Goal: Information Seeking & Learning: Compare options

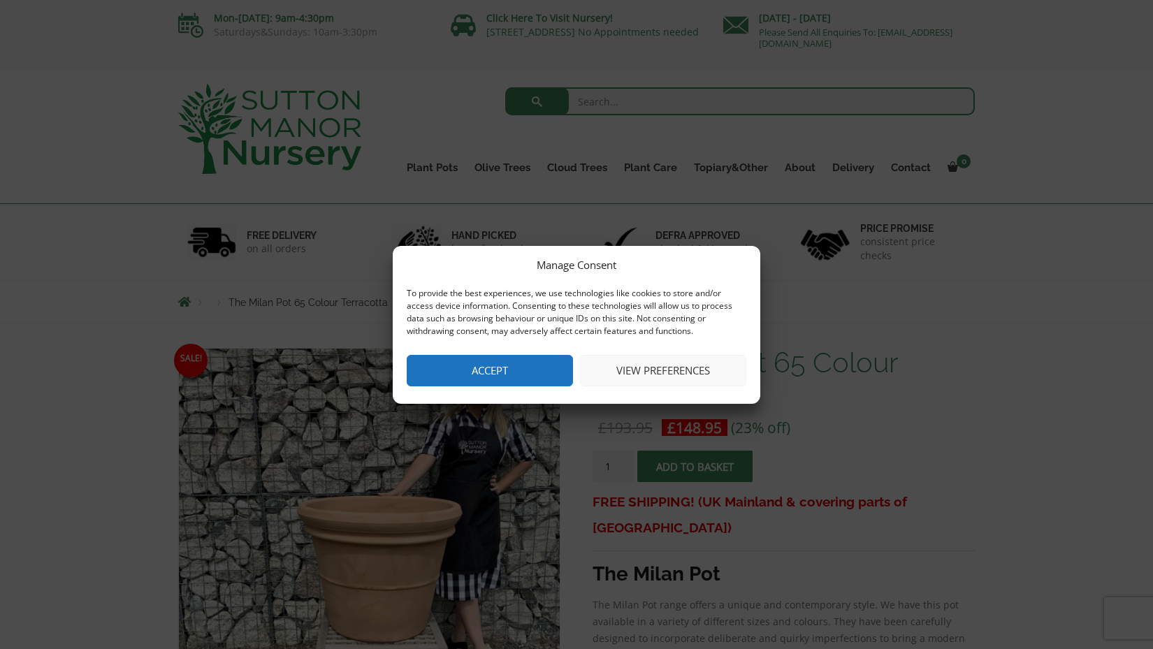
click at [535, 370] on button "Accept" at bounding box center [490, 370] width 166 height 31
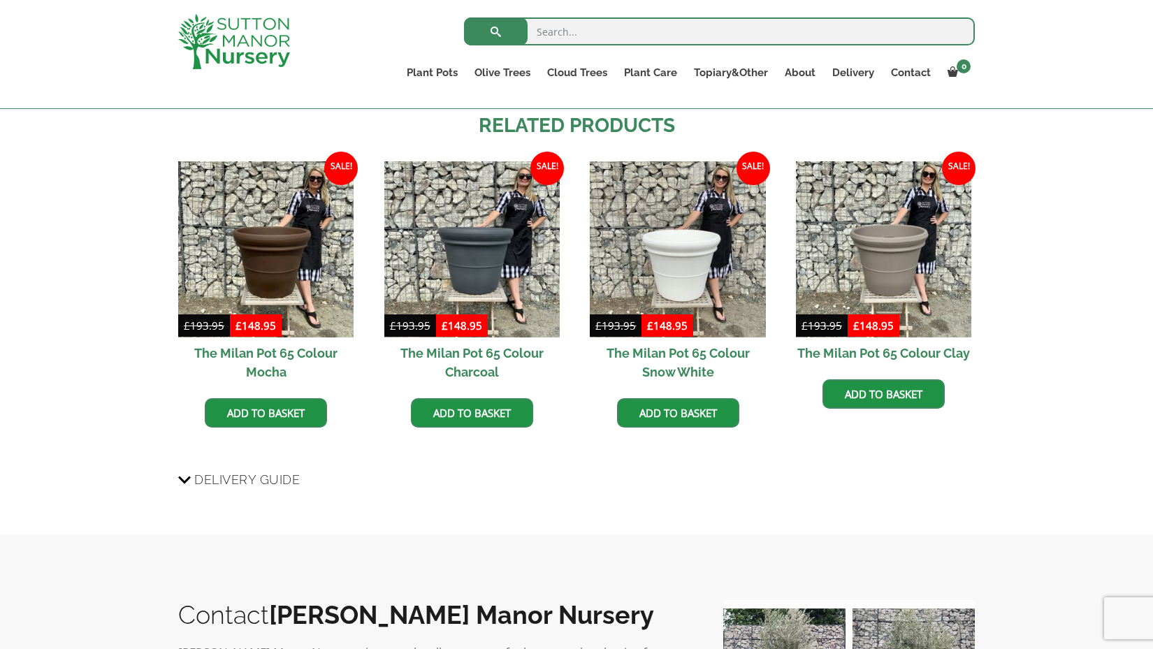
scroll to position [1023, 0]
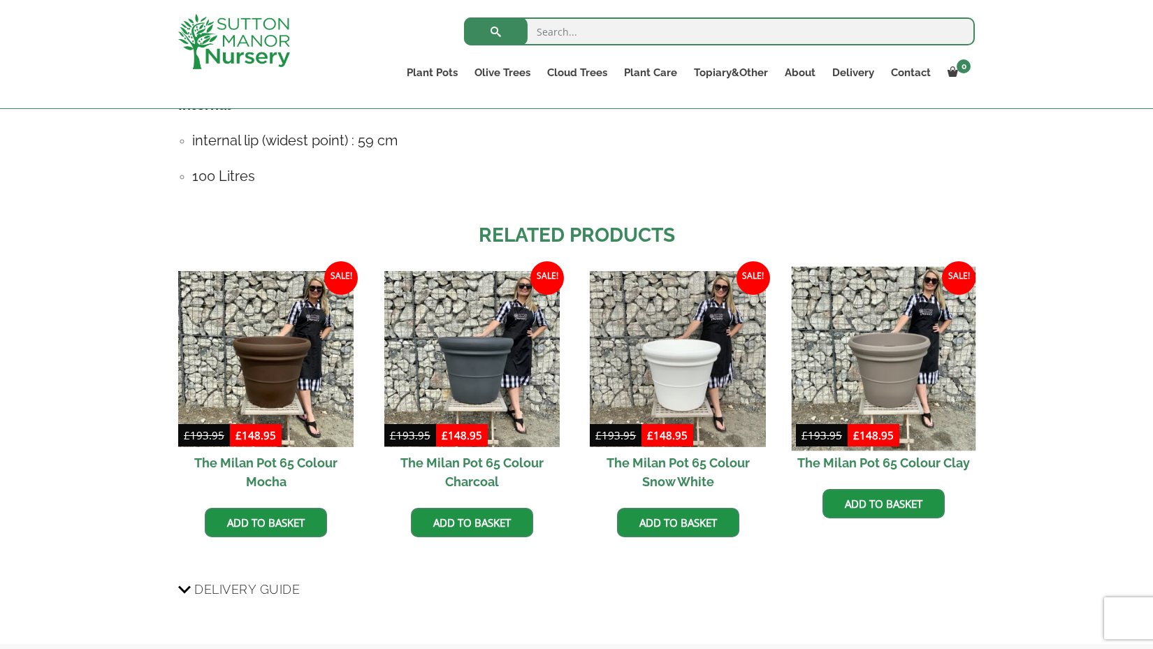
click at [889, 365] on img at bounding box center [884, 359] width 184 height 184
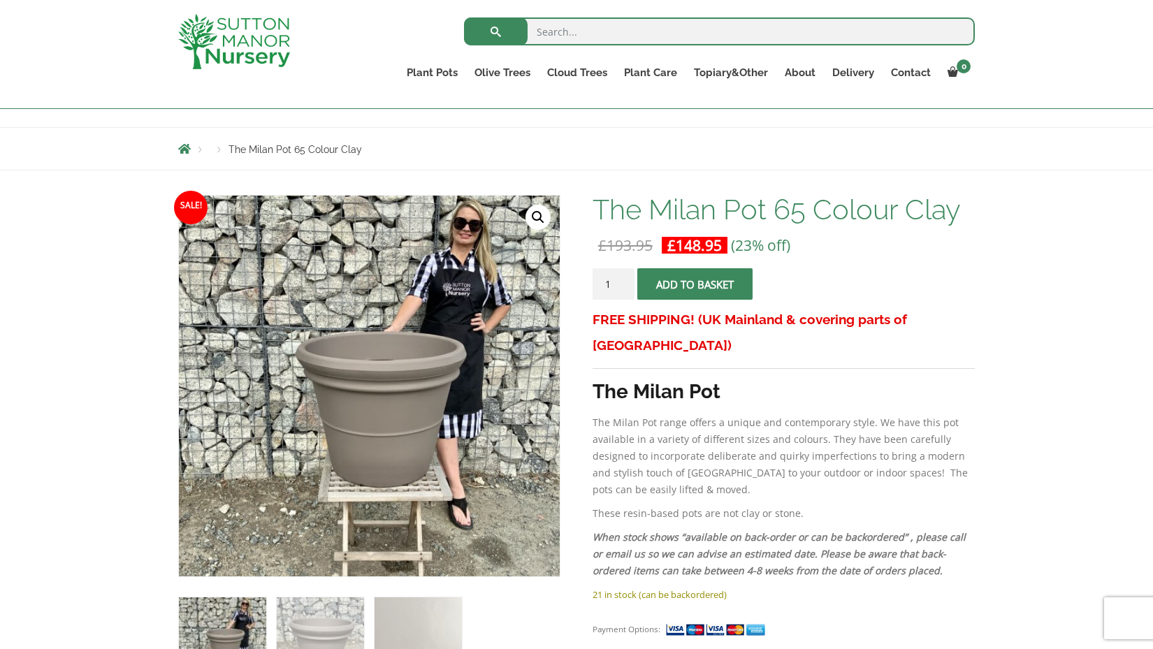
scroll to position [130, 0]
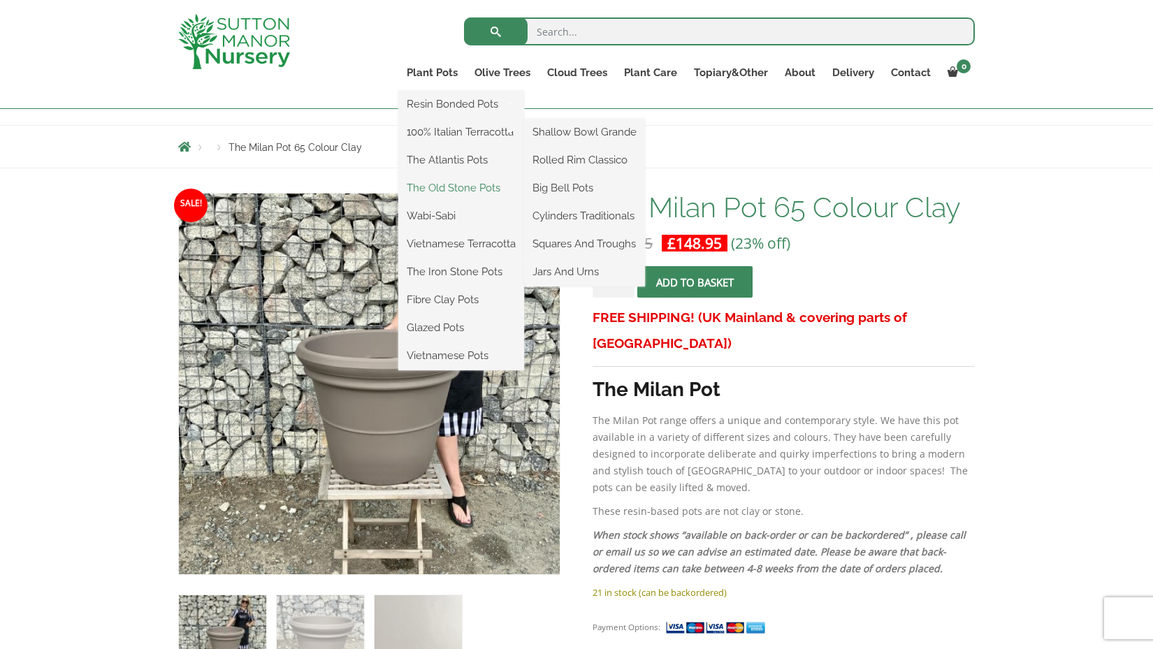
click at [449, 186] on link "The Old Stone Pots" at bounding box center [461, 188] width 126 height 21
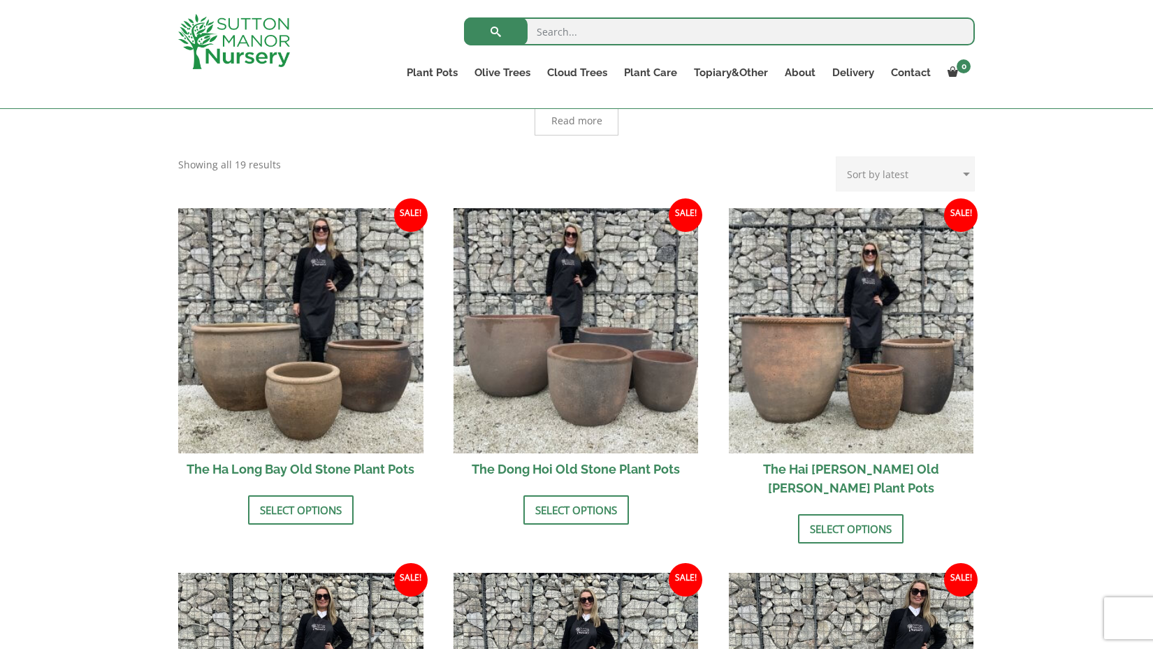
scroll to position [385, 0]
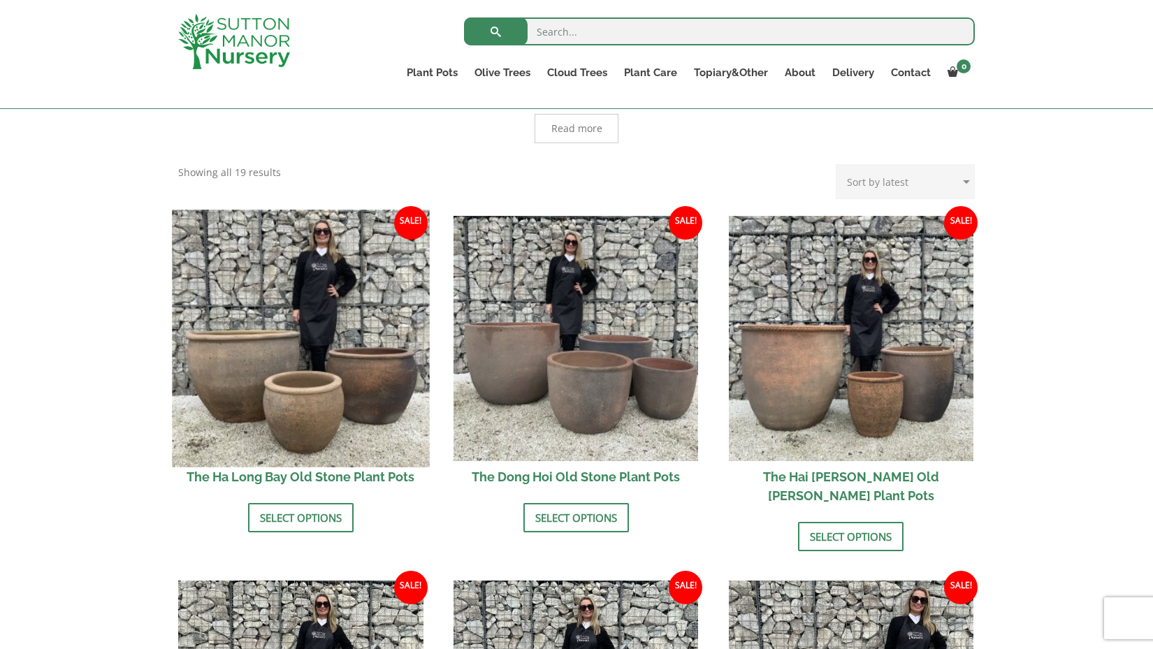
click at [293, 305] on img at bounding box center [300, 338] width 257 height 257
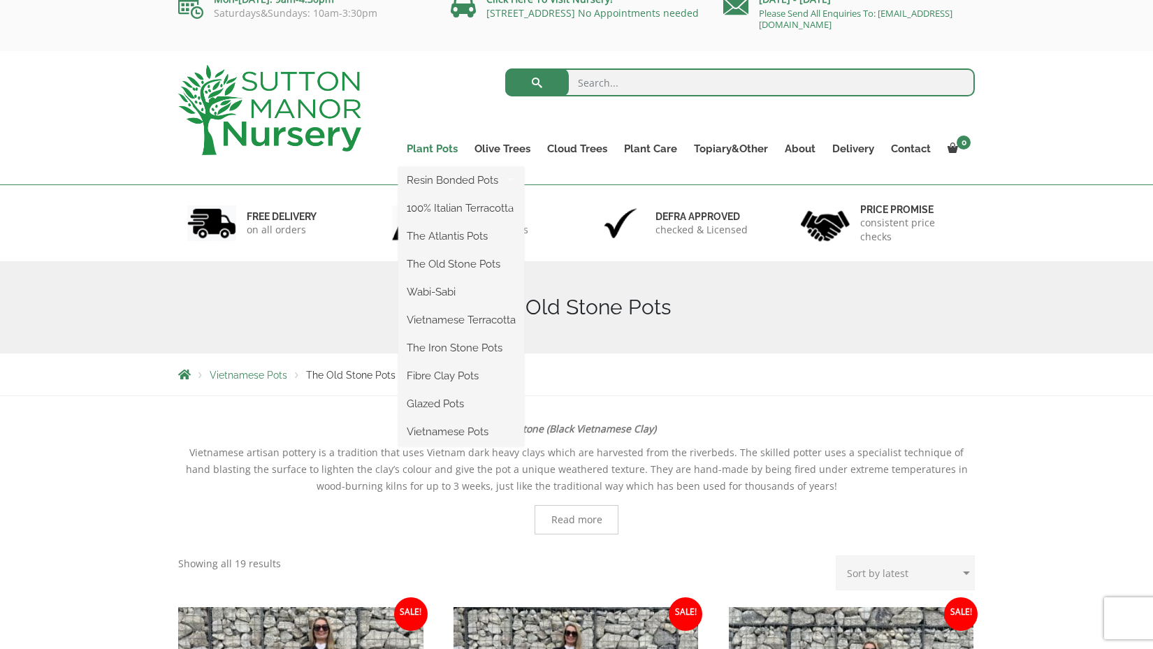
scroll to position [17, 0]
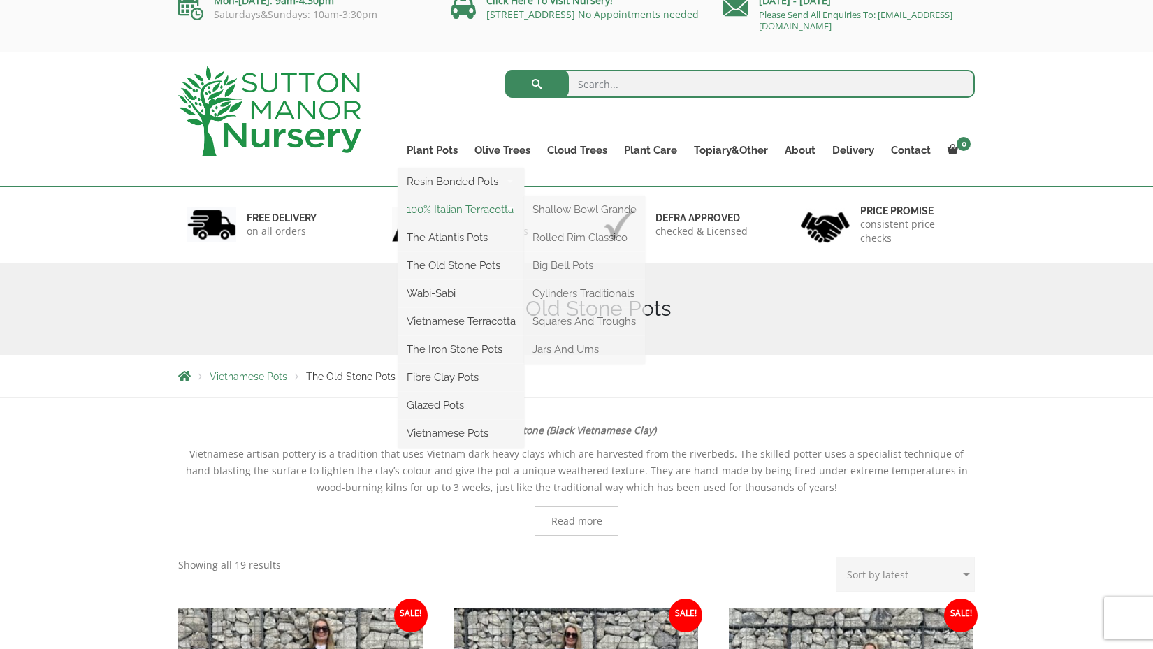
click at [456, 208] on link "100% Italian Terracotta" at bounding box center [461, 209] width 126 height 21
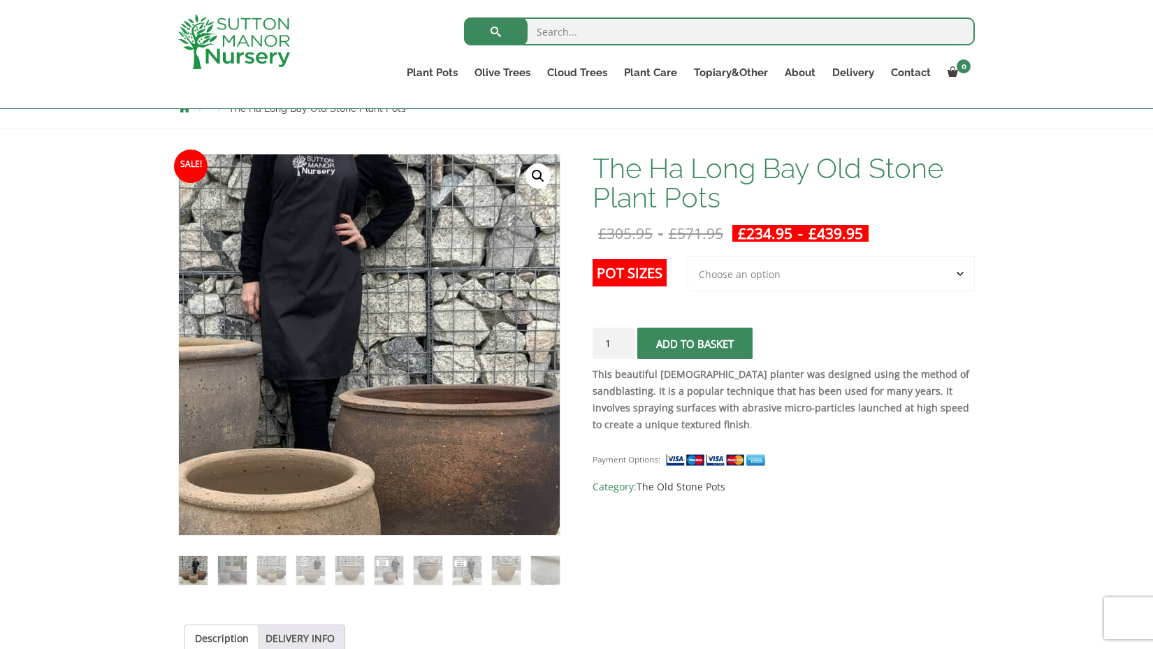
scroll to position [173, 0]
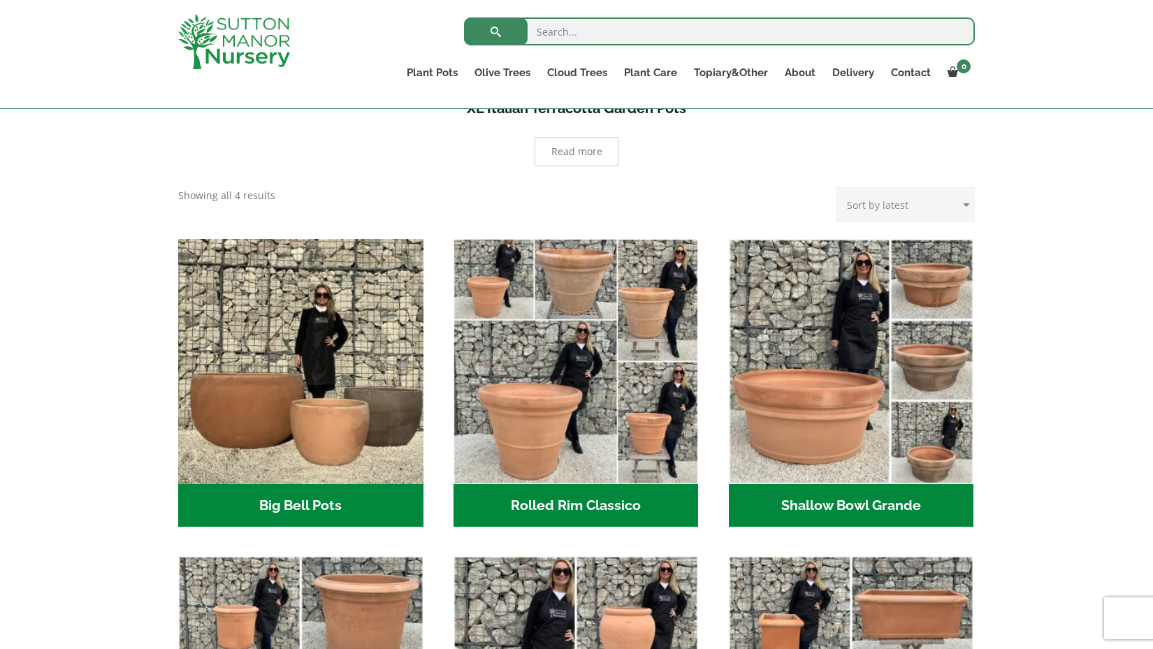
scroll to position [312, 0]
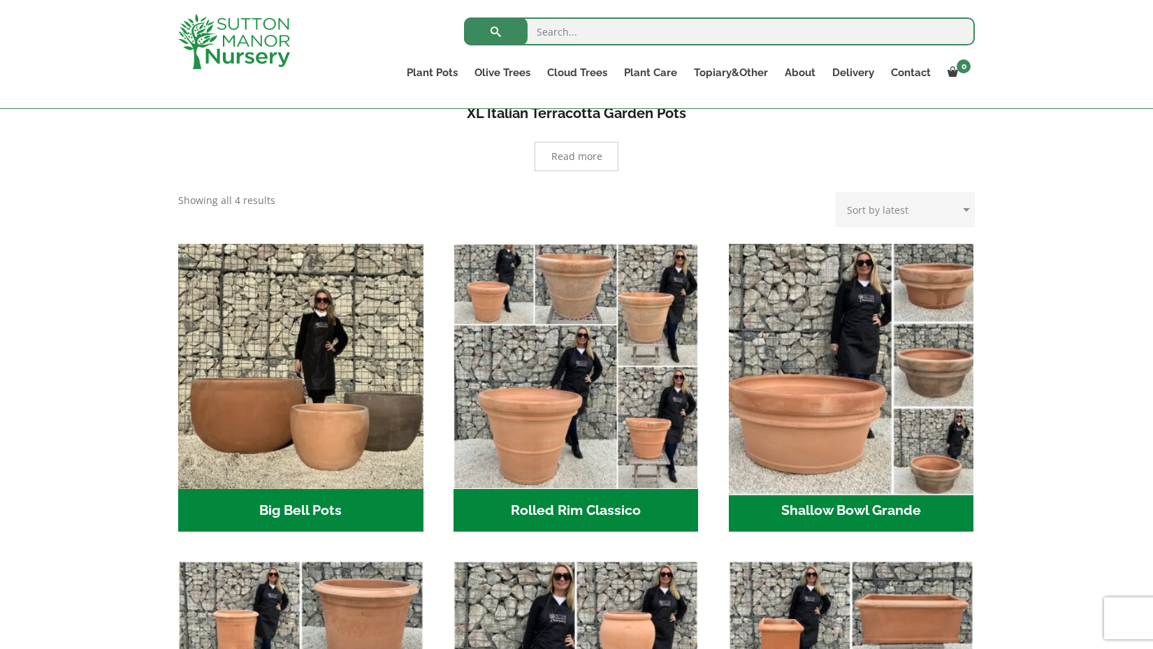
click at [877, 423] on img "Visit product category Shallow Bowl Grande" at bounding box center [851, 366] width 257 height 257
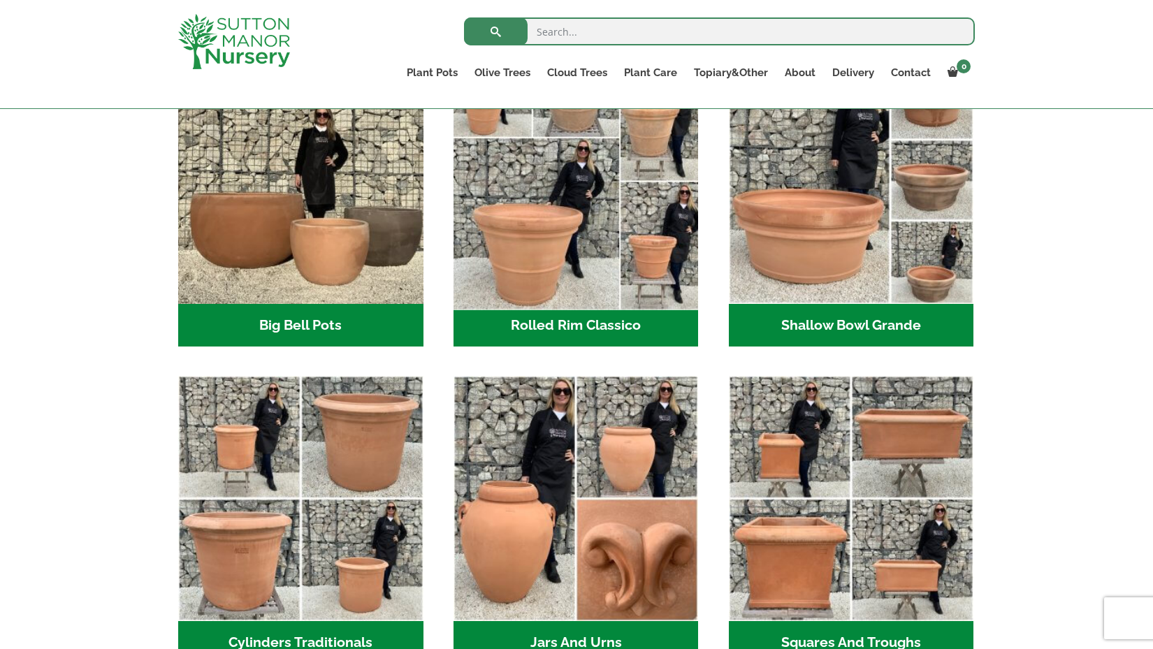
scroll to position [519, 0]
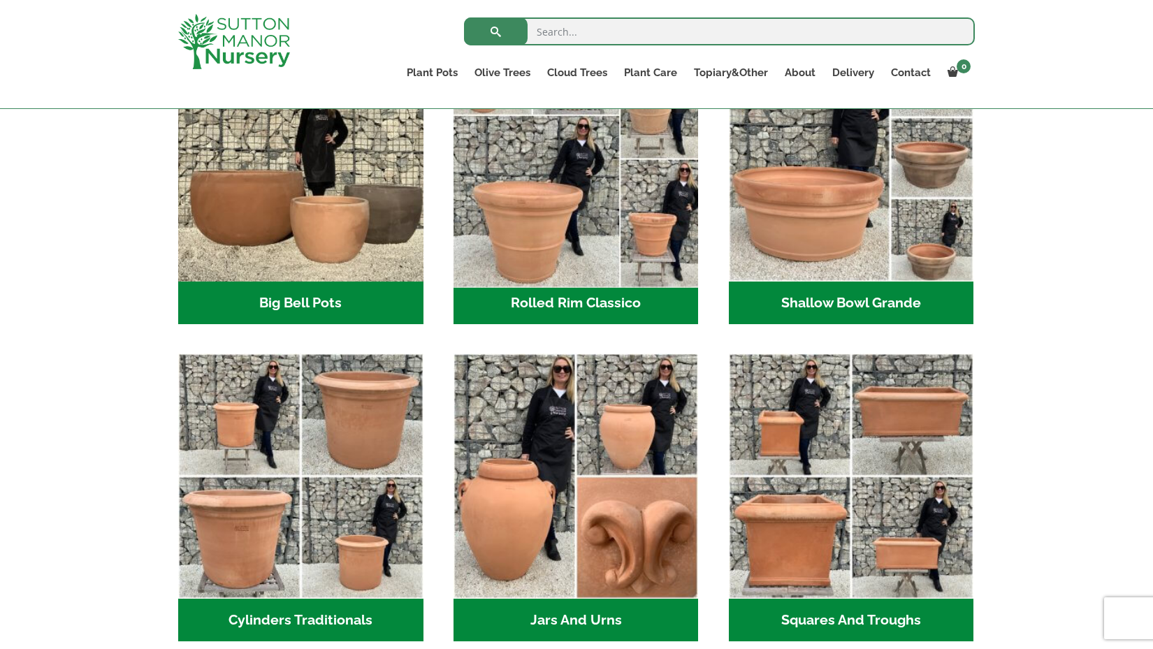
click at [568, 187] on img "Visit product category Rolled Rim Classico" at bounding box center [575, 158] width 257 height 257
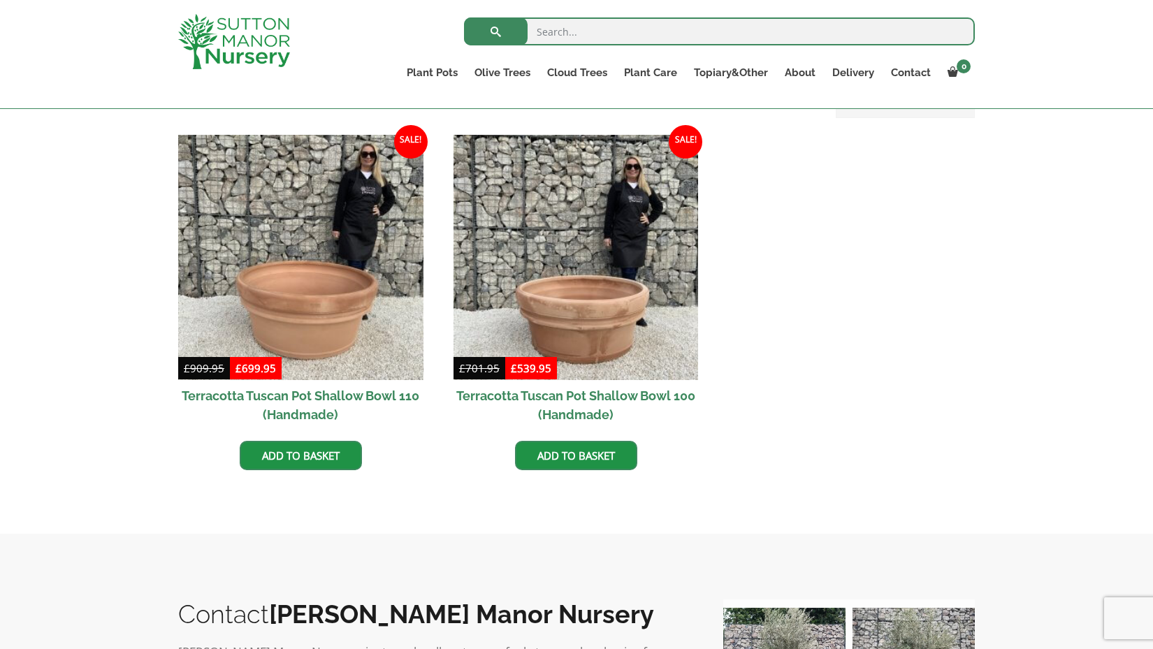
scroll to position [605, 0]
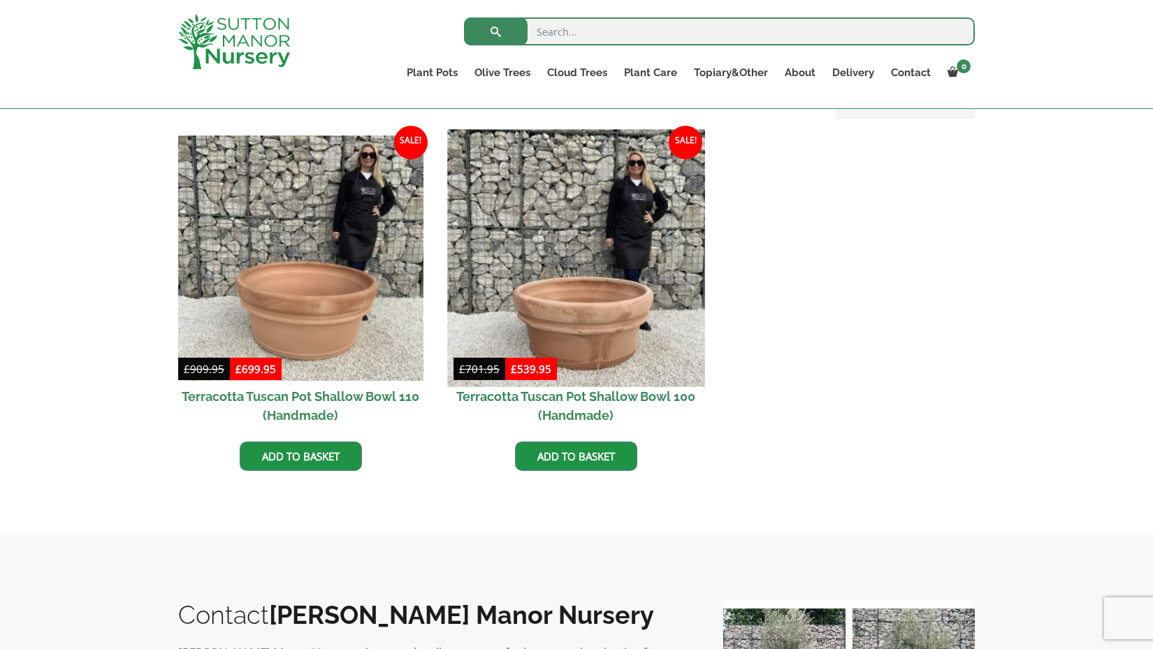
click at [583, 310] on img at bounding box center [575, 257] width 257 height 257
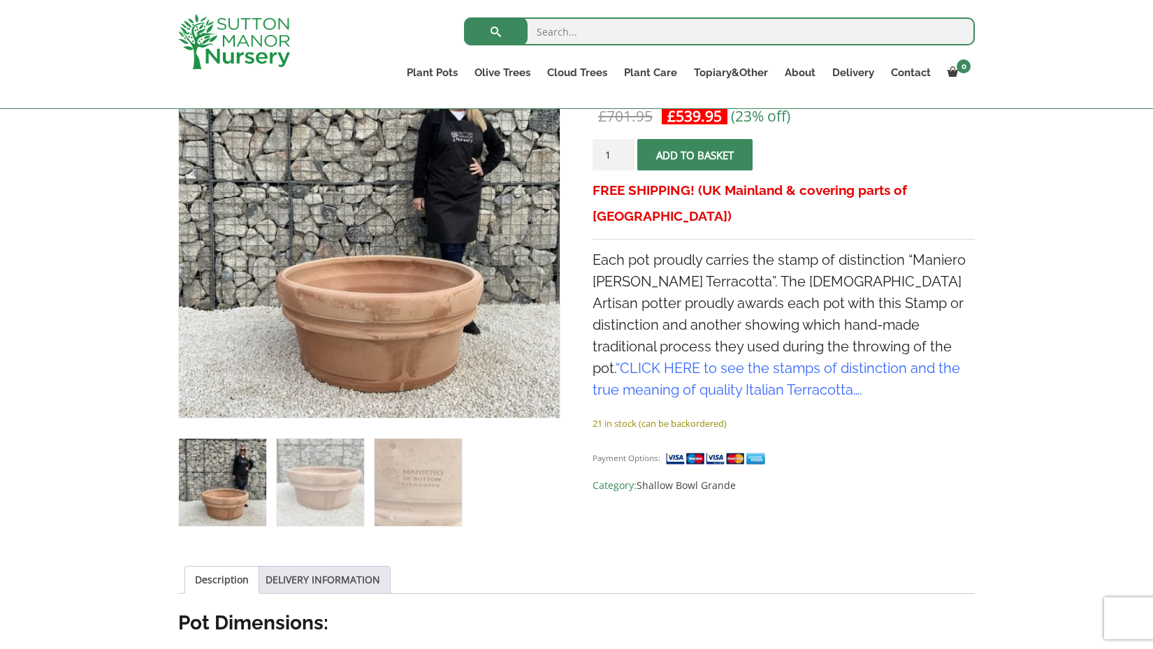
scroll to position [289, 0]
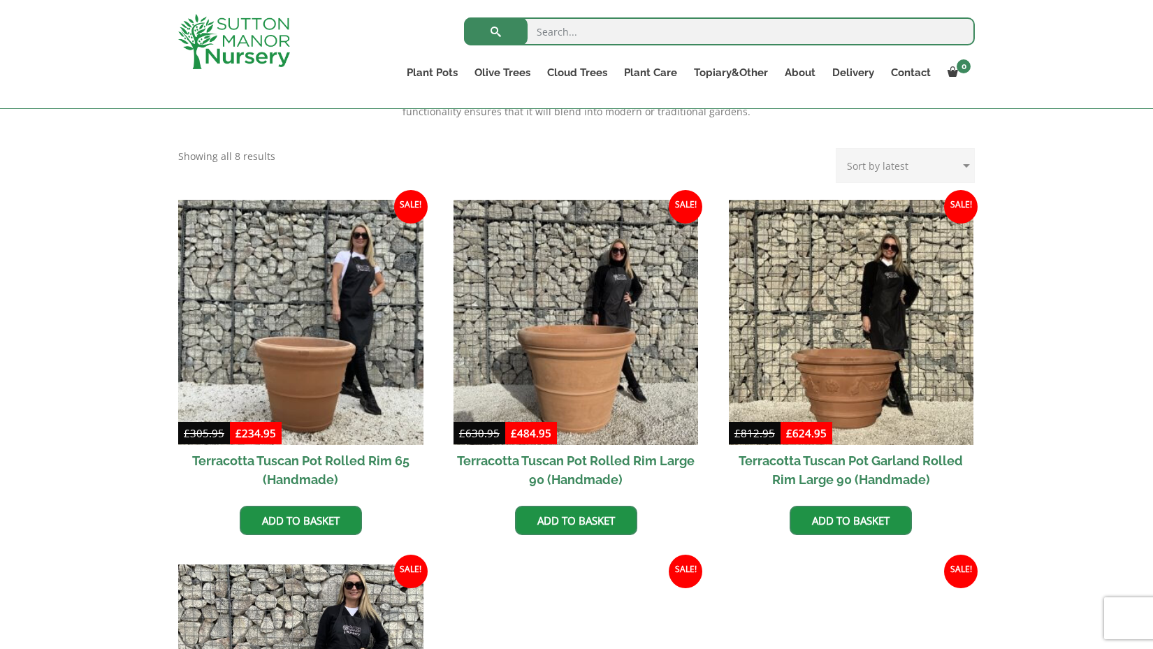
scroll to position [538, 0]
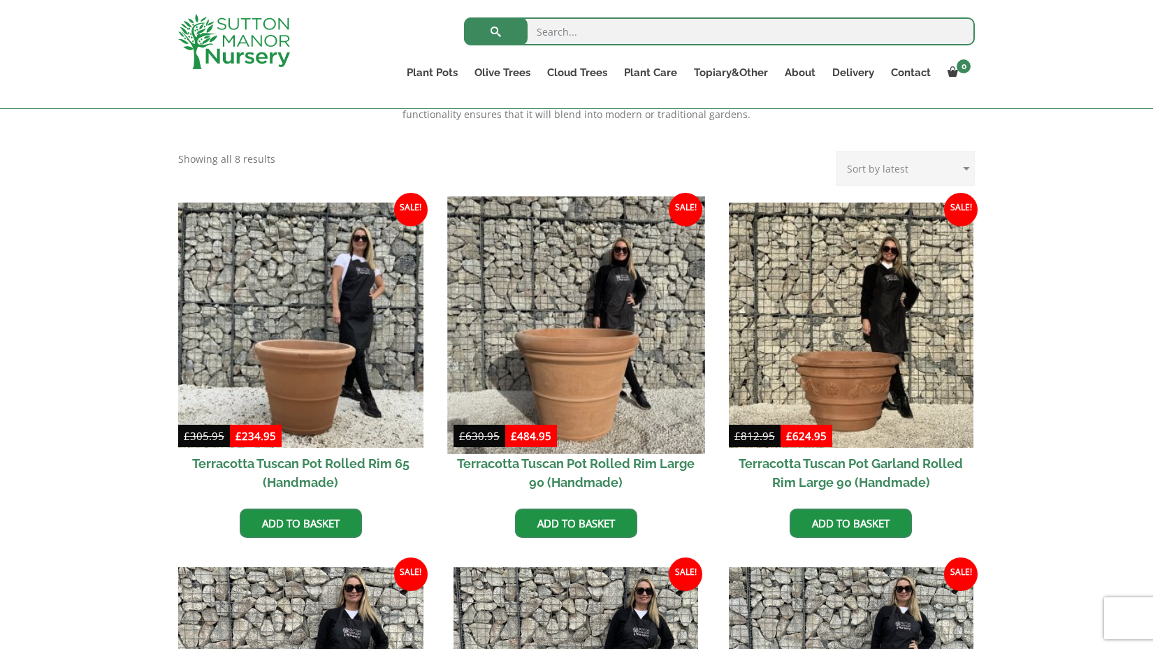
click at [600, 352] on img at bounding box center [575, 324] width 257 height 257
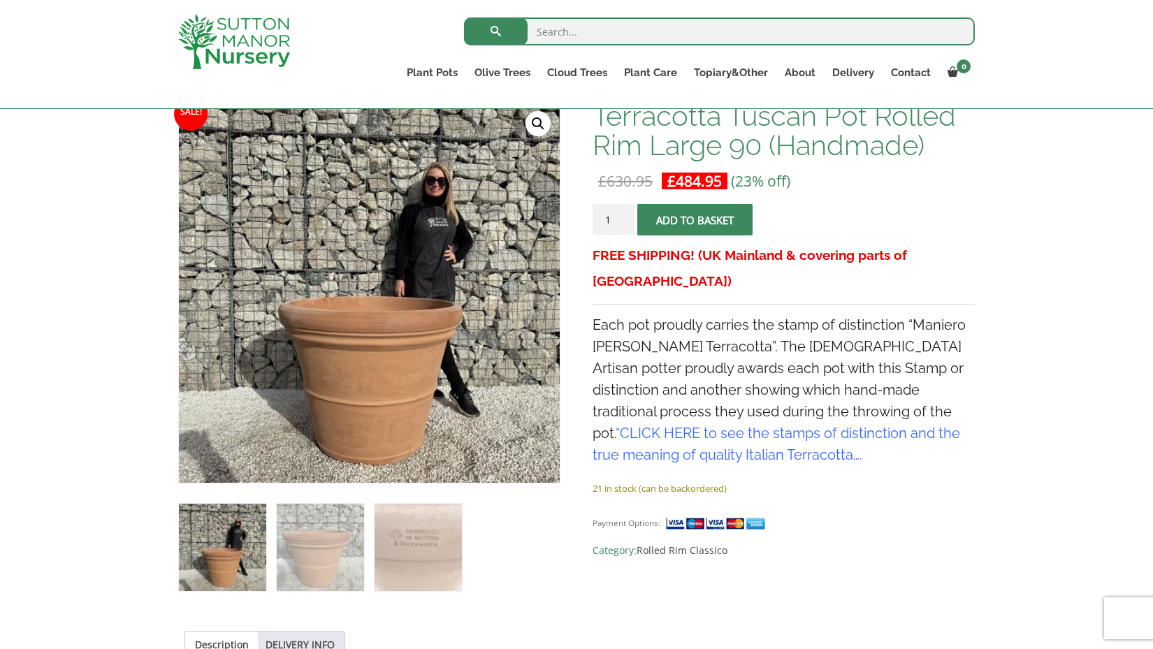
scroll to position [338, 0]
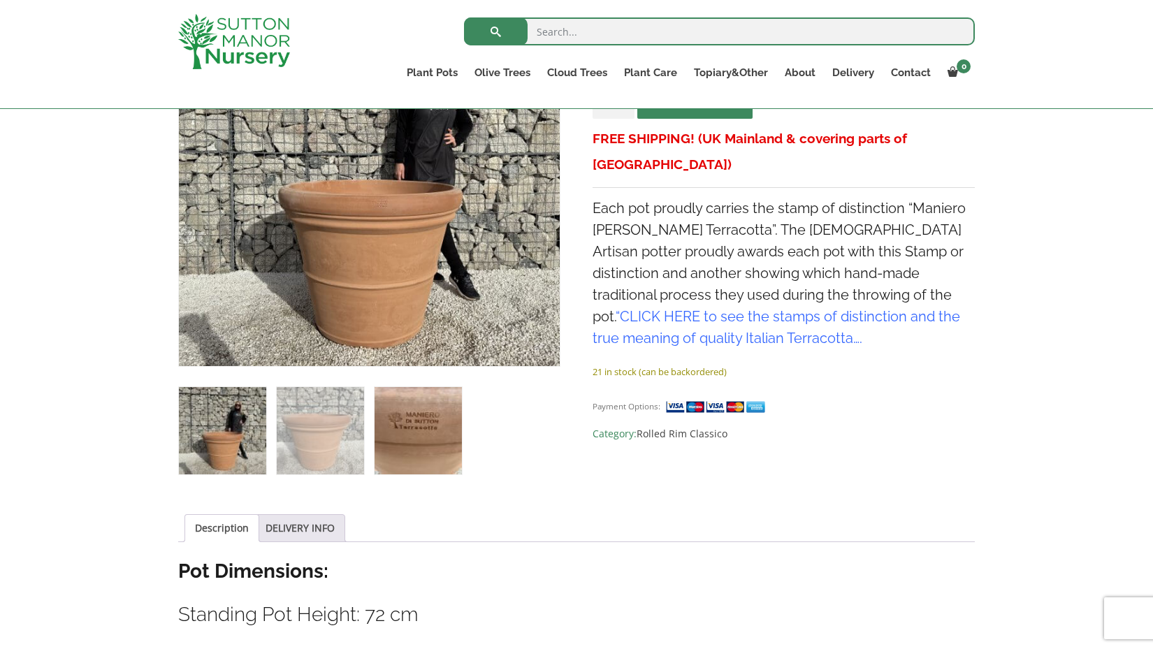
click at [430, 426] on img at bounding box center [418, 430] width 87 height 87
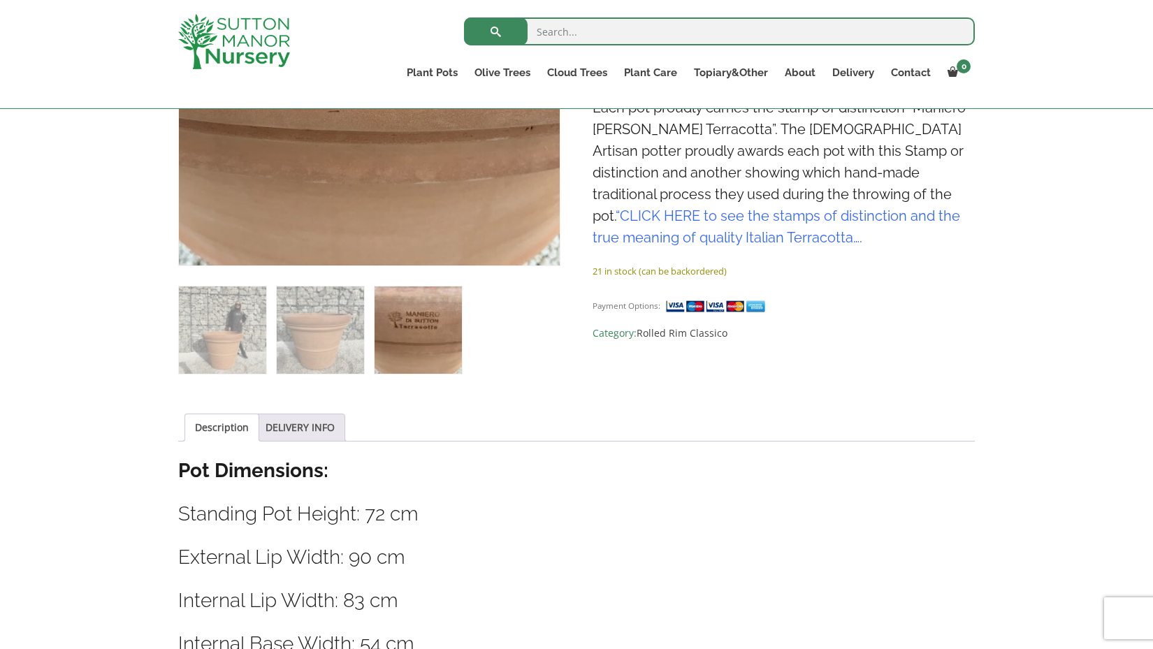
scroll to position [468, 0]
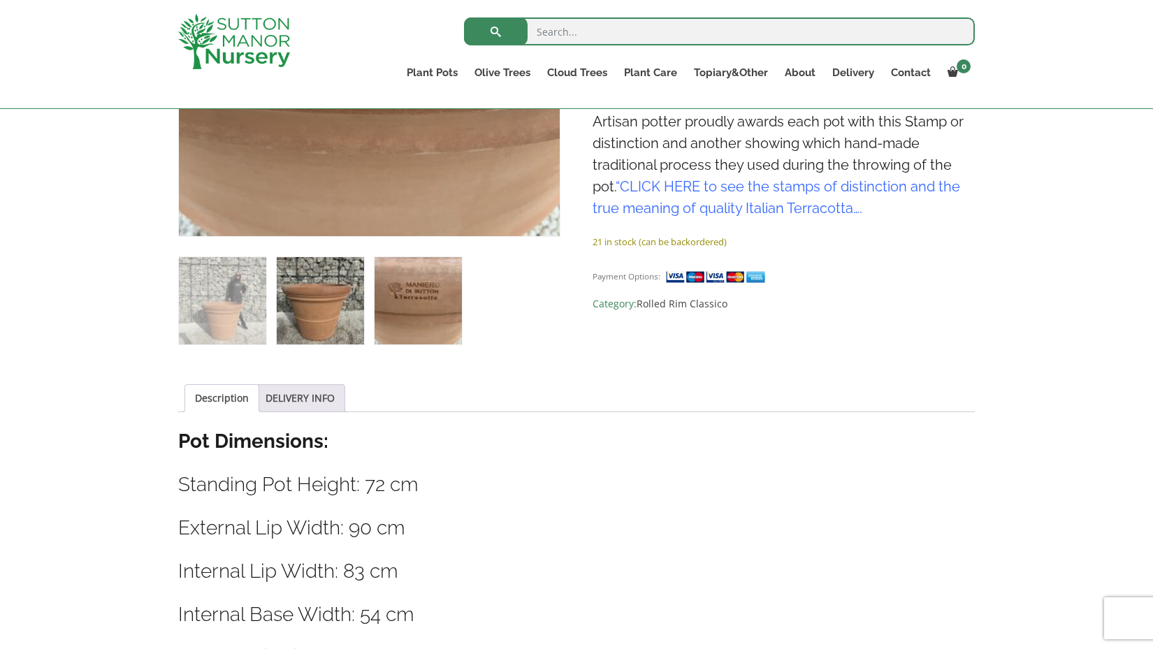
click at [301, 270] on img at bounding box center [320, 300] width 87 height 87
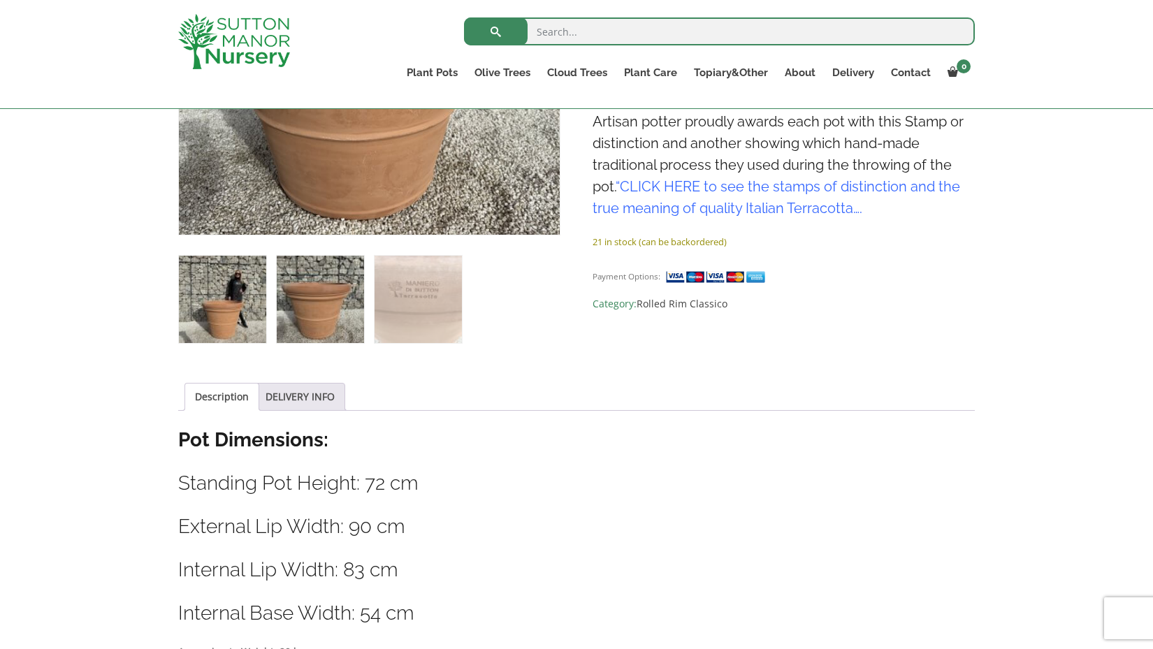
click at [258, 270] on img at bounding box center [222, 299] width 87 height 87
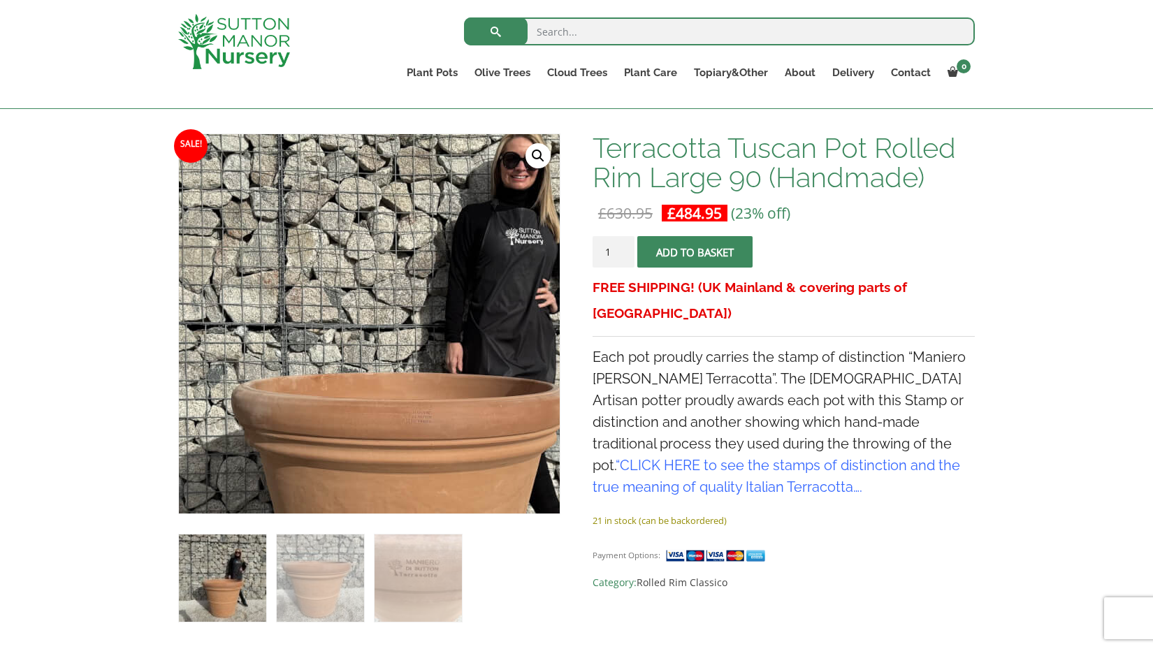
scroll to position [226, 0]
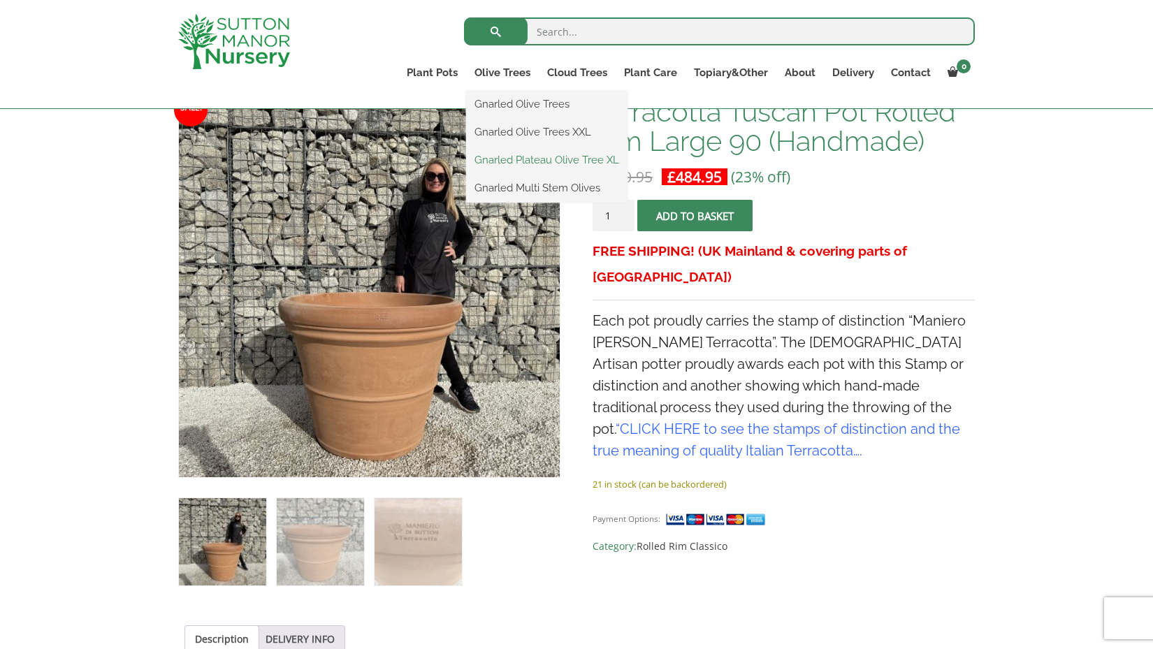
click at [526, 161] on link "Gnarled Plateau Olive Tree XL" at bounding box center [546, 160] width 161 height 21
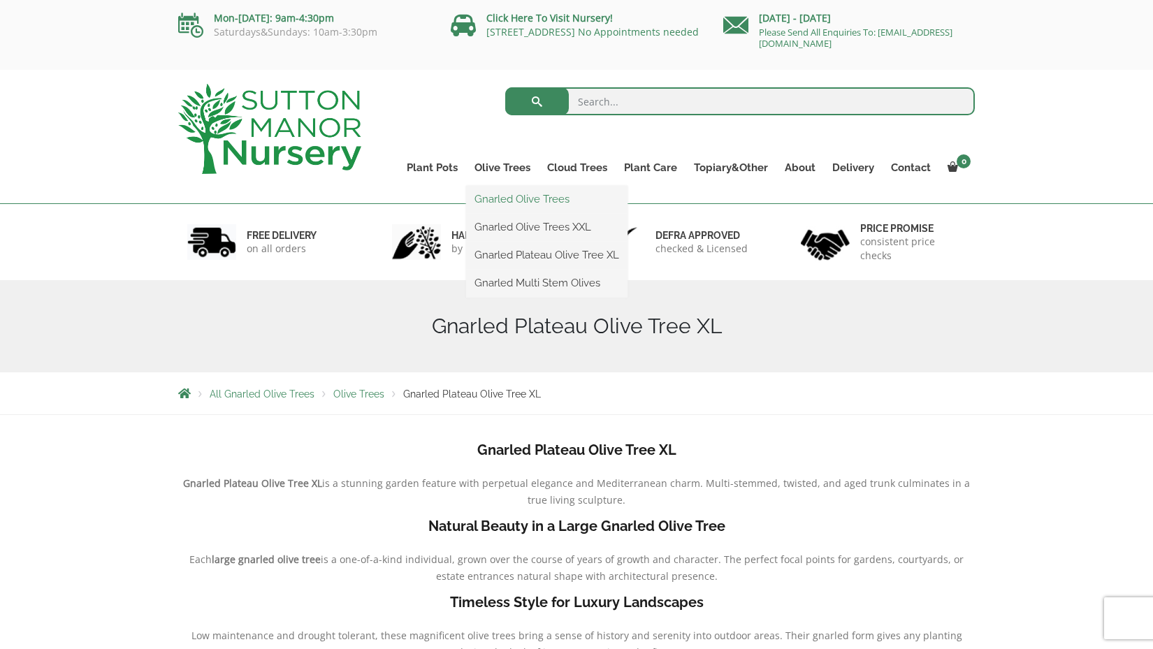
click at [528, 201] on link "Gnarled Olive Trees" at bounding box center [546, 199] width 161 height 21
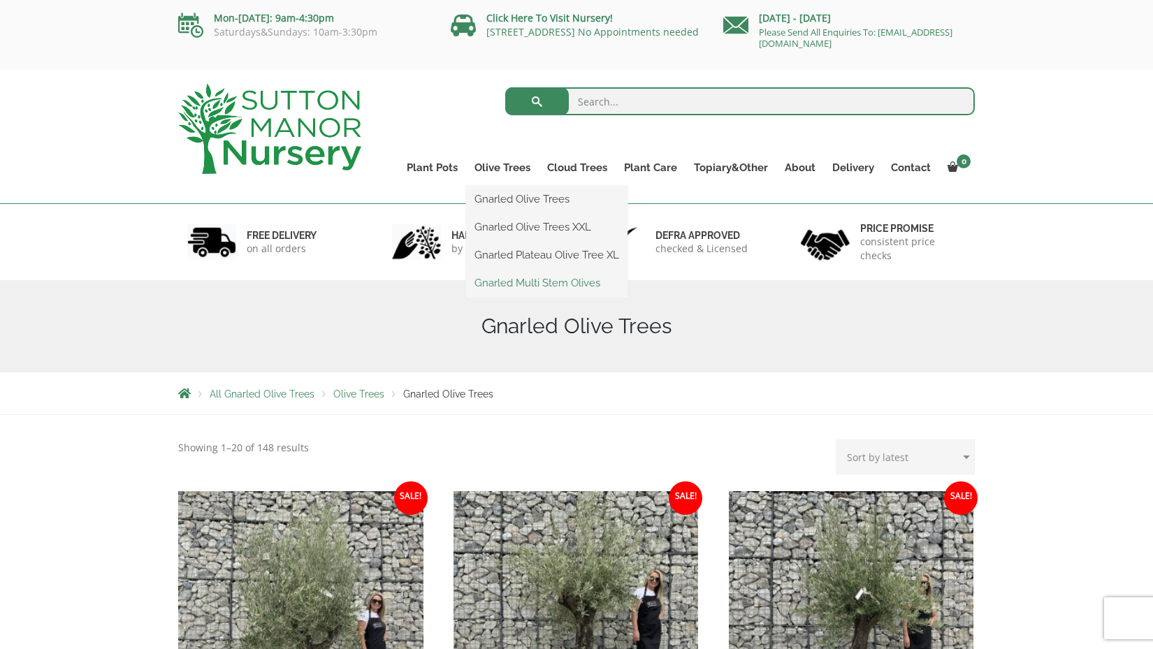
click at [535, 279] on link "Gnarled Multi Stem Olives" at bounding box center [546, 283] width 161 height 21
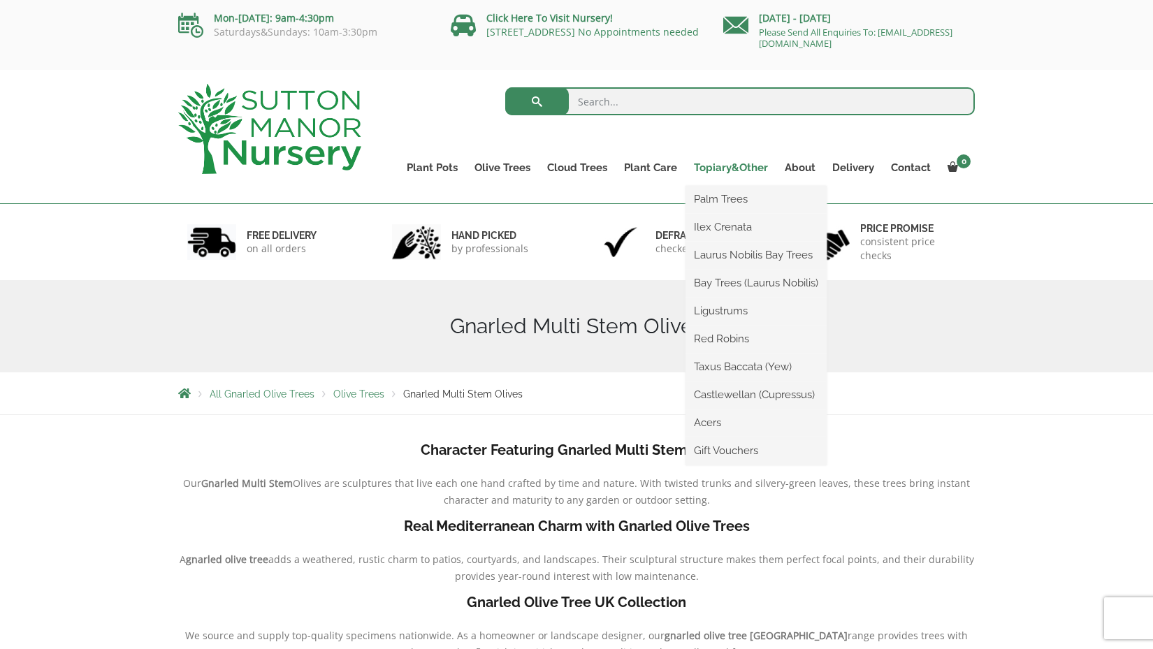
click at [730, 169] on link "Topiary&Other" at bounding box center [731, 168] width 91 height 20
click at [713, 423] on link "Acers" at bounding box center [756, 422] width 141 height 21
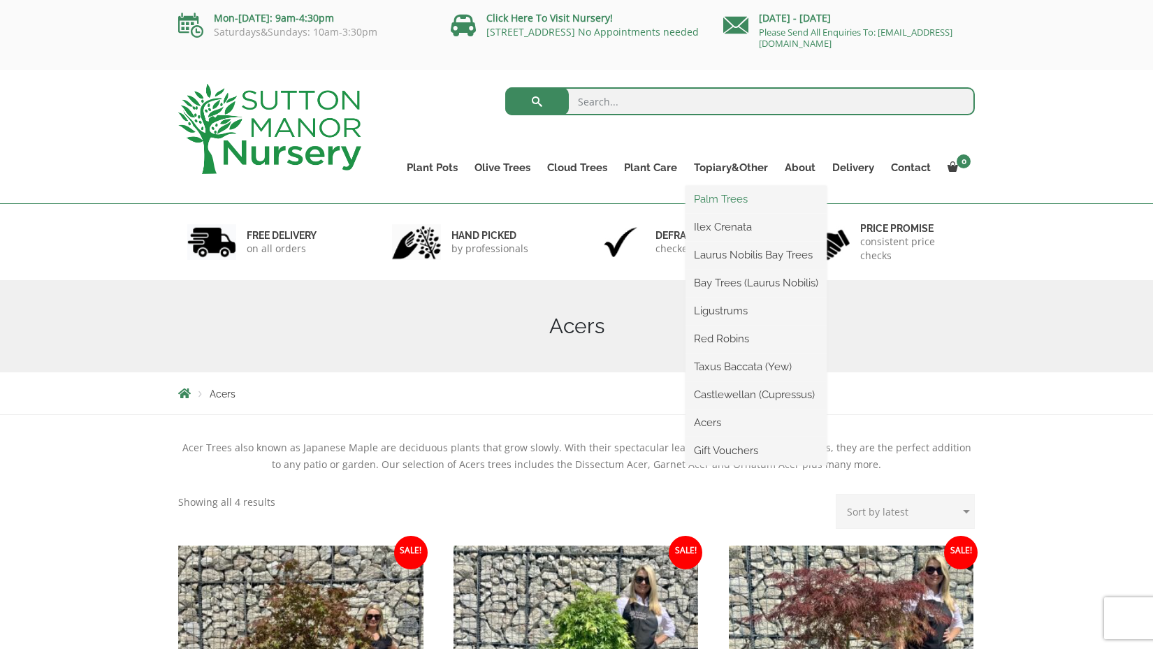
click at [719, 198] on link "Palm Trees" at bounding box center [756, 199] width 141 height 21
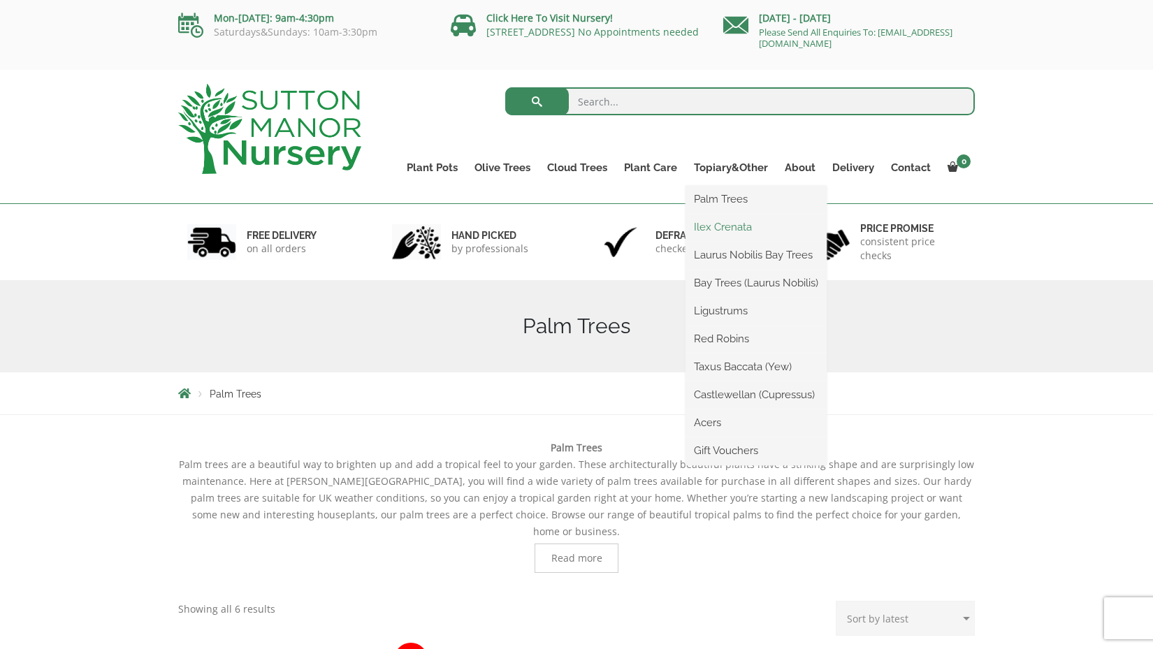
click at [739, 227] on link "Ilex Crenata" at bounding box center [756, 227] width 141 height 21
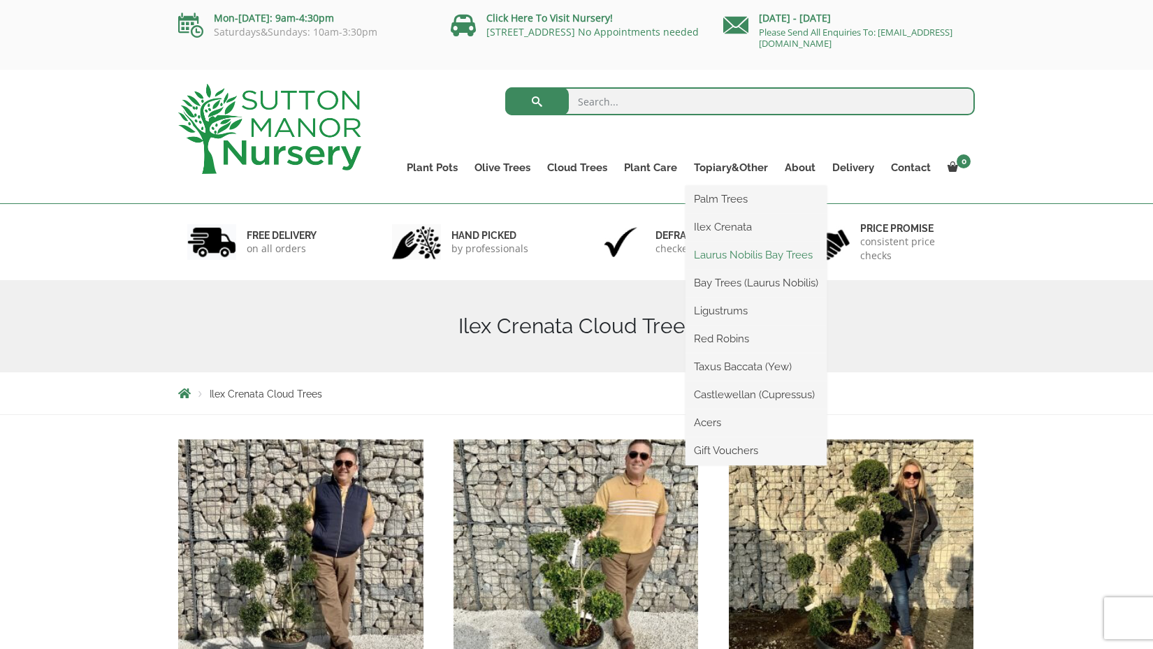
click at [744, 254] on link "Laurus Nobilis Bay Trees" at bounding box center [756, 255] width 141 height 21
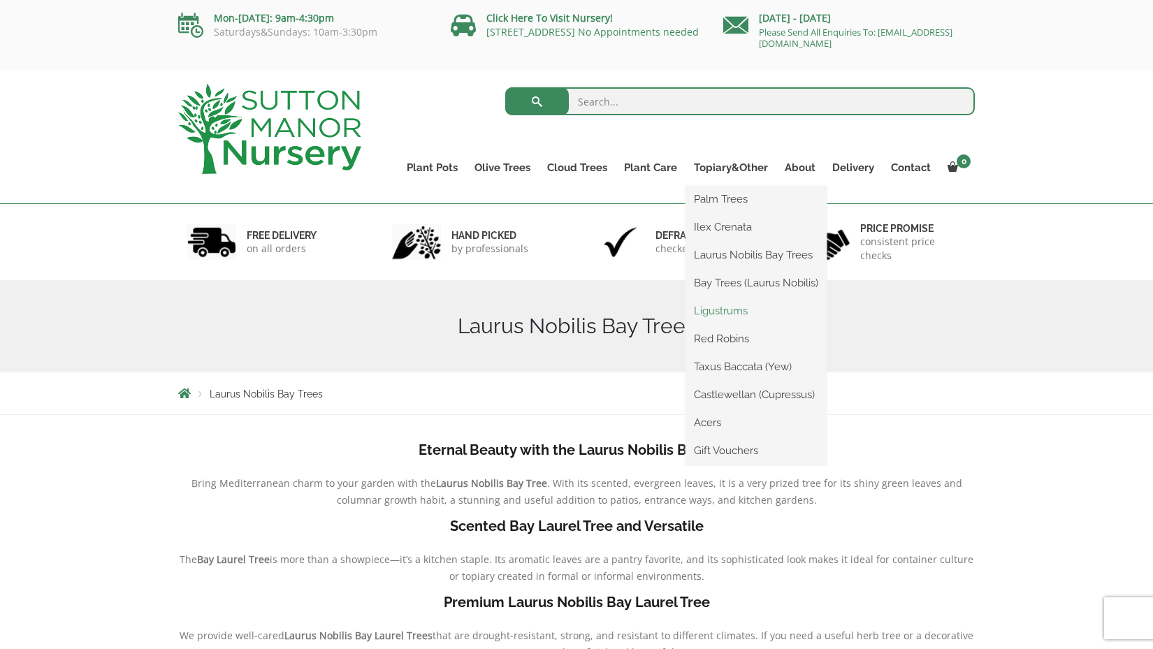
click at [727, 310] on link "Ligustrums" at bounding box center [756, 311] width 141 height 21
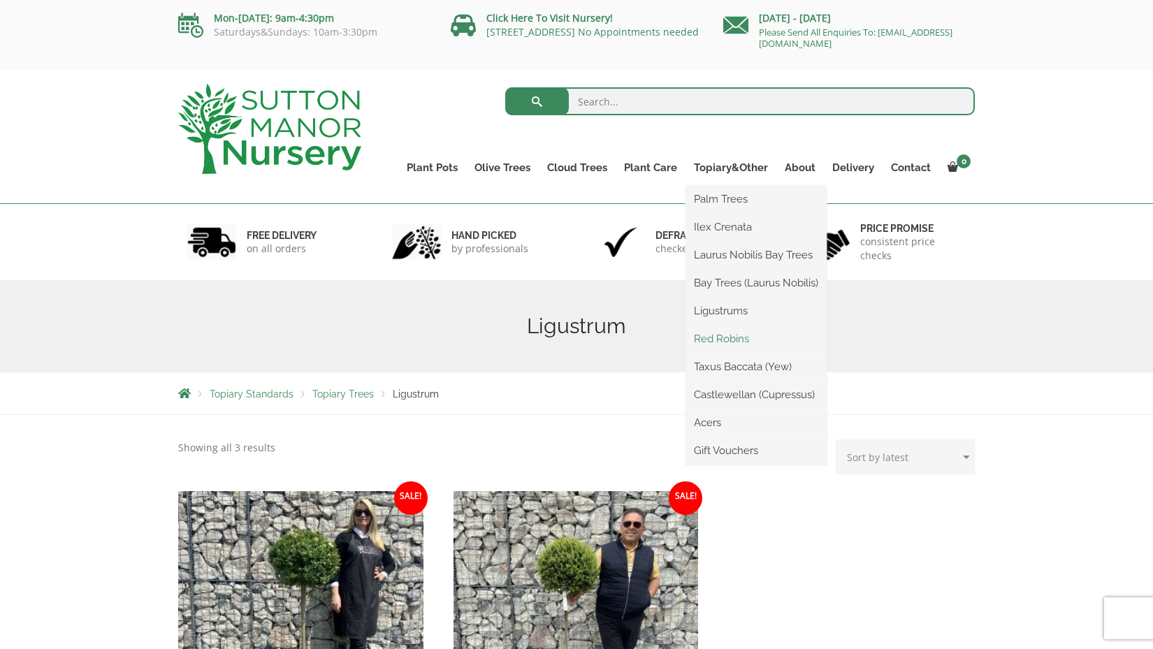
click at [725, 338] on link "Red Robins" at bounding box center [756, 338] width 141 height 21
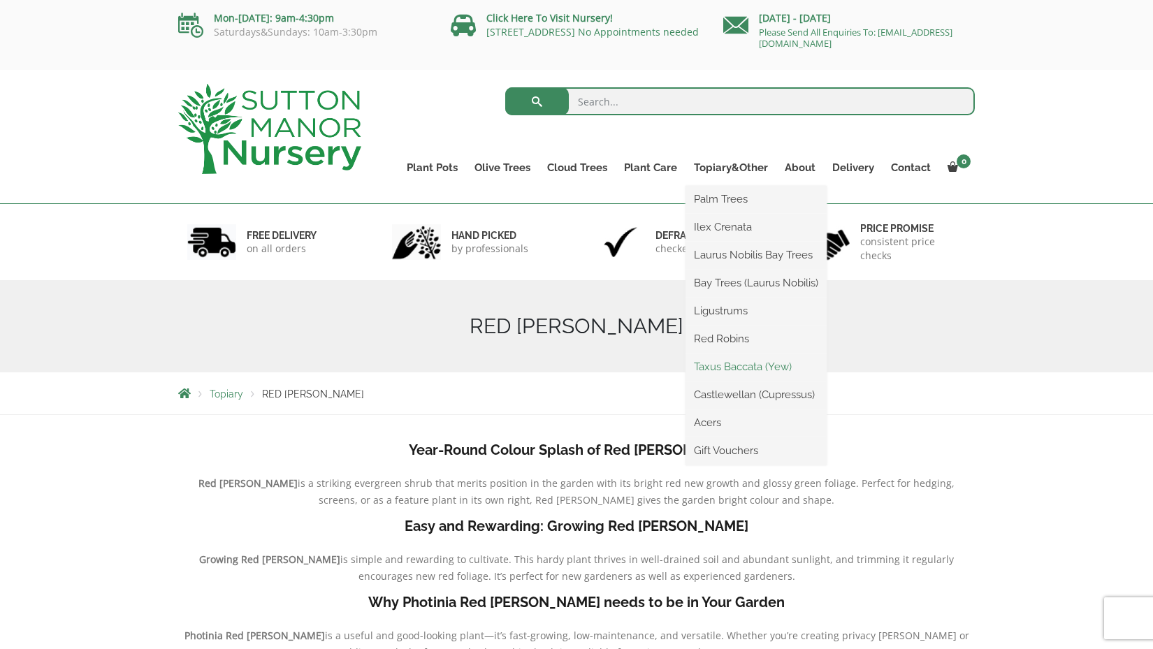
click at [734, 364] on link "Taxus Baccata (Yew)" at bounding box center [756, 366] width 141 height 21
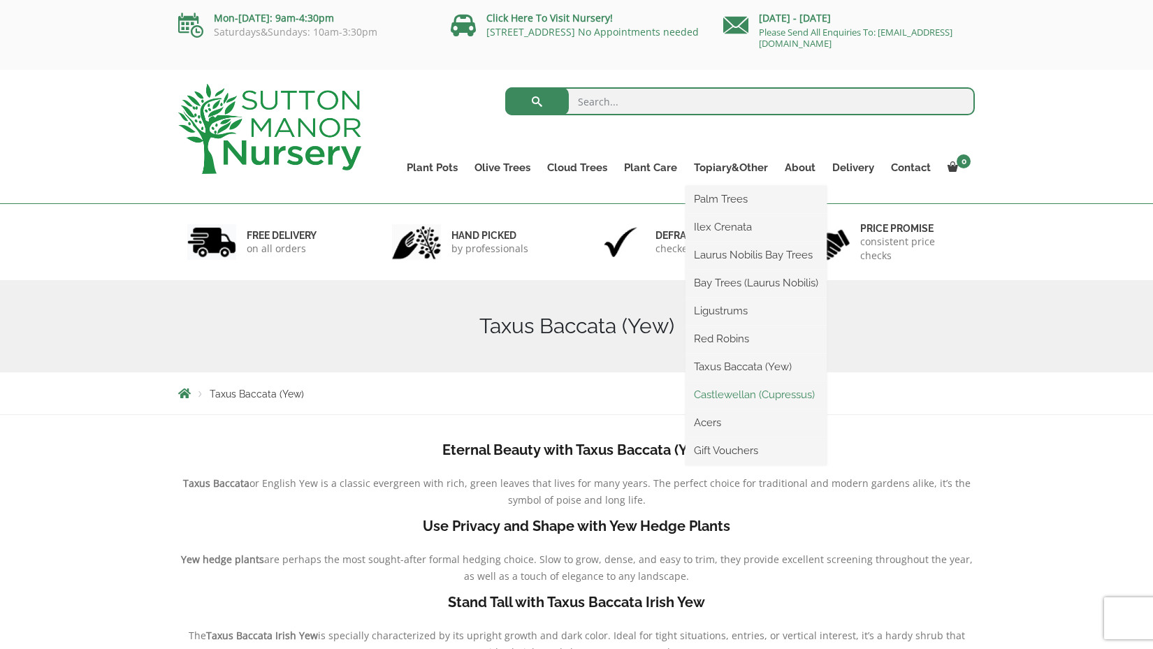
click at [726, 394] on link "Castlewellan (Cupressus)" at bounding box center [756, 394] width 141 height 21
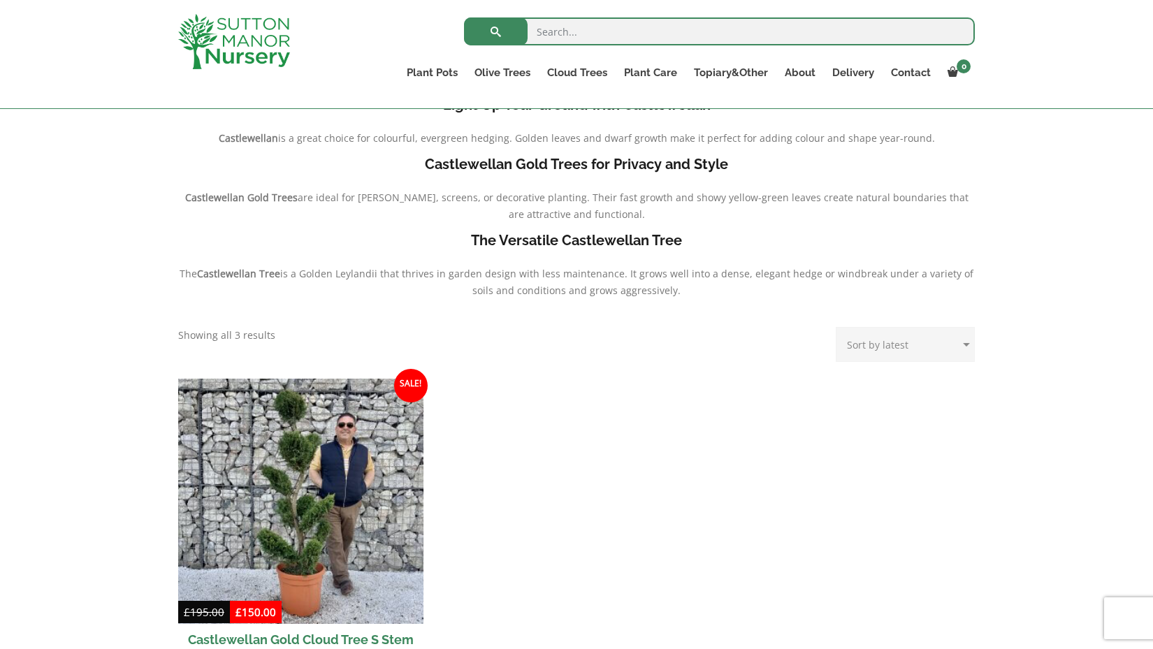
scroll to position [418, 0]
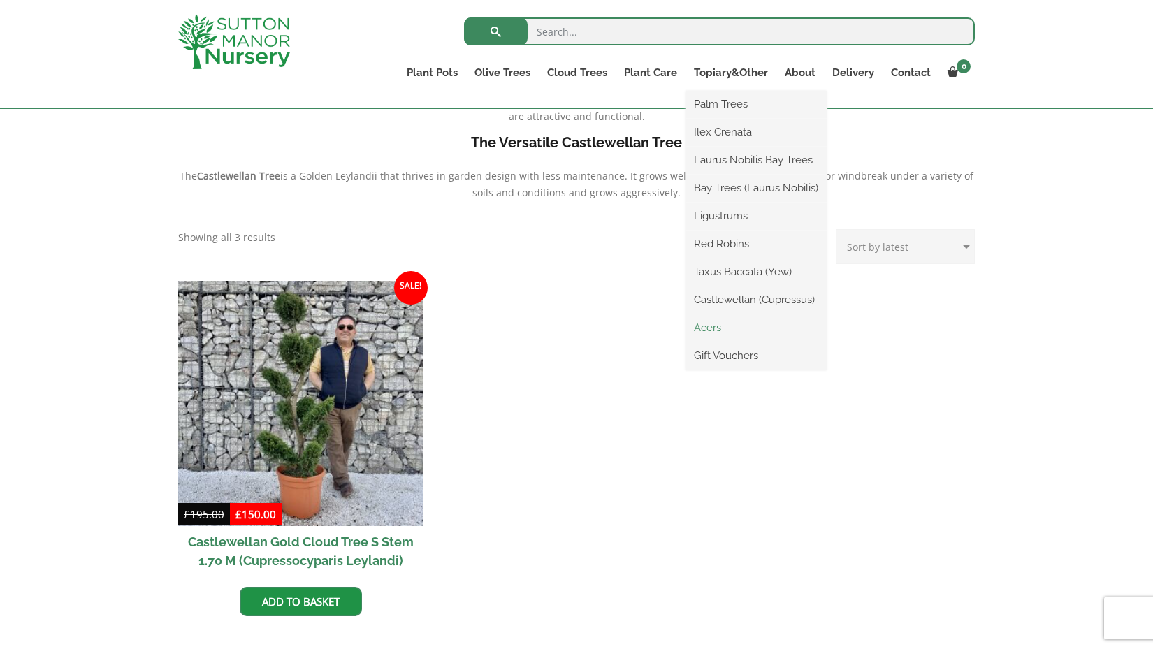
click at [714, 328] on link "Acers" at bounding box center [756, 327] width 141 height 21
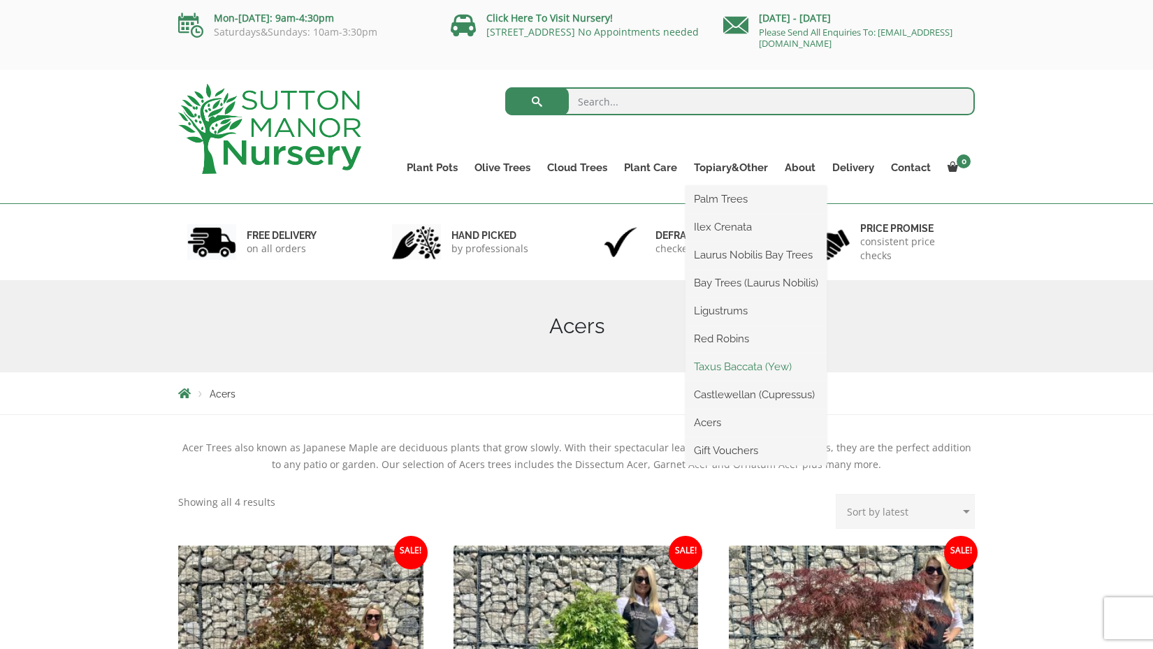
click at [733, 365] on link "Taxus Baccata (Yew)" at bounding box center [756, 366] width 141 height 21
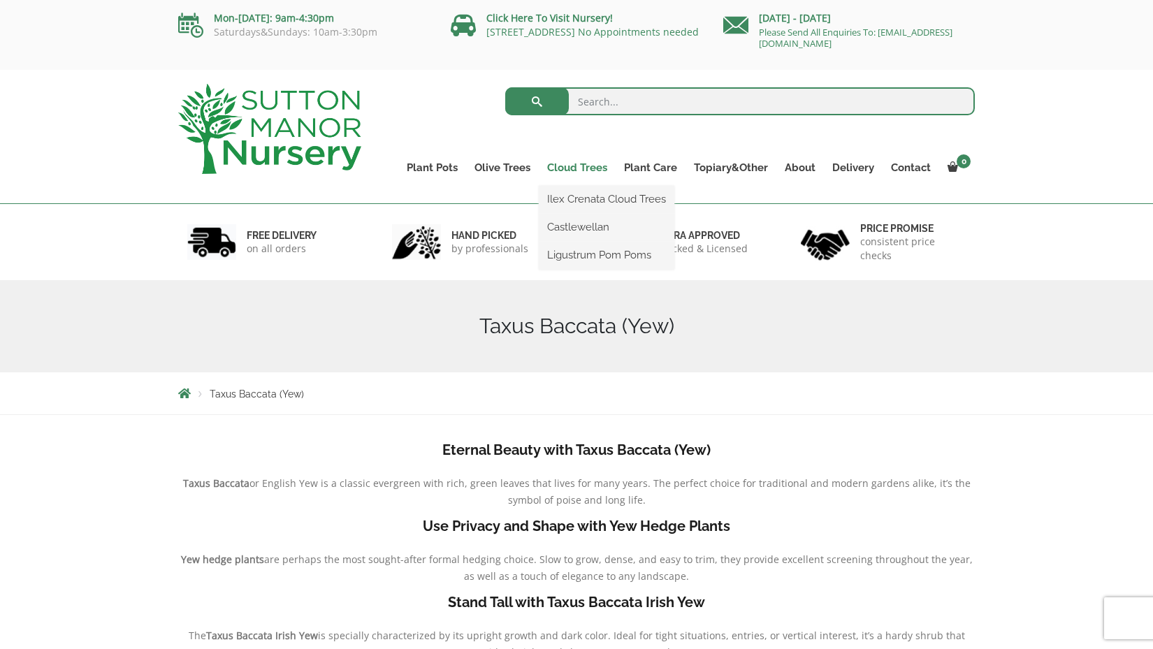
click at [580, 169] on link "Cloud Trees" at bounding box center [577, 168] width 77 height 20
click at [579, 200] on link "Ilex Crenata Cloud Trees" at bounding box center [607, 199] width 136 height 21
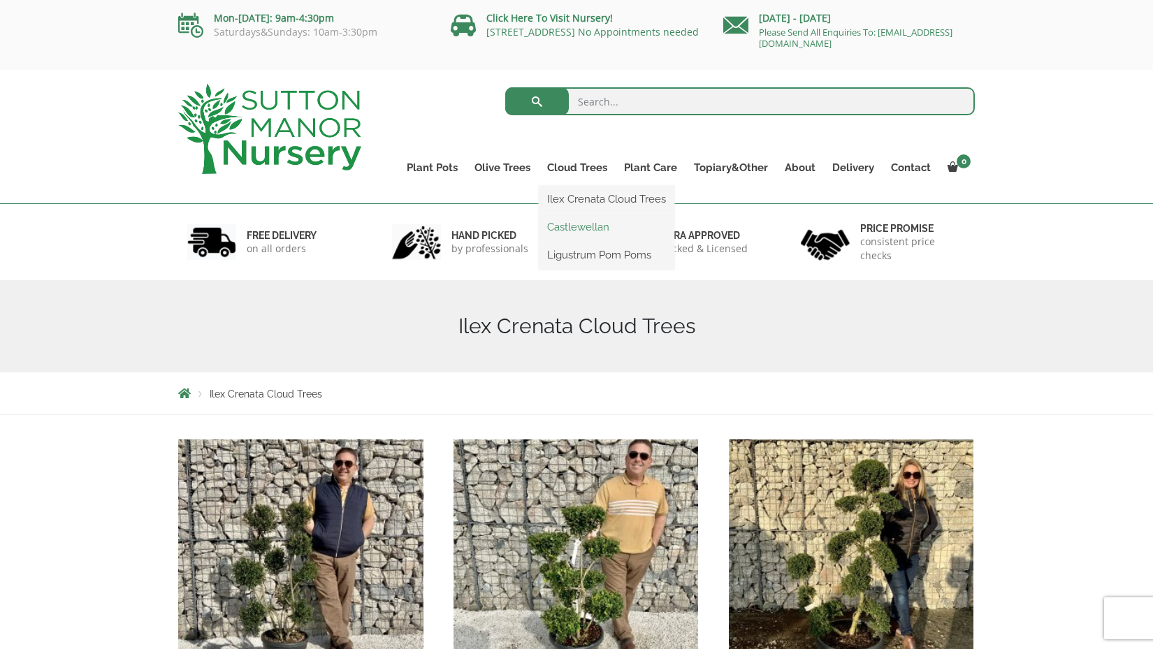
click at [590, 226] on link "Castlewellan" at bounding box center [607, 227] width 136 height 21
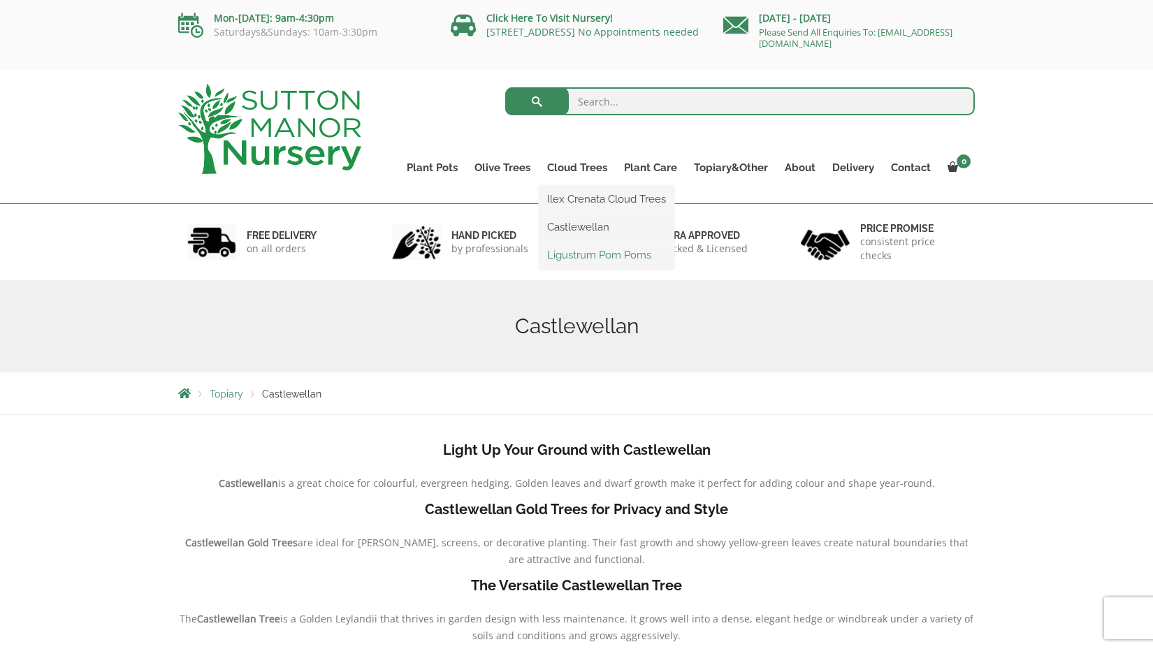
click at [593, 253] on link "Ligustrum Pom Poms" at bounding box center [607, 255] width 136 height 21
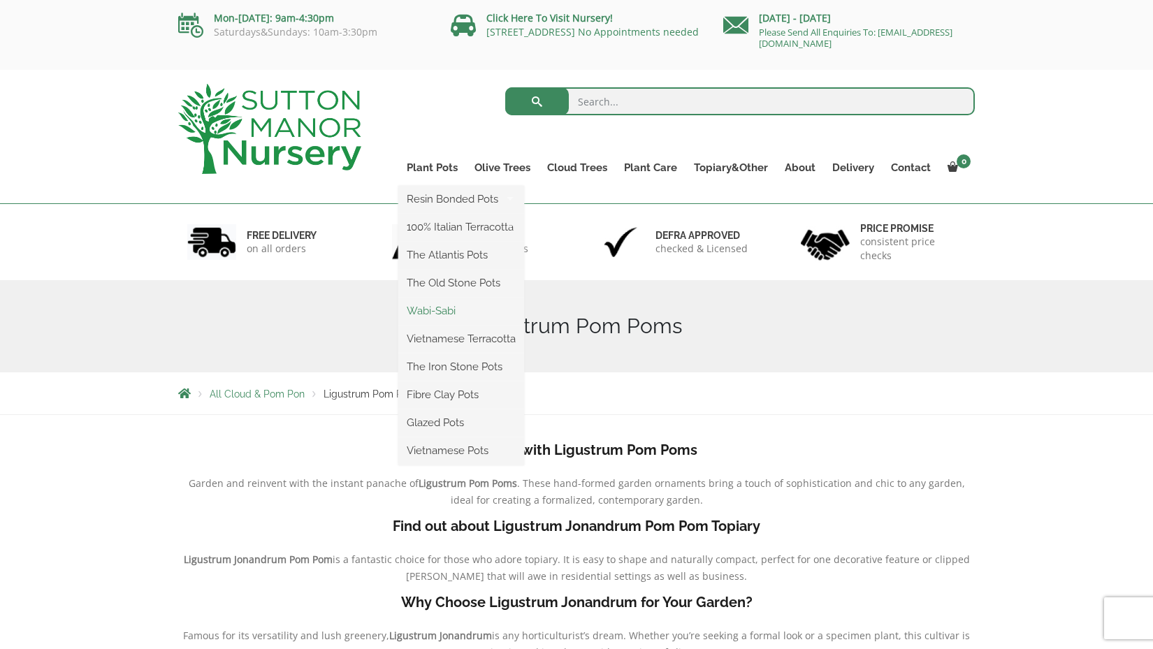
click at [442, 312] on link "Wabi-Sabi" at bounding box center [461, 311] width 126 height 21
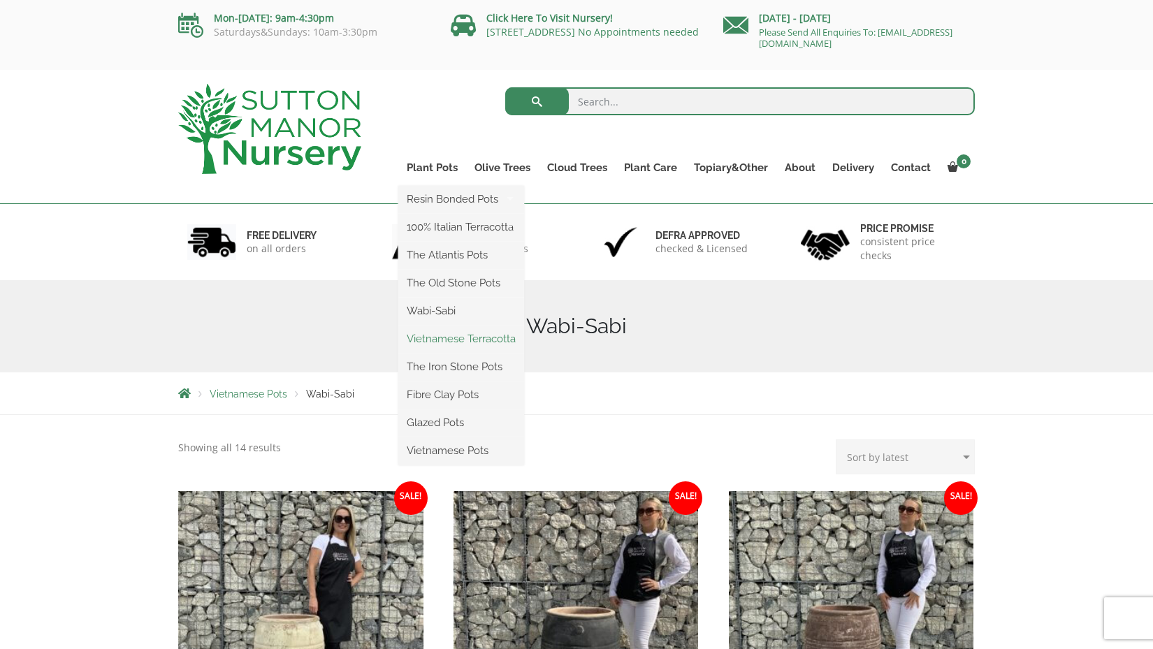
click at [443, 333] on link "Vietnamese Terracotta" at bounding box center [461, 338] width 126 height 21
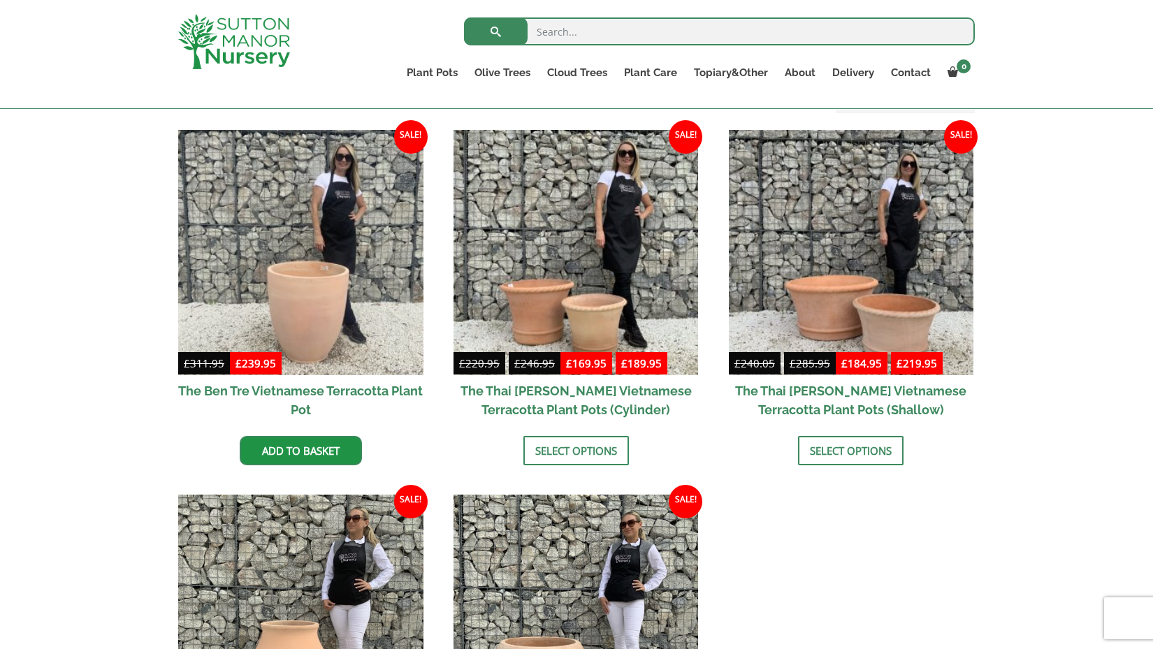
scroll to position [335, 0]
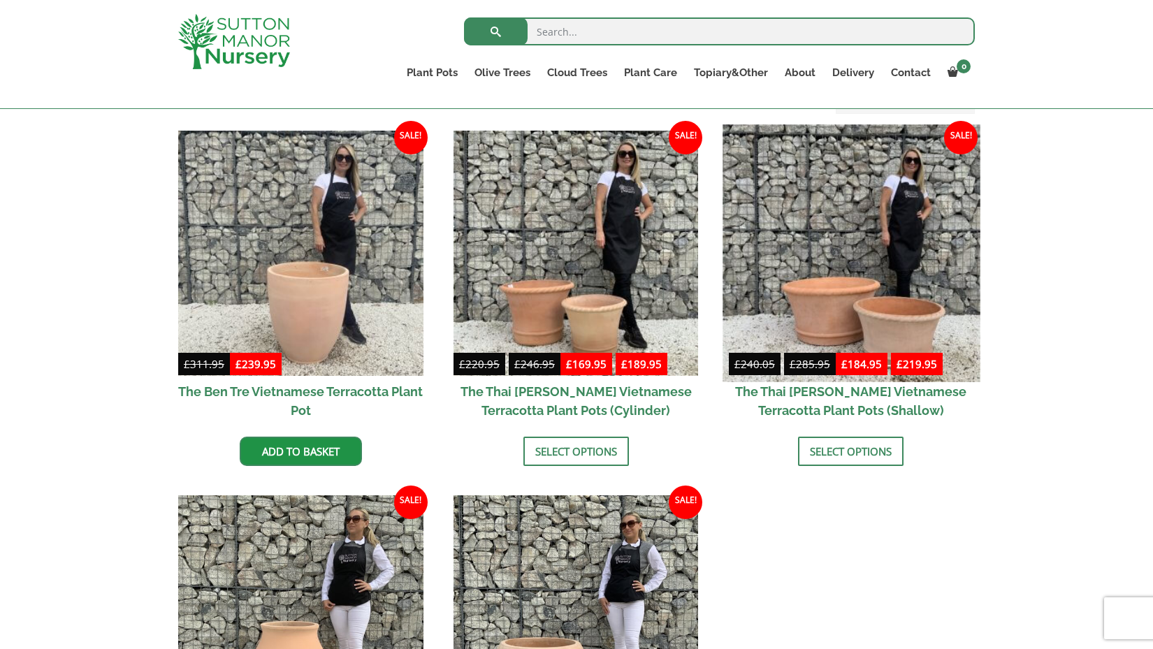
click at [835, 296] on img at bounding box center [851, 252] width 257 height 257
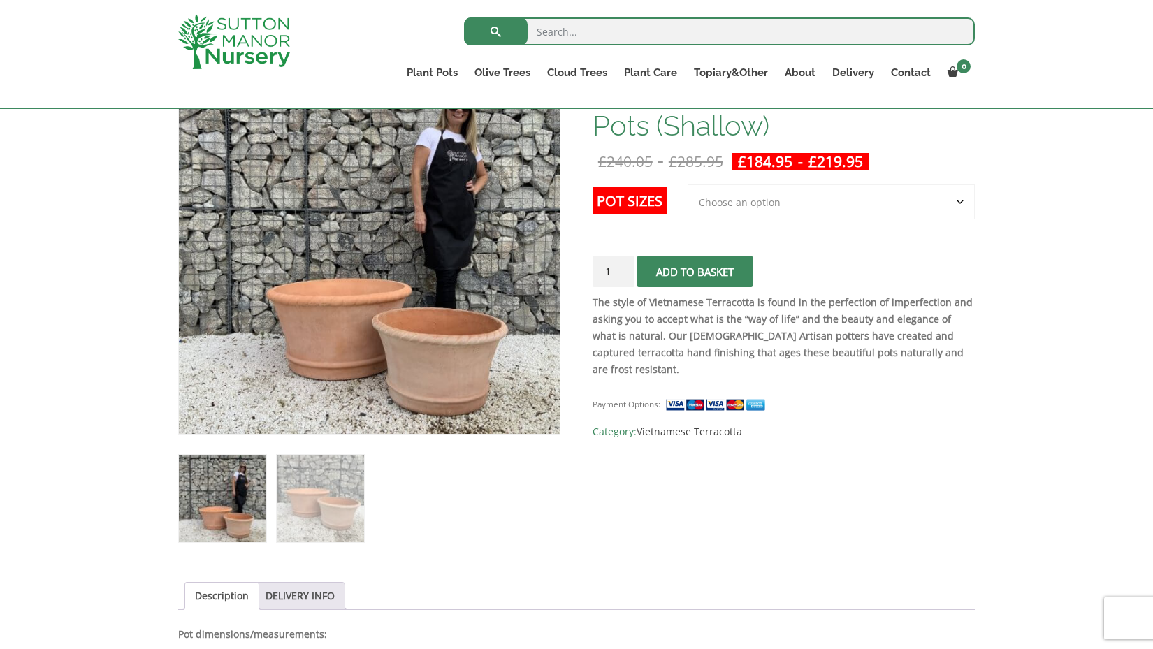
scroll to position [270, 0]
select select "Largest pot In The Picture"
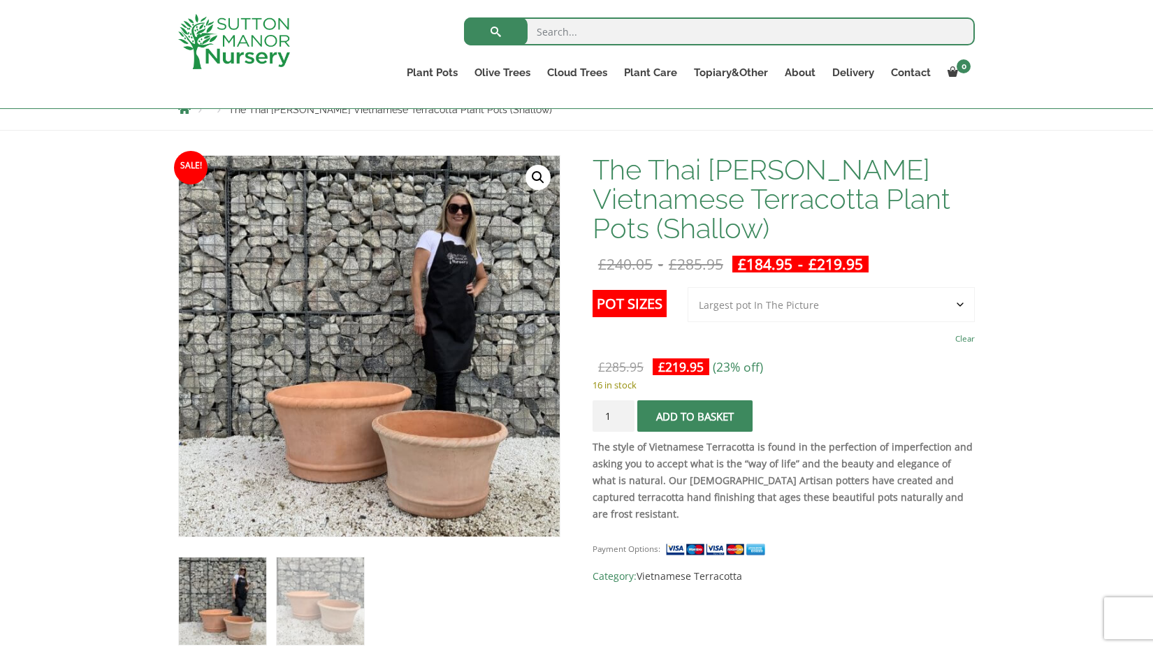
scroll to position [173, 0]
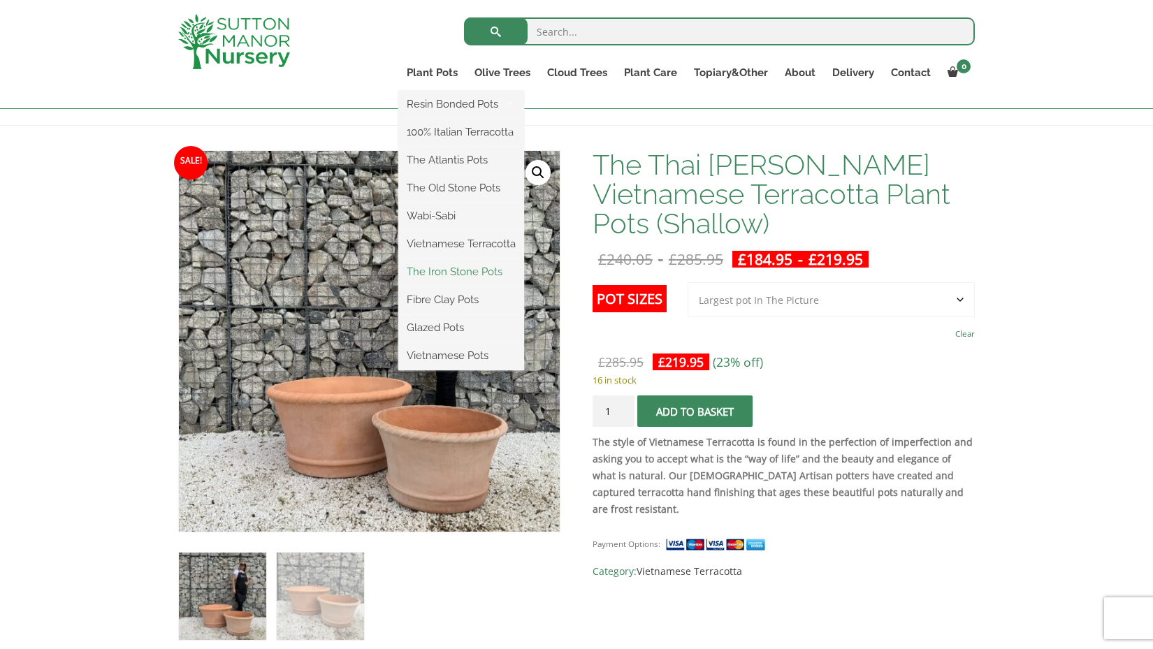
click at [458, 271] on link "The Iron Stone Pots" at bounding box center [461, 271] width 126 height 21
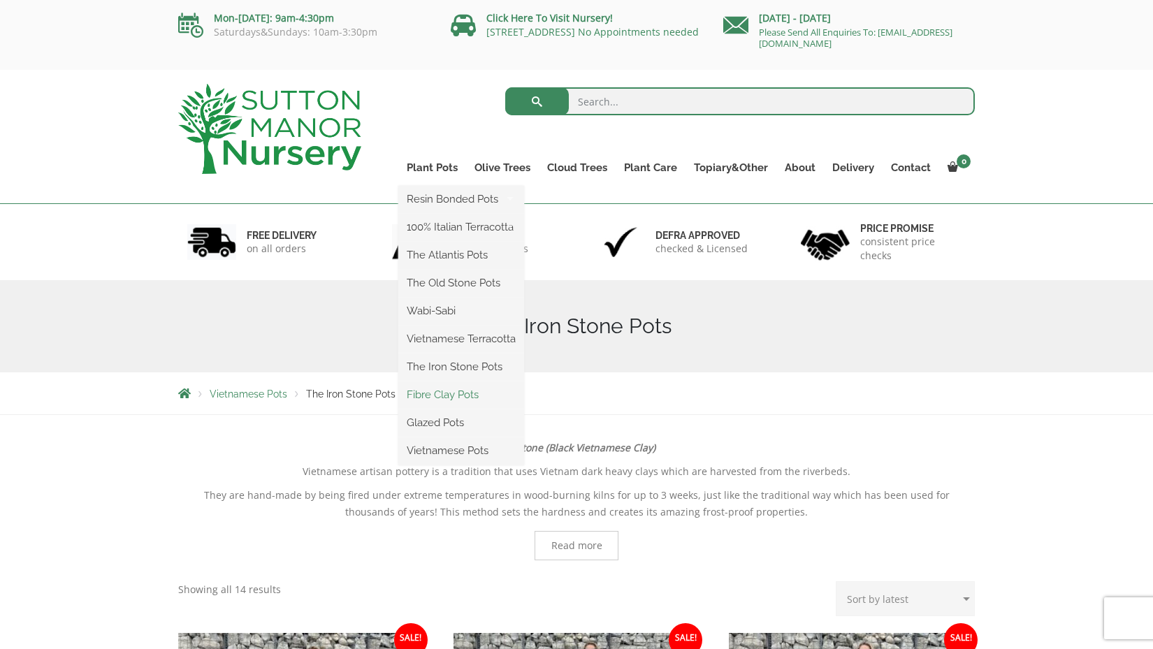
click at [456, 392] on link "Fibre Clay Pots" at bounding box center [461, 394] width 126 height 21
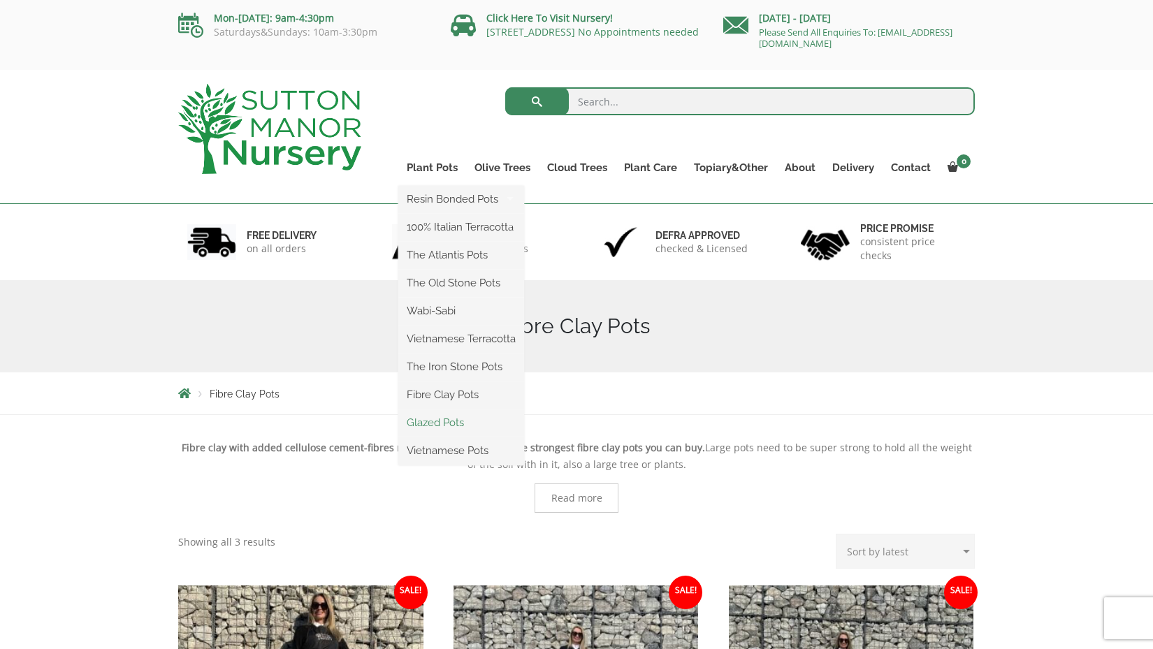
click at [451, 423] on link "Glazed Pots" at bounding box center [461, 422] width 126 height 21
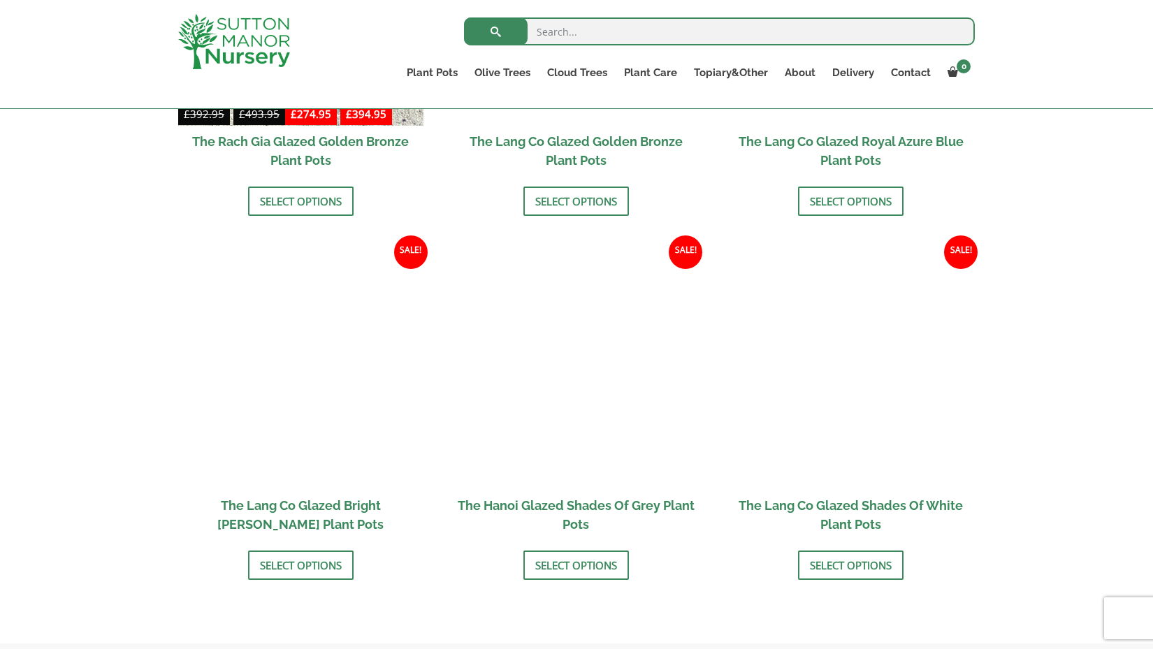
scroll to position [1516, 0]
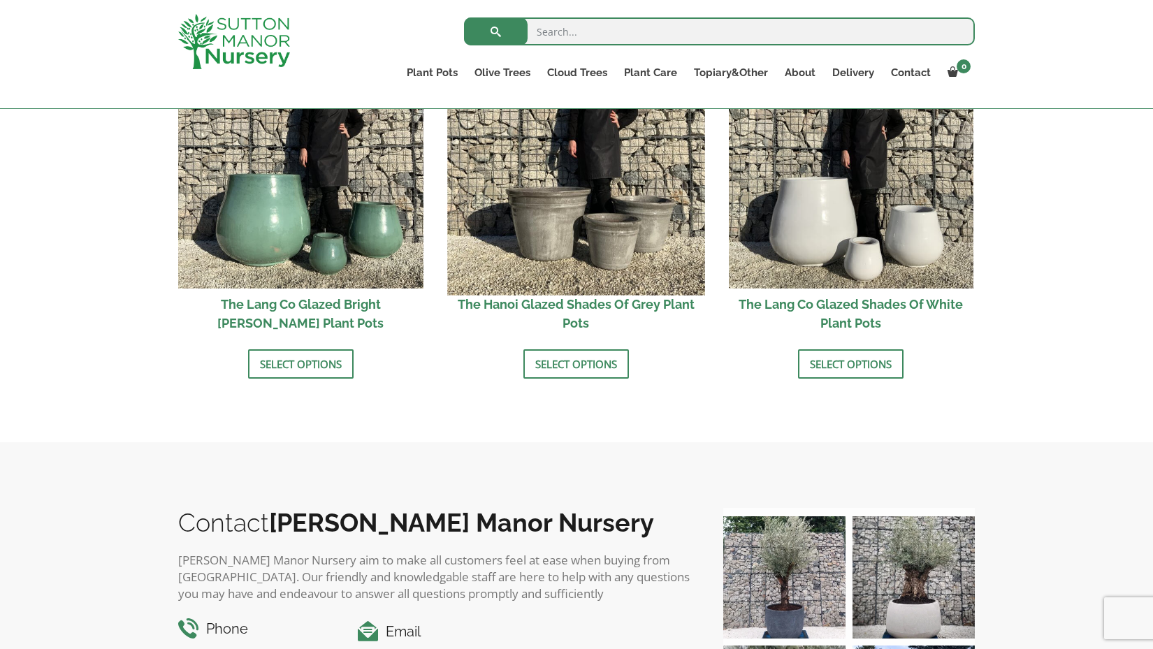
click at [586, 231] on img at bounding box center [575, 166] width 257 height 257
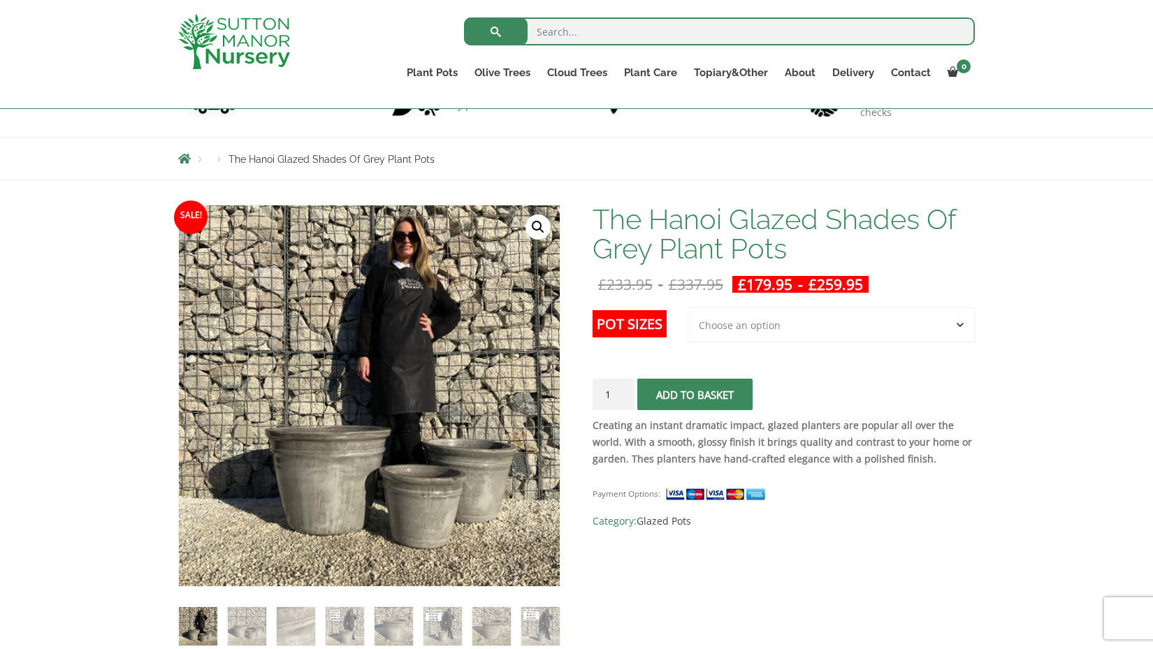
scroll to position [298, 0]
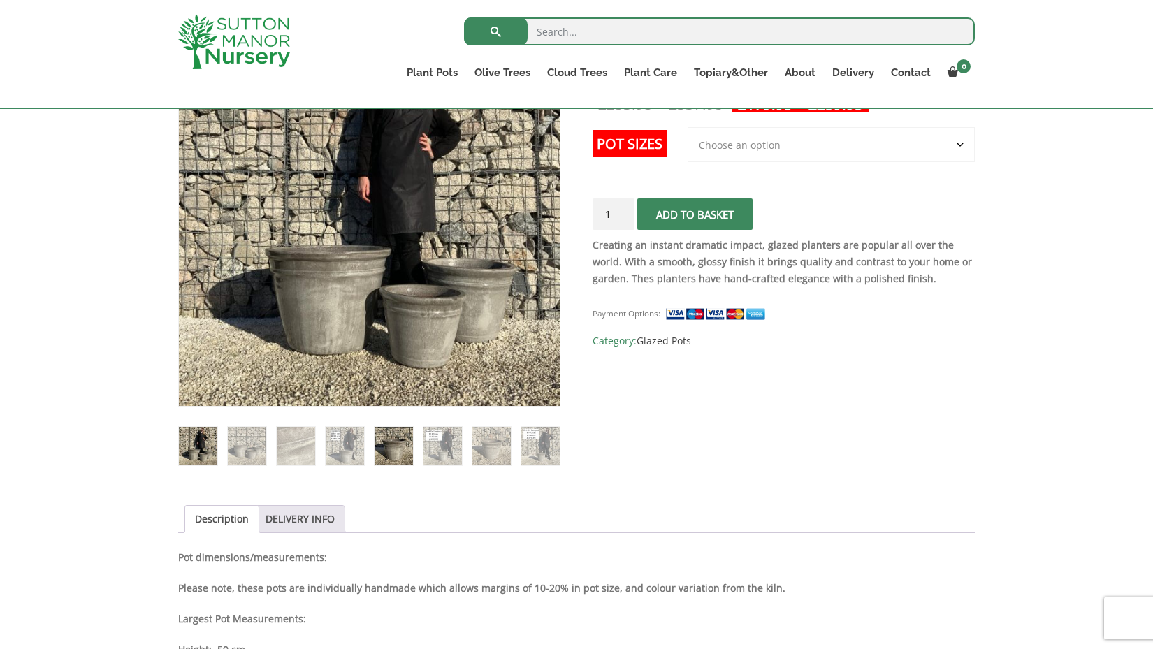
click at [405, 444] on img at bounding box center [394, 446] width 38 height 38
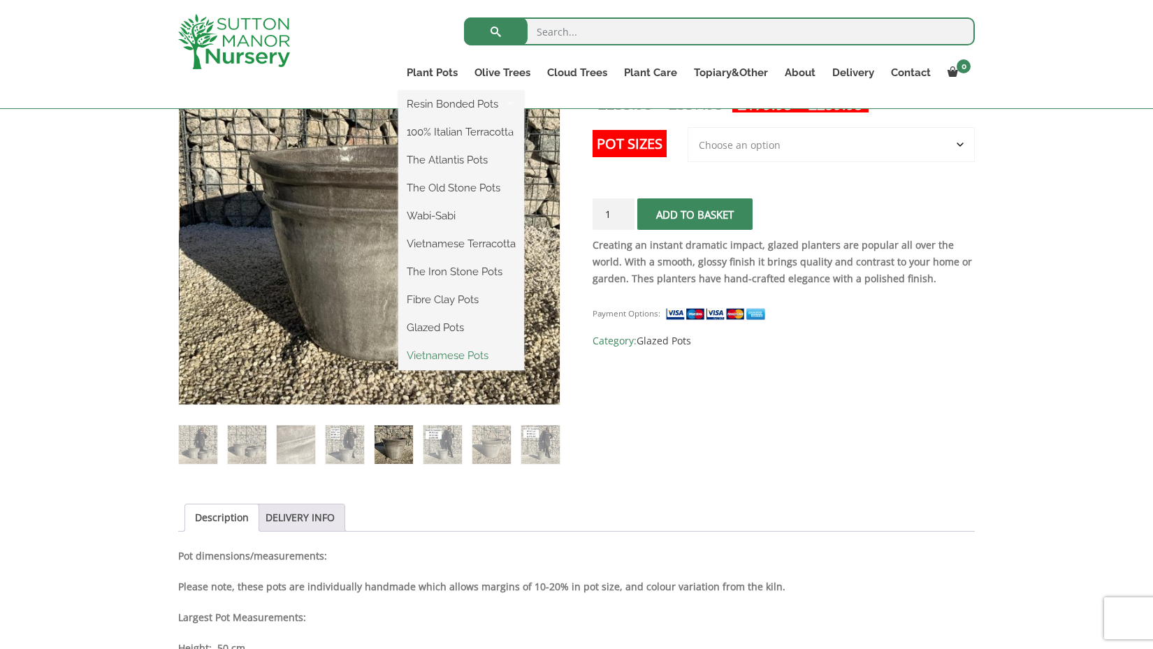
click at [453, 354] on link "Vietnamese Pots" at bounding box center [461, 355] width 126 height 21
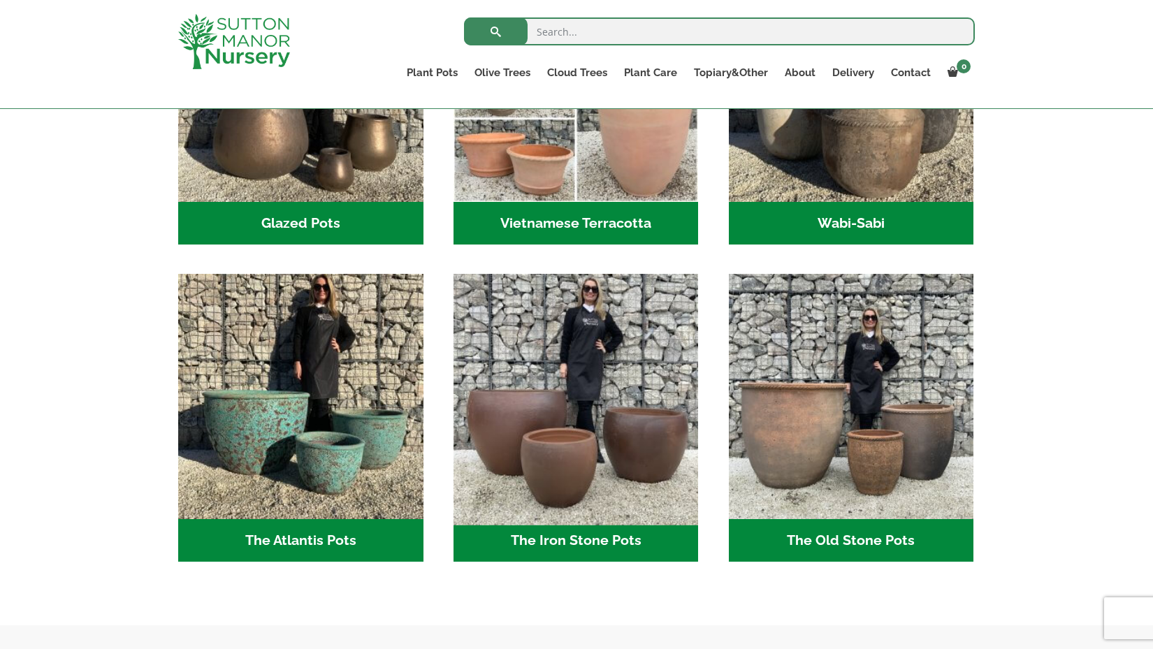
scroll to position [570, 0]
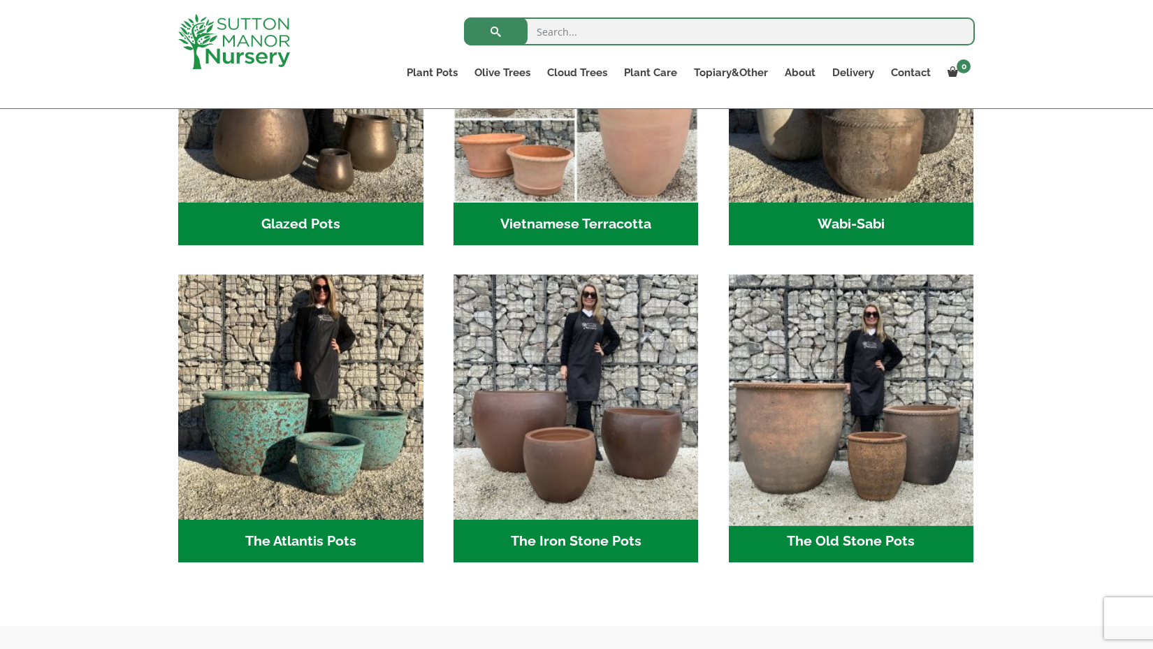
click at [819, 414] on img "Visit product category The Old Stone Pots" at bounding box center [851, 397] width 257 height 257
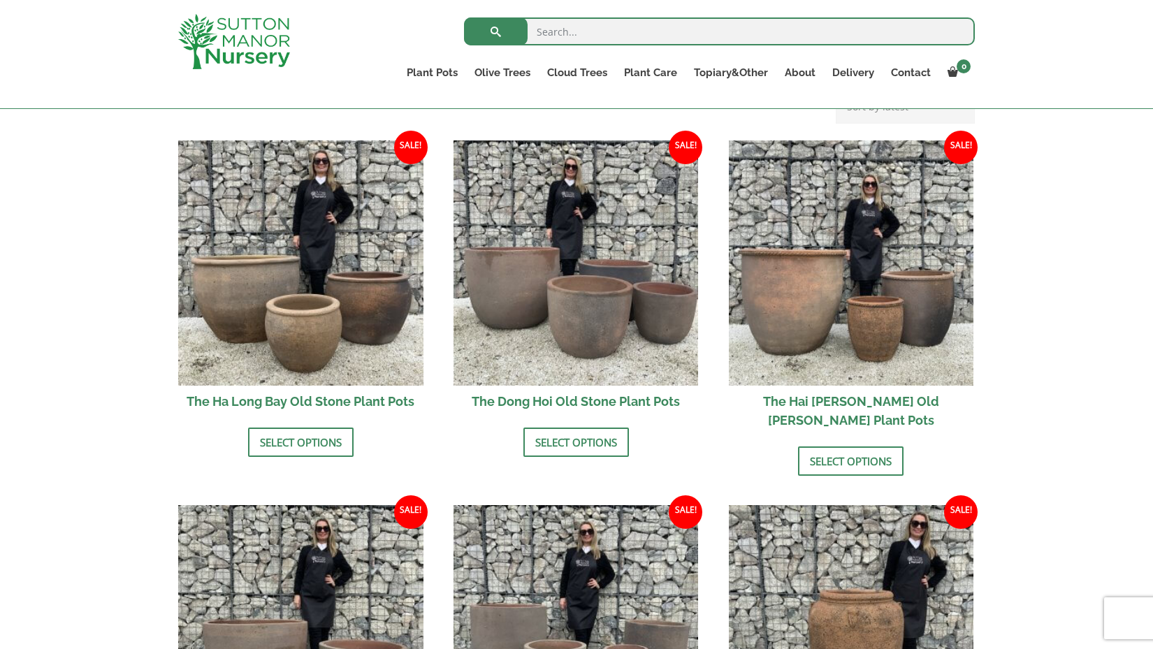
scroll to position [461, 0]
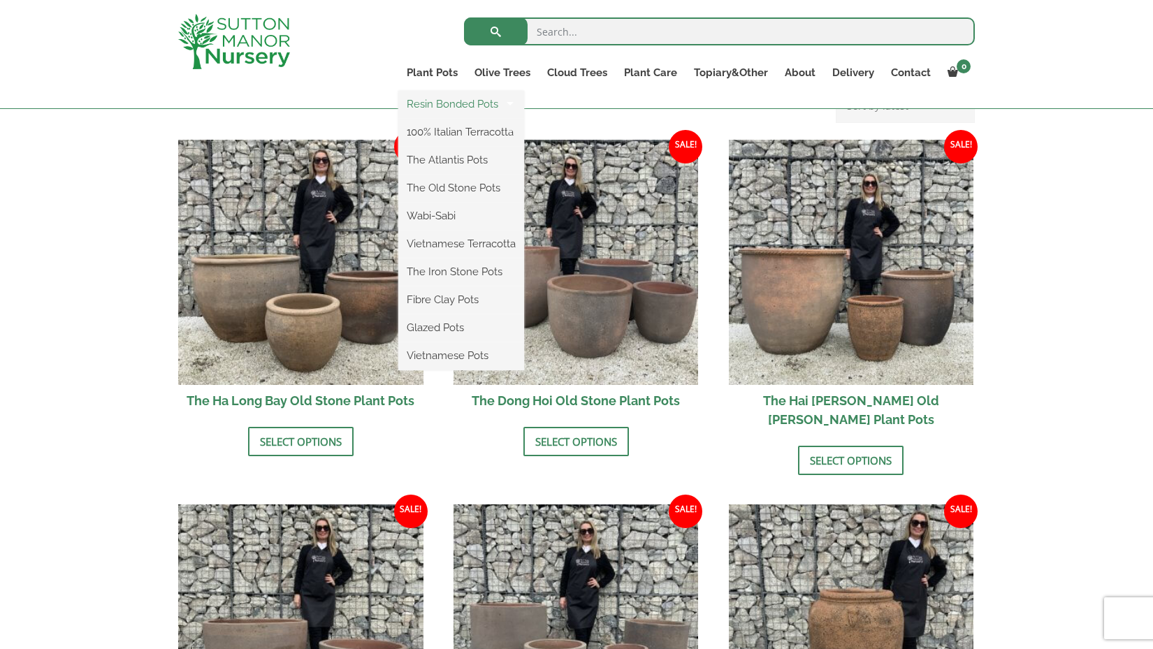
click at [443, 103] on link "Resin Bonded Pots" at bounding box center [461, 104] width 126 height 21
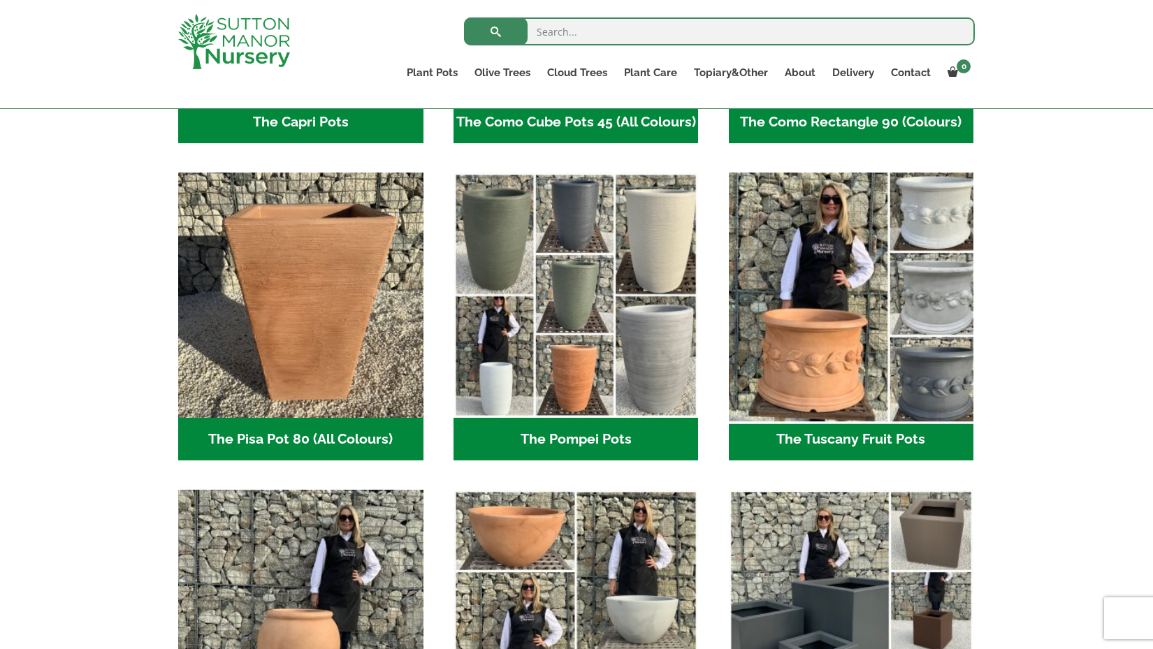
scroll to position [952, 0]
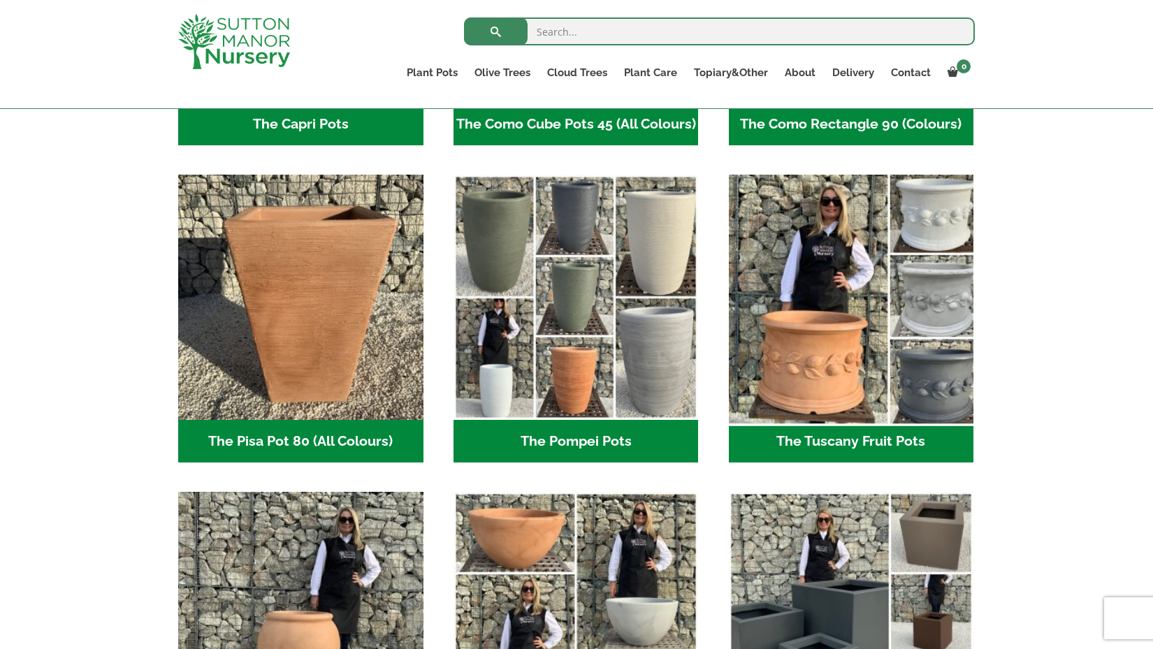
click at [827, 333] on img "Visit product category The Tuscany Fruit Pots" at bounding box center [851, 297] width 257 height 257
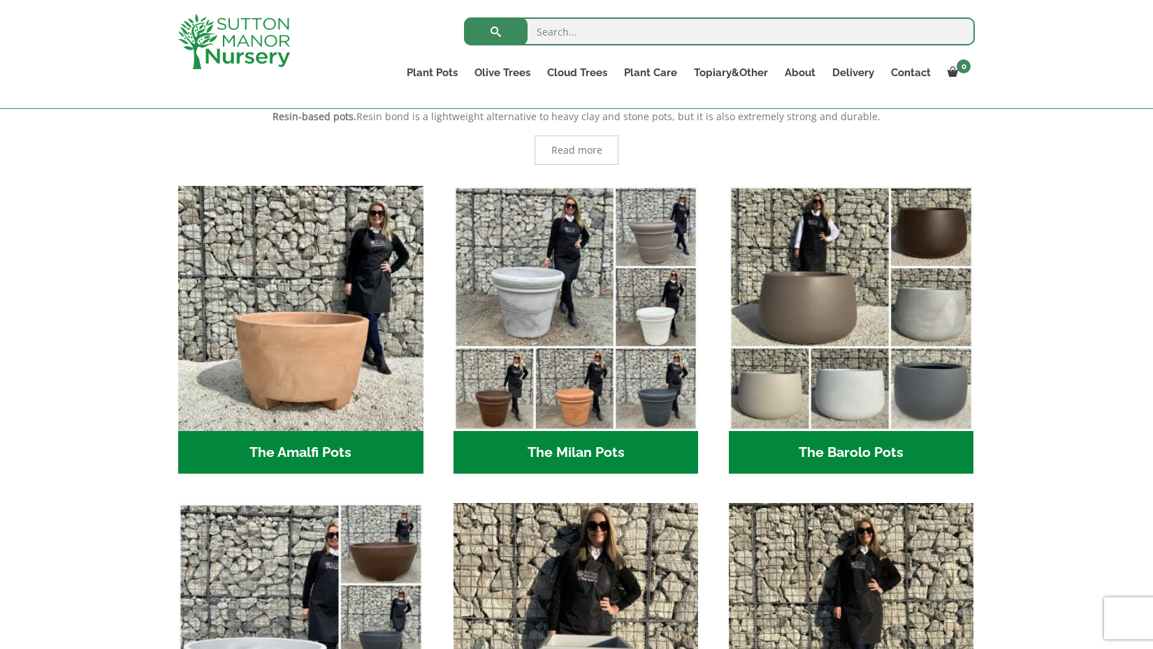
scroll to position [300, 0]
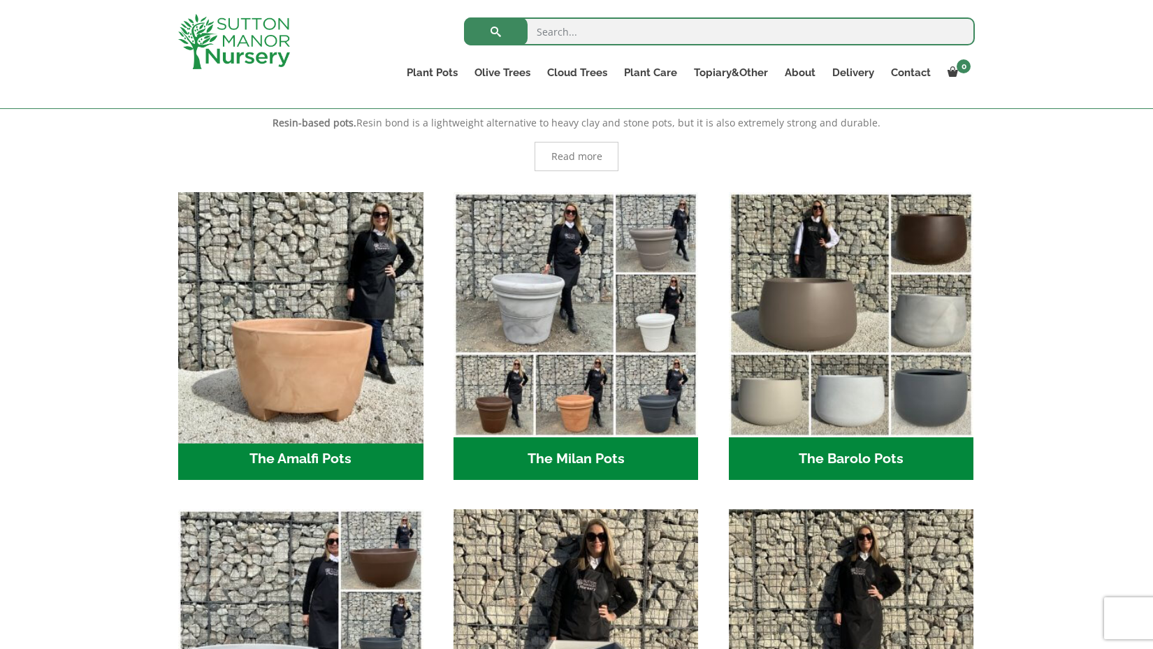
click at [337, 306] on img "Visit product category The Amalfi Pots" at bounding box center [300, 314] width 257 height 257
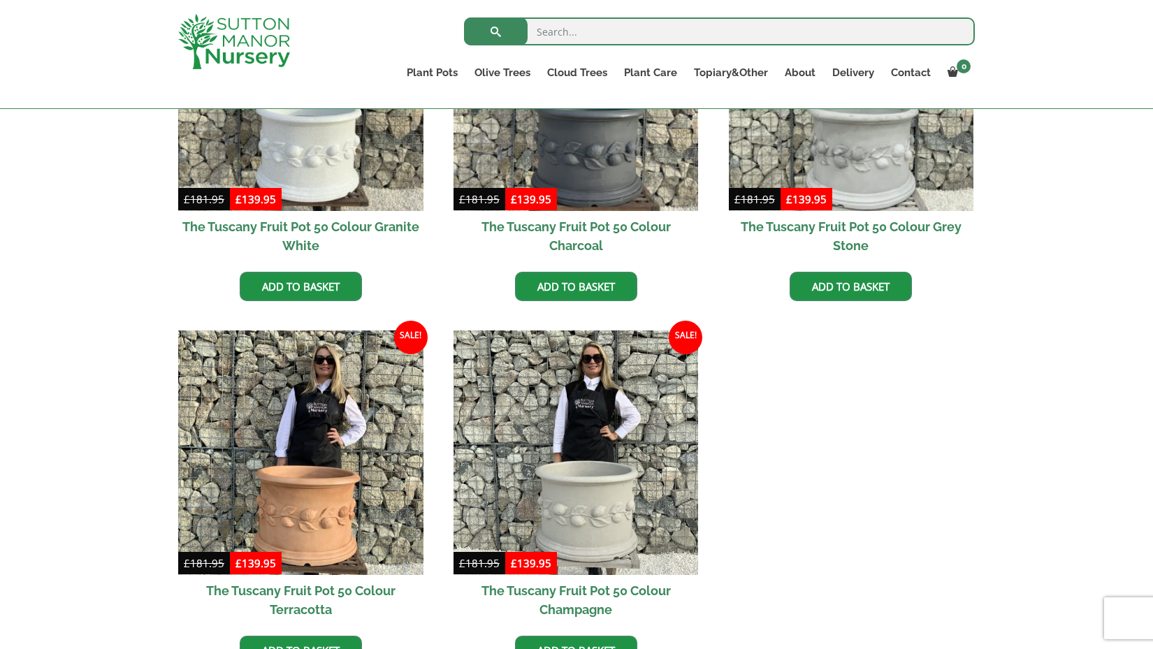
scroll to position [651, 0]
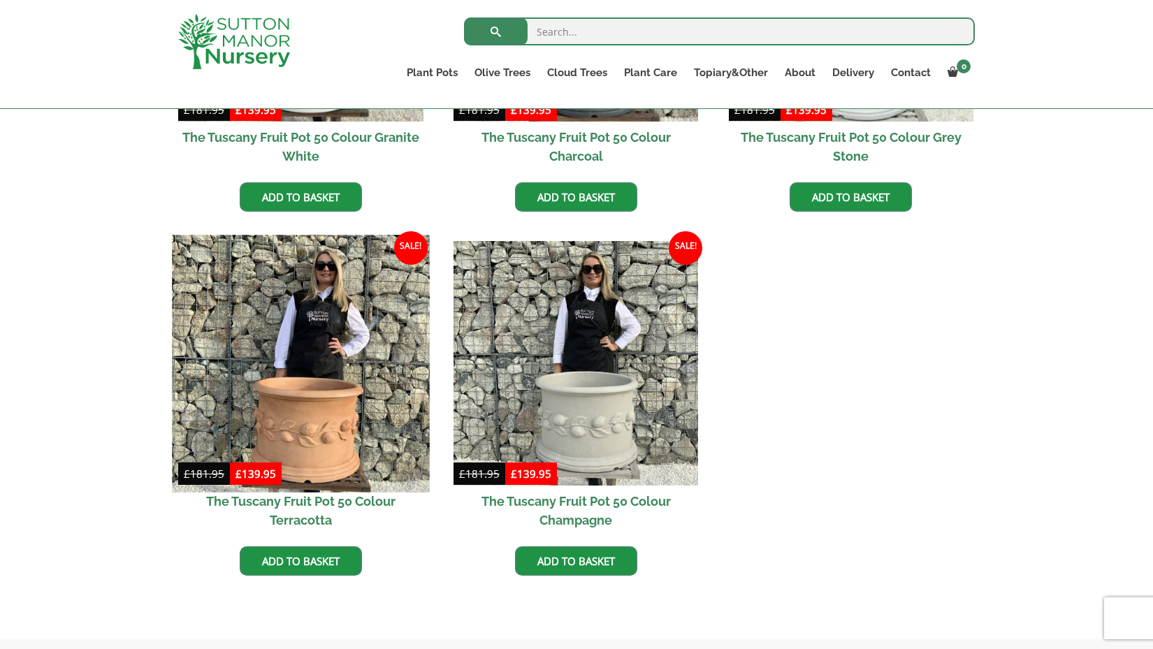
click at [316, 401] on img at bounding box center [300, 363] width 257 height 257
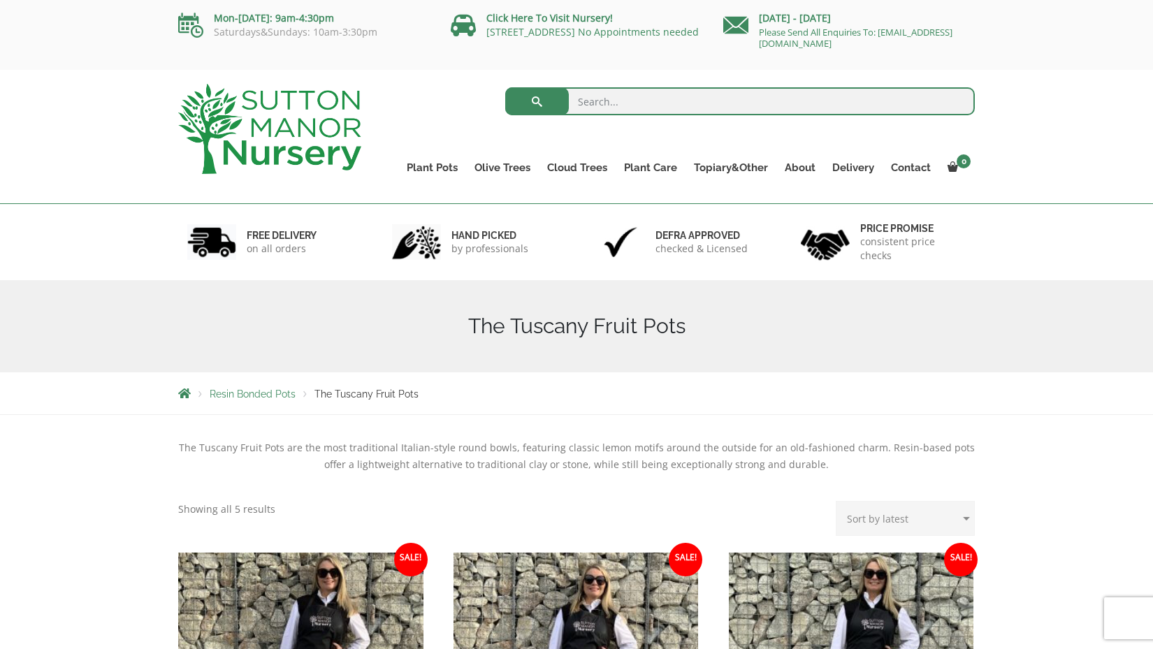
scroll to position [0, 0]
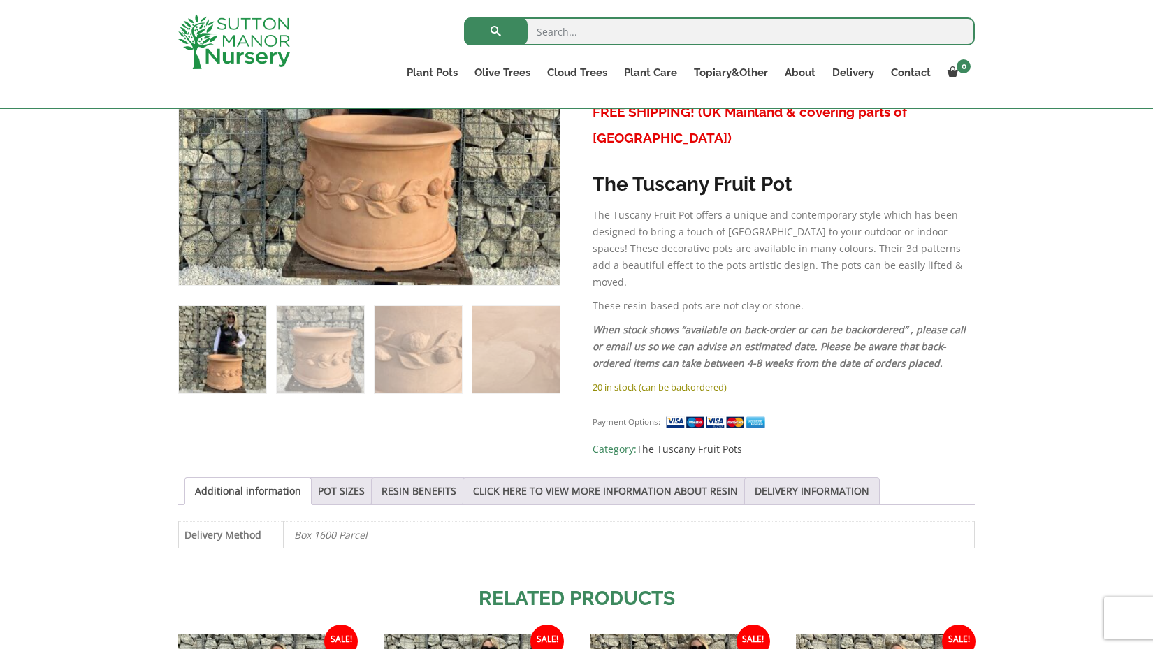
scroll to position [670, 0]
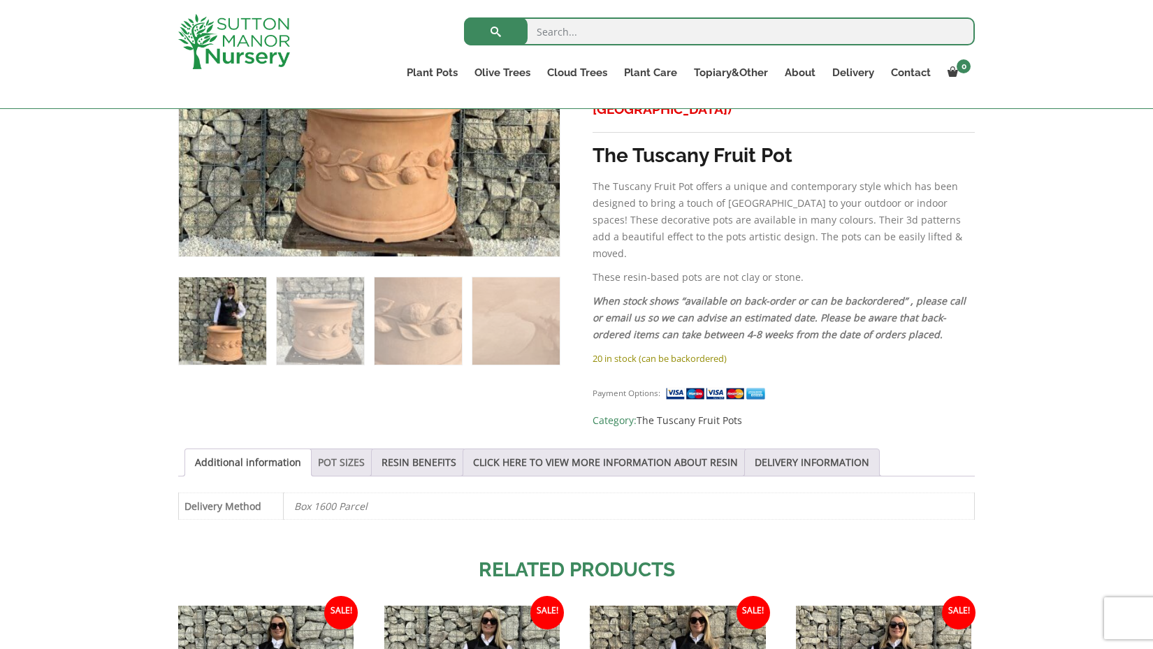
click at [363, 449] on link "POT SIZES" at bounding box center [341, 462] width 47 height 27
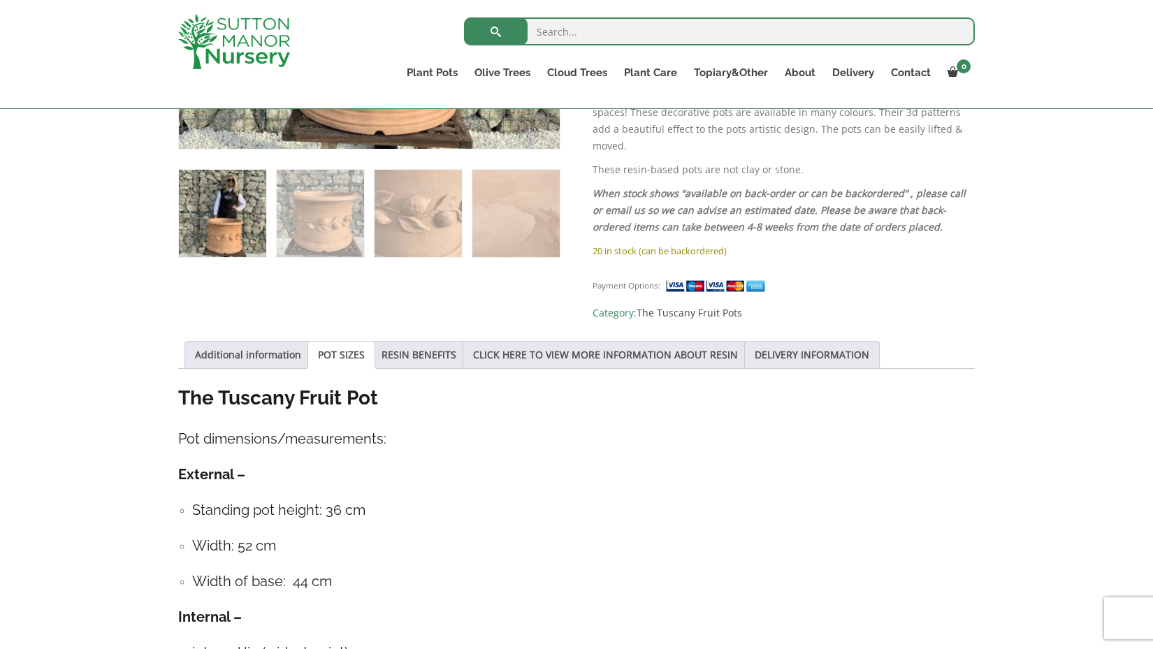
scroll to position [603, 0]
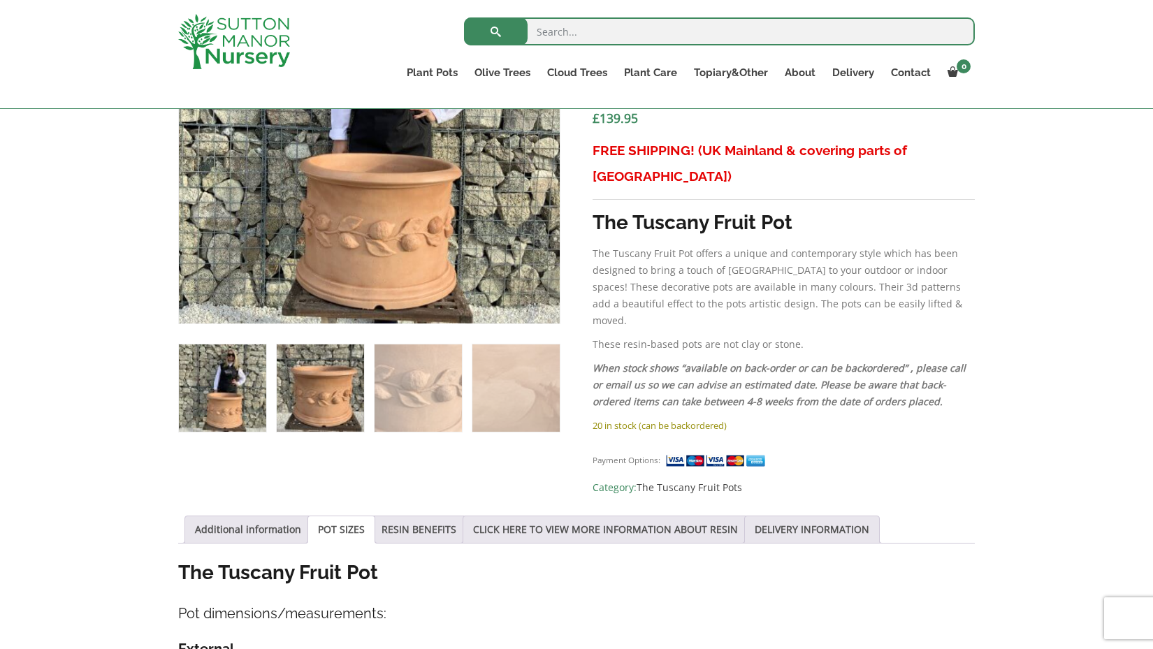
click at [301, 389] on img at bounding box center [320, 388] width 87 height 87
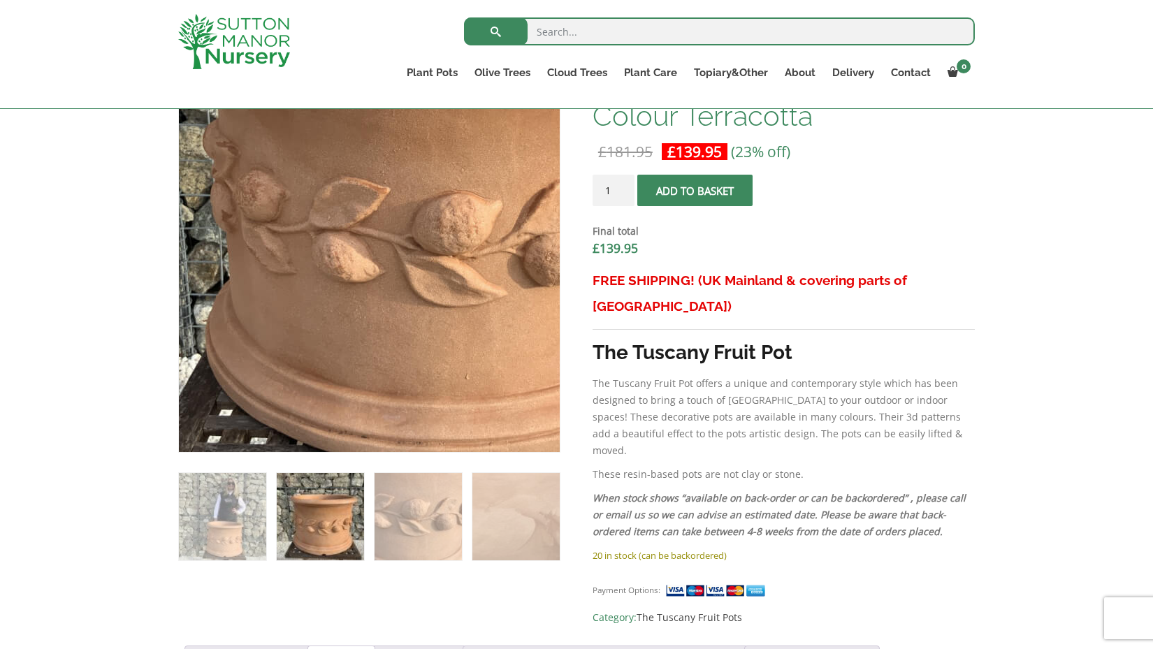
scroll to position [473, 0]
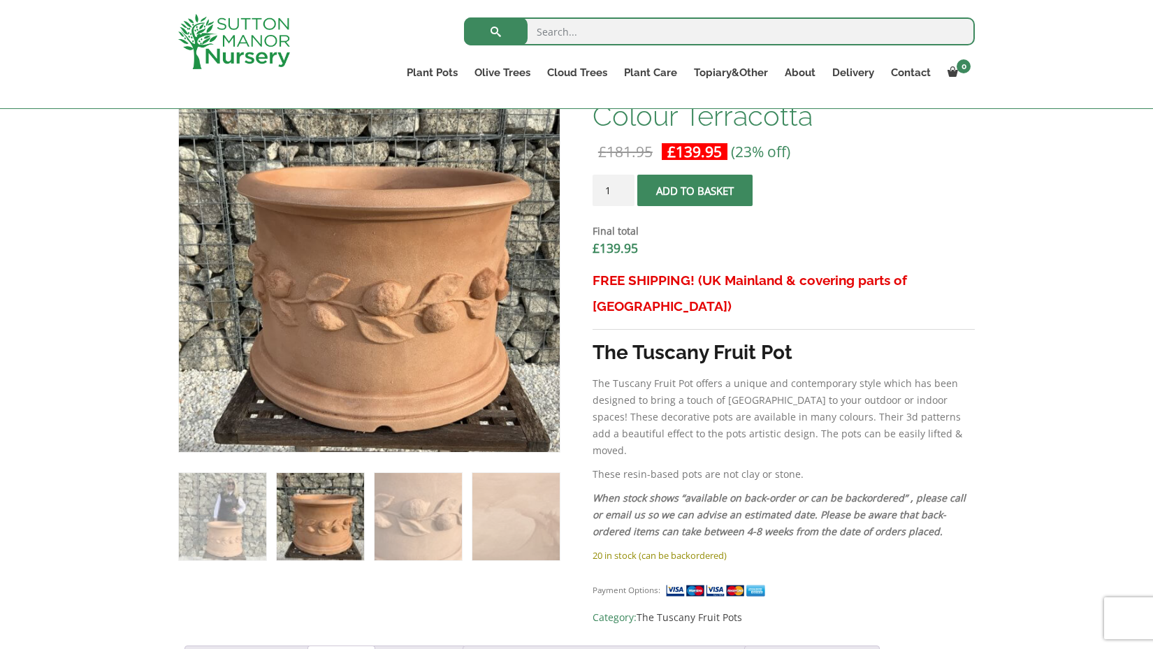
click at [232, 466] on ol at bounding box center [369, 507] width 382 height 108
click at [246, 470] on ol at bounding box center [369, 507] width 382 height 108
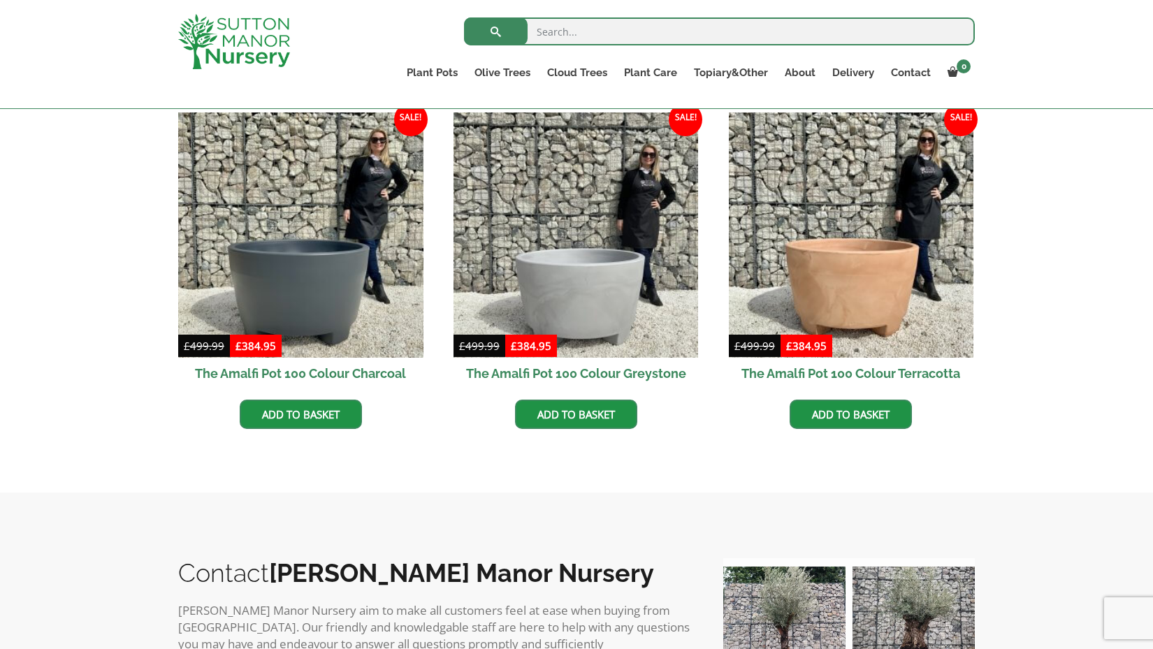
scroll to position [416, 0]
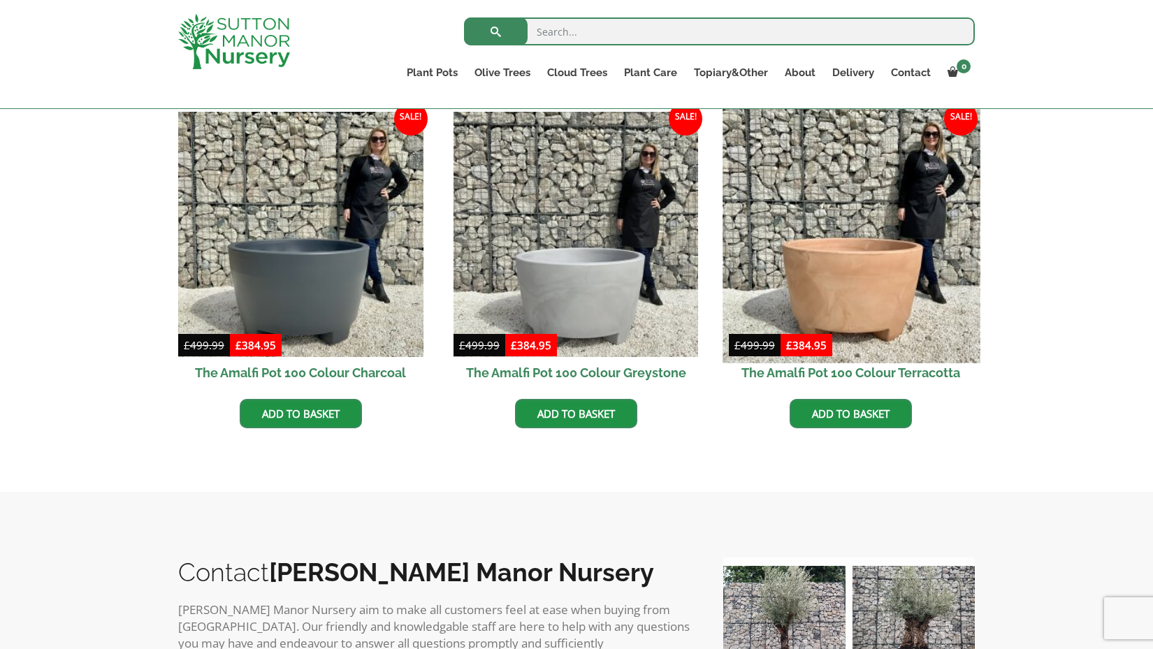
click at [872, 284] on img at bounding box center [851, 234] width 257 height 257
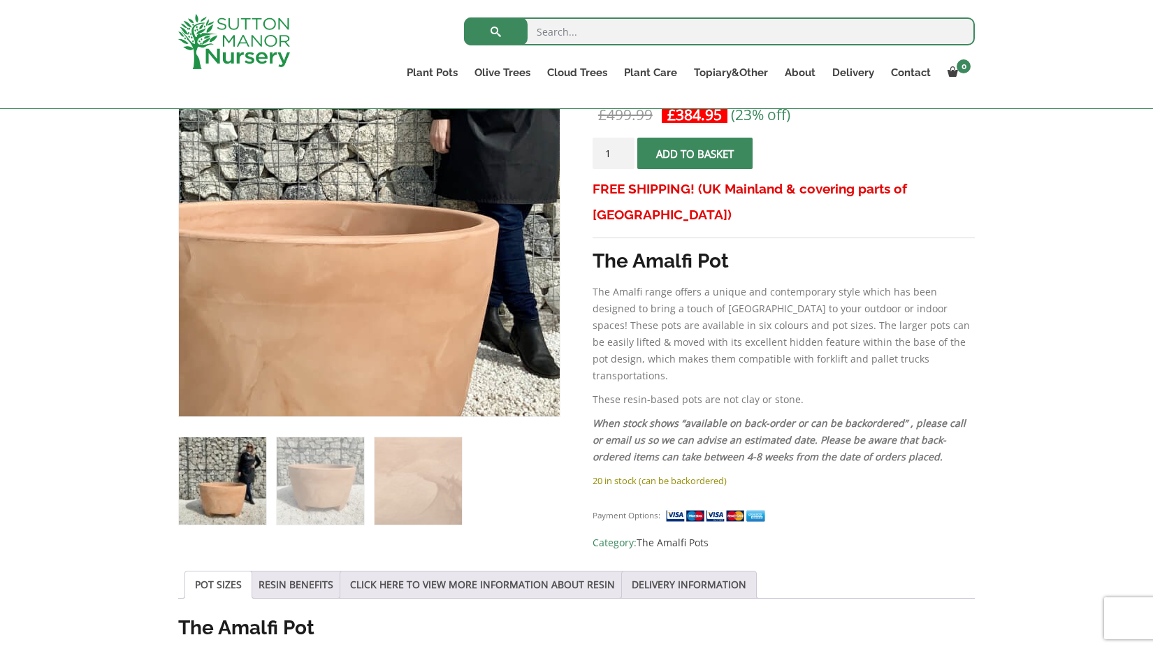
scroll to position [289, 0]
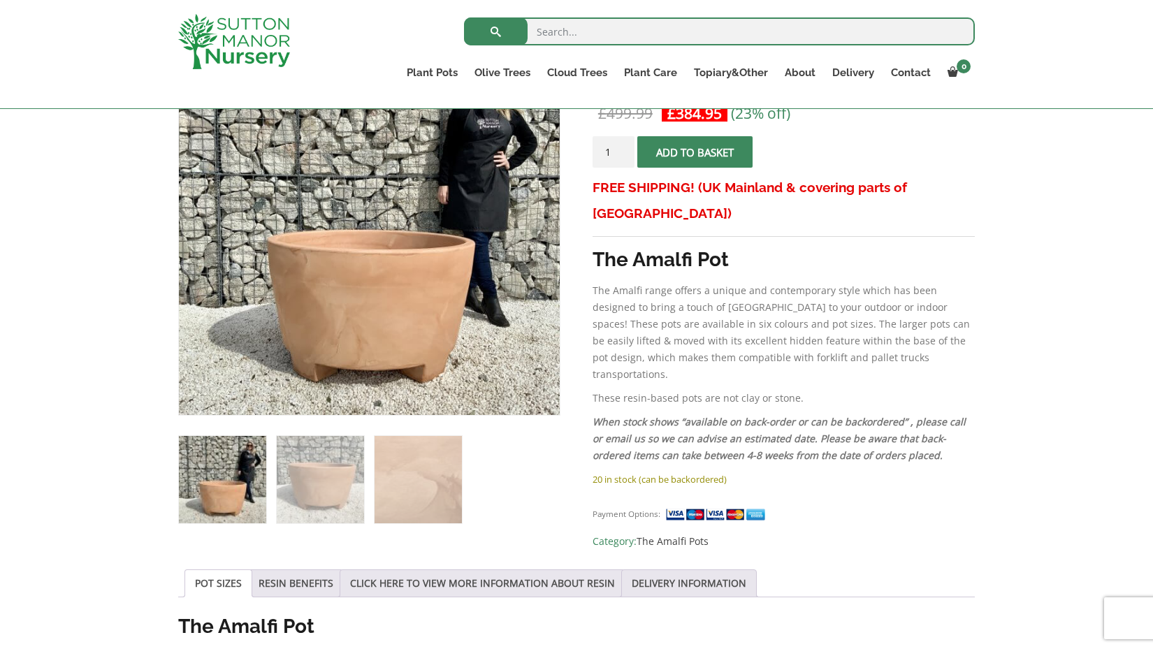
click at [229, 454] on img at bounding box center [222, 479] width 87 height 87
click at [287, 465] on img at bounding box center [320, 479] width 87 height 87
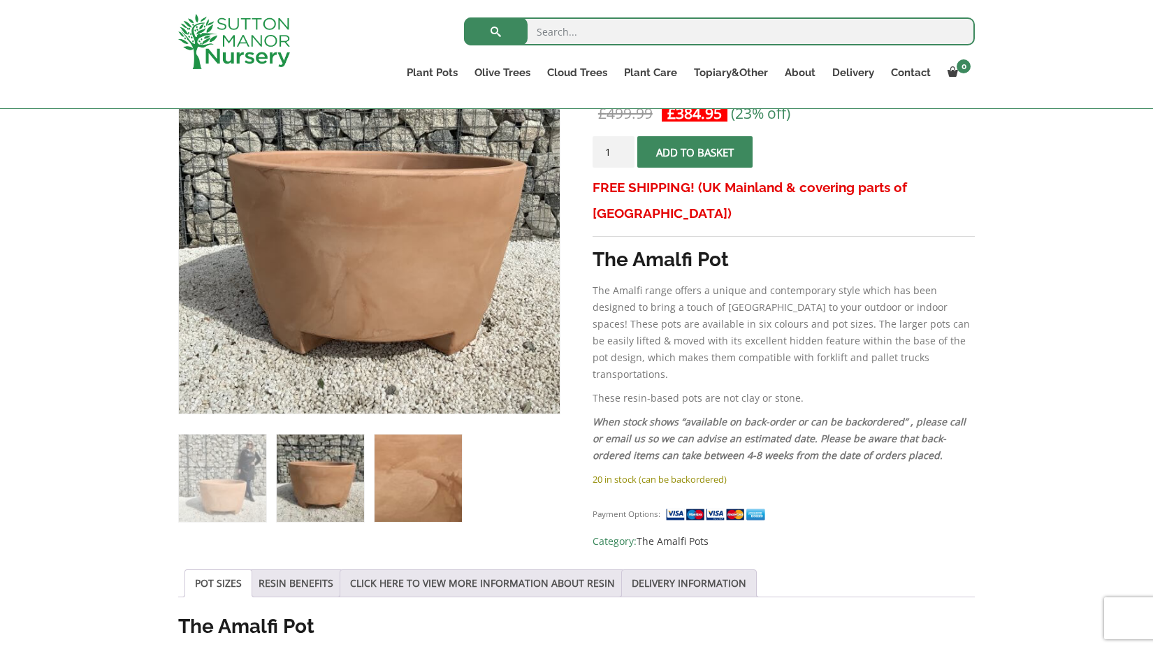
click at [387, 470] on img at bounding box center [418, 478] width 87 height 87
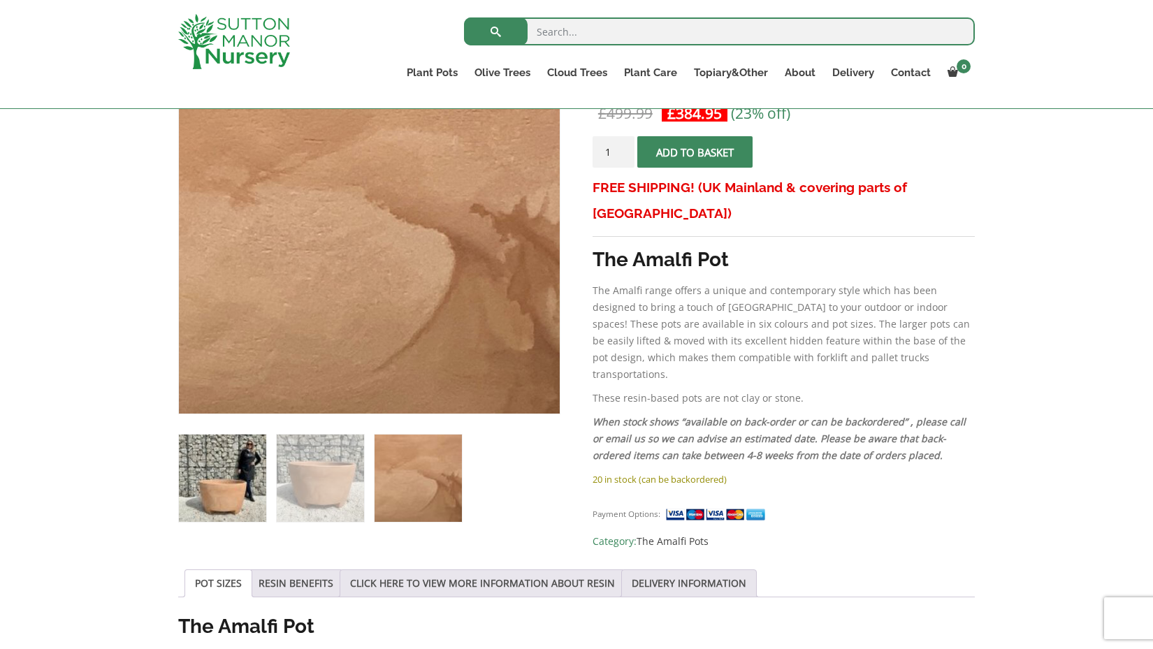
click at [225, 475] on img at bounding box center [222, 478] width 87 height 87
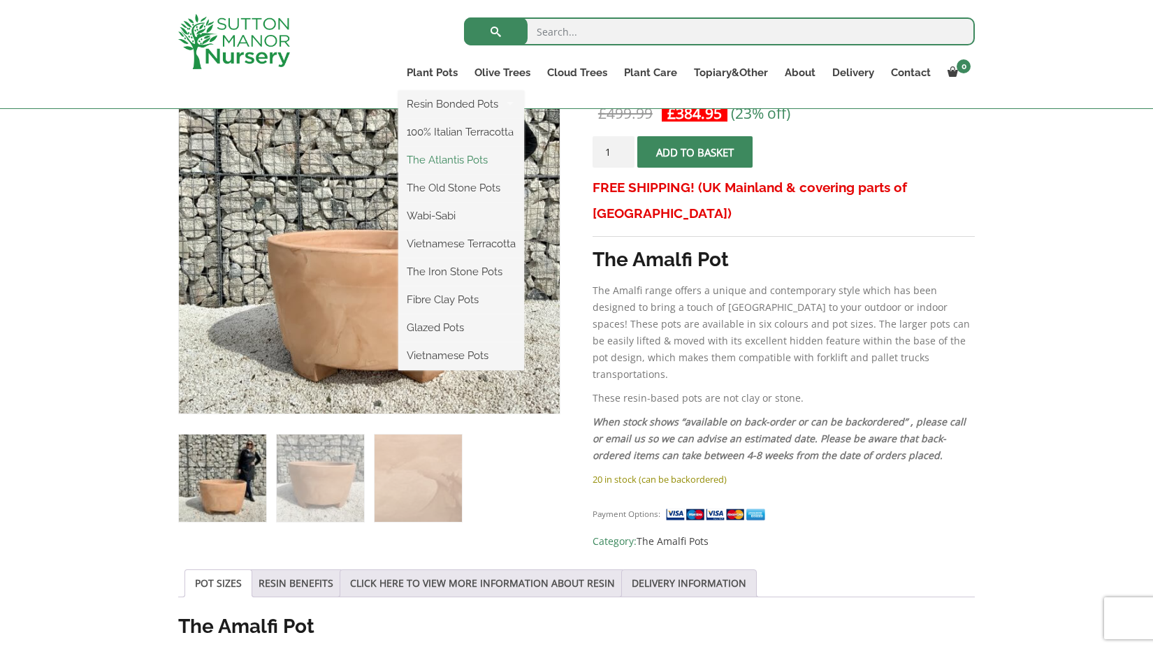
click at [461, 163] on link "The Atlantis Pots" at bounding box center [461, 160] width 126 height 21
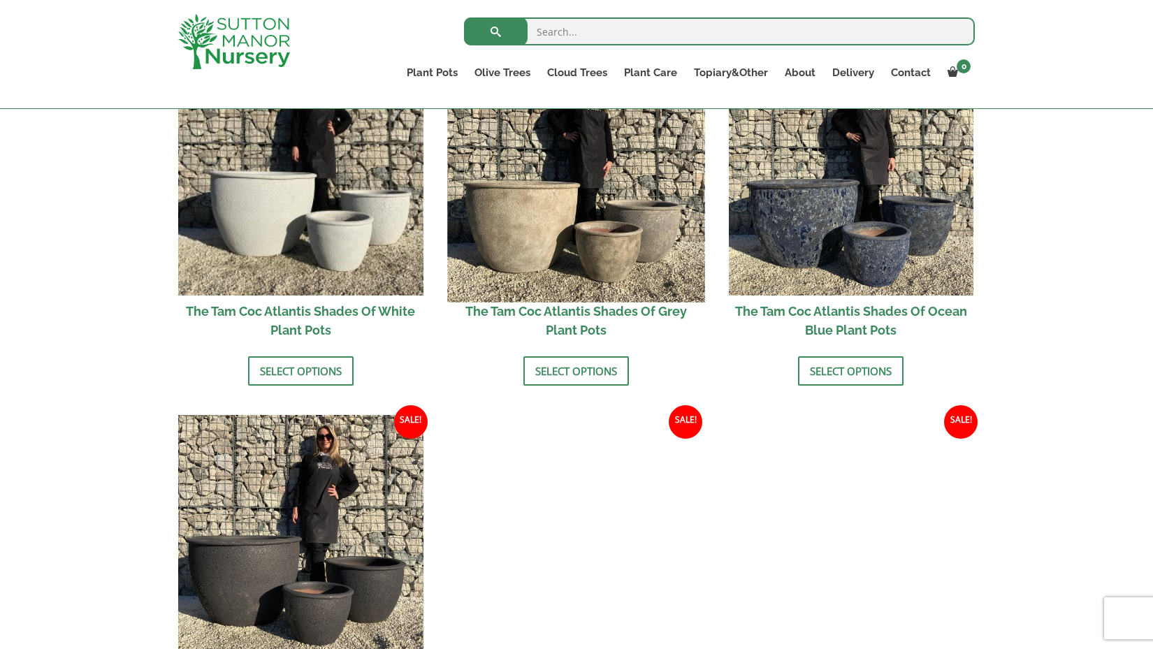
scroll to position [896, 0]
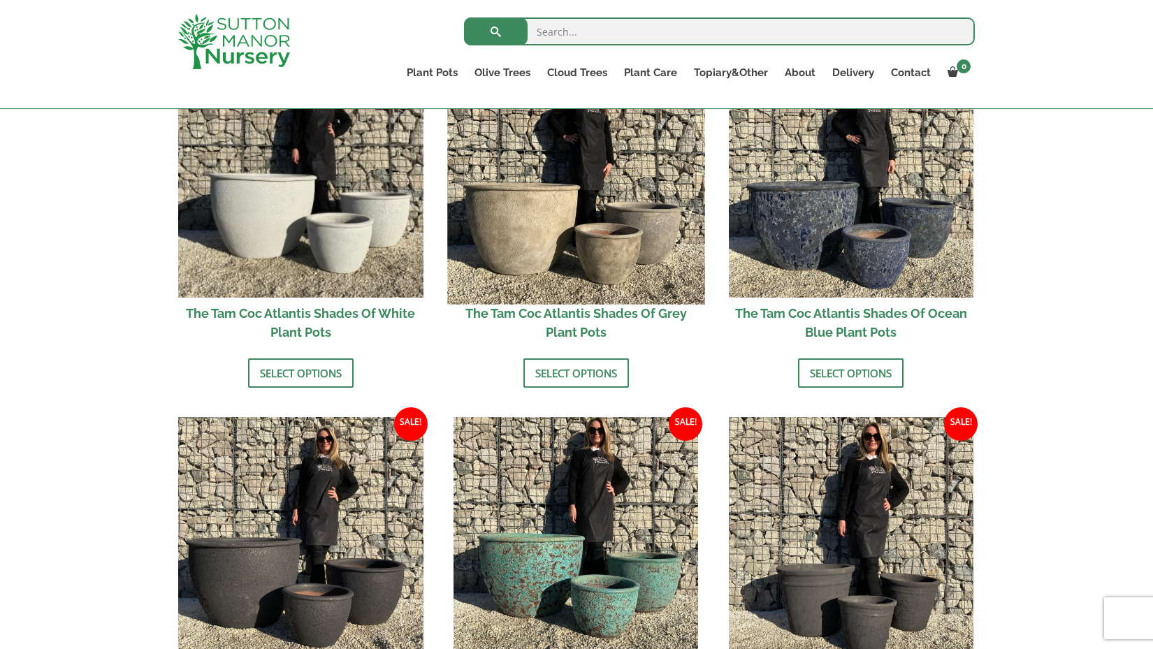
click at [565, 234] on img at bounding box center [575, 175] width 257 height 257
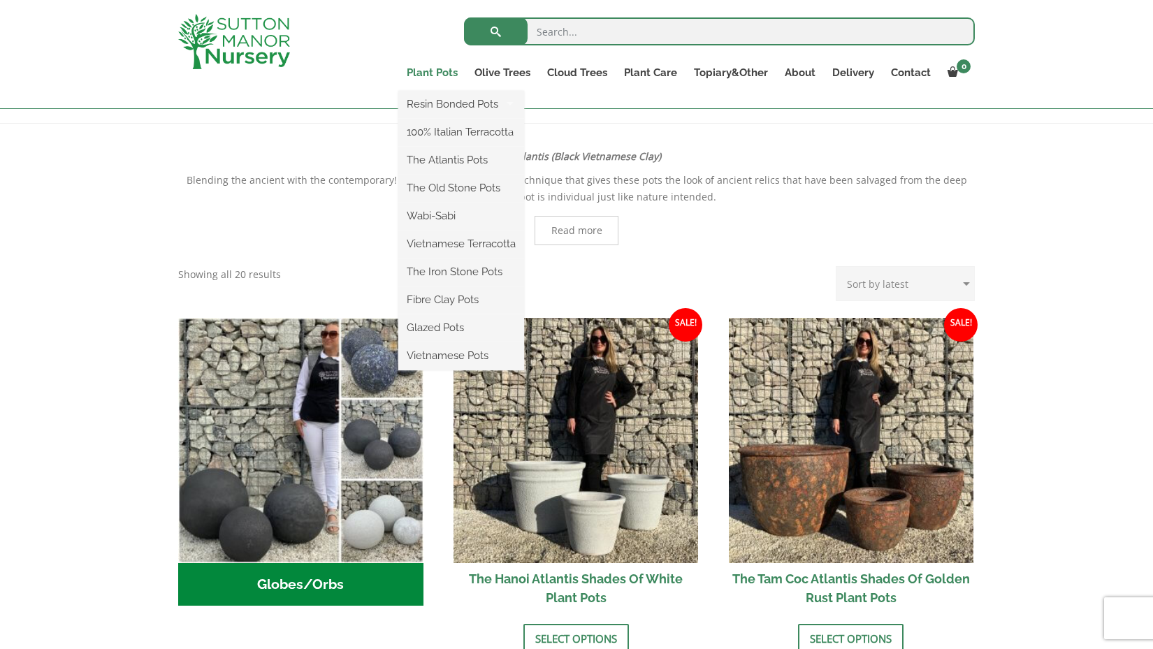
scroll to position [265, 0]
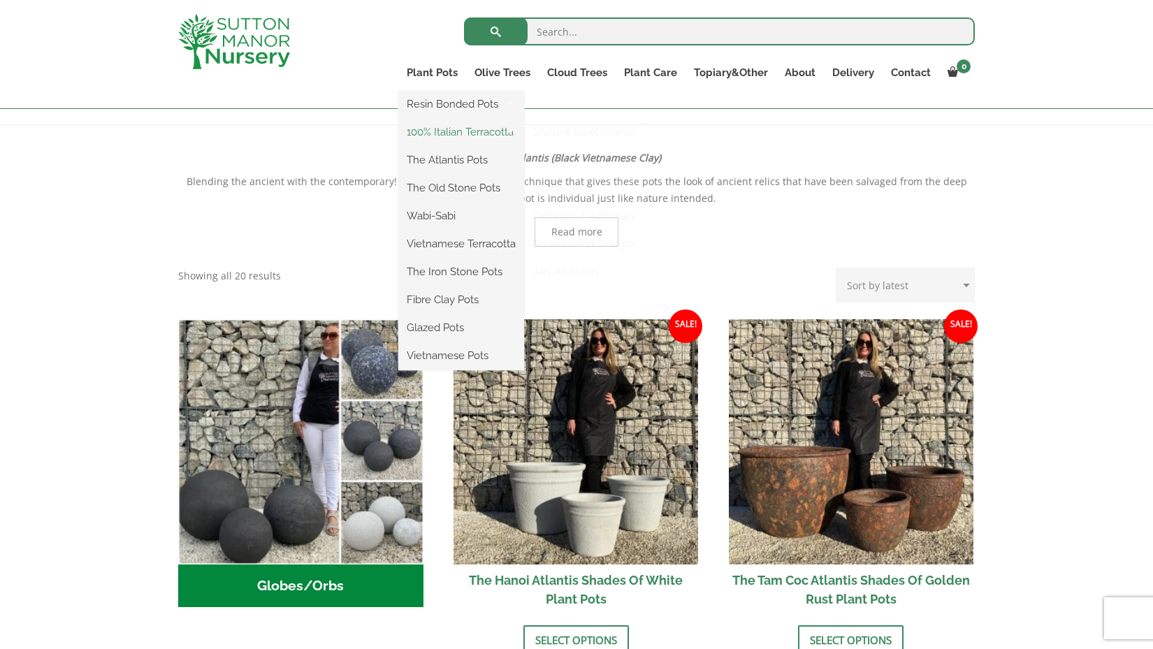
click at [457, 134] on link "100% Italian Terracotta" at bounding box center [461, 132] width 126 height 21
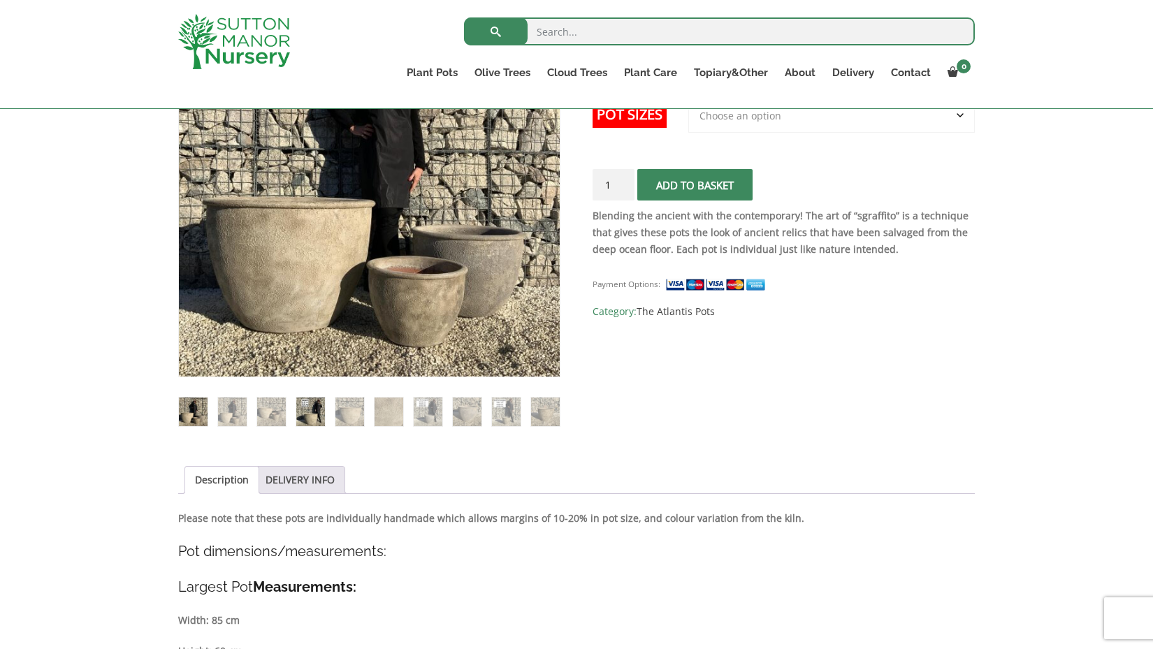
scroll to position [329, 0]
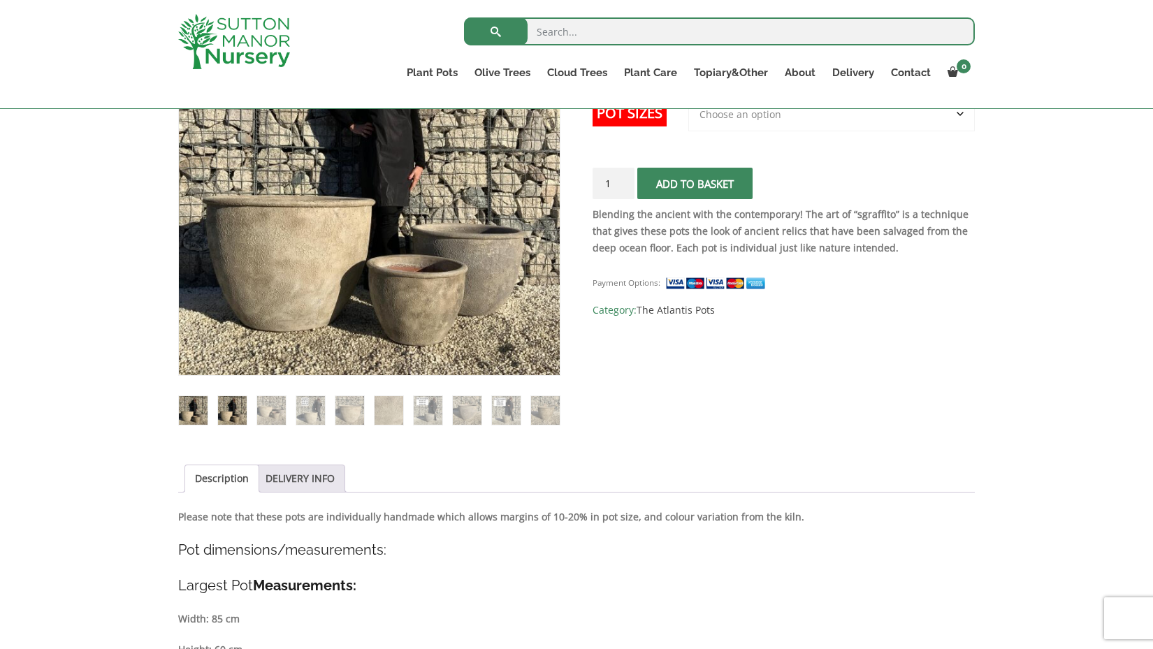
click at [234, 411] on img at bounding box center [232, 410] width 29 height 29
click at [354, 410] on img at bounding box center [349, 409] width 29 height 29
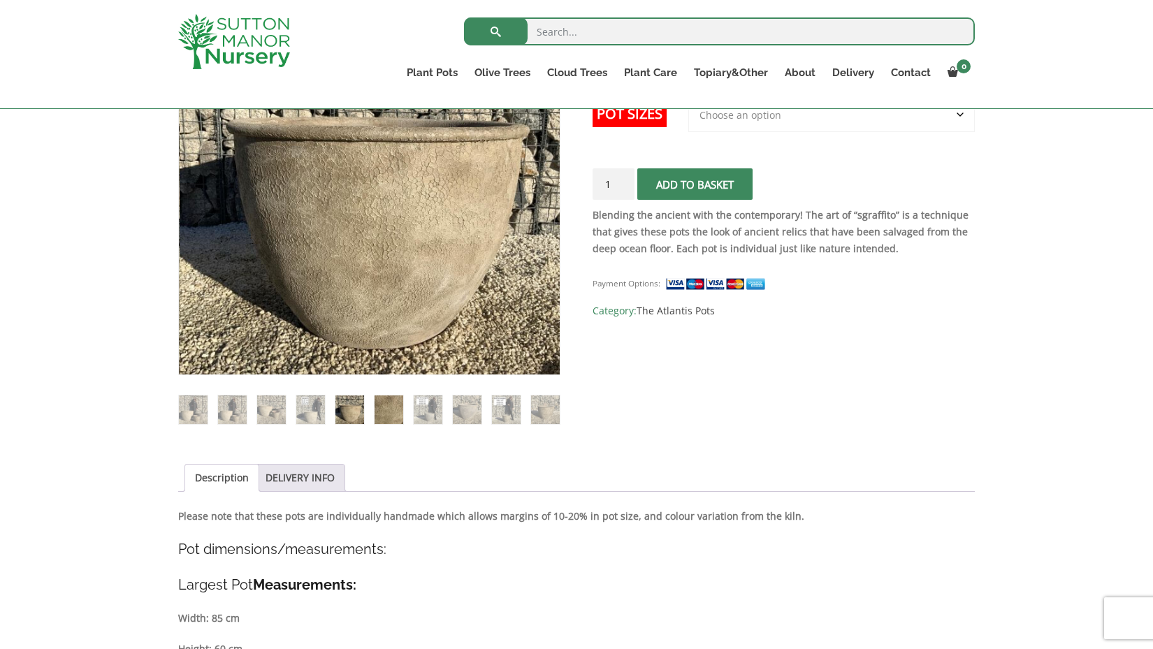
click at [399, 409] on img at bounding box center [389, 410] width 29 height 29
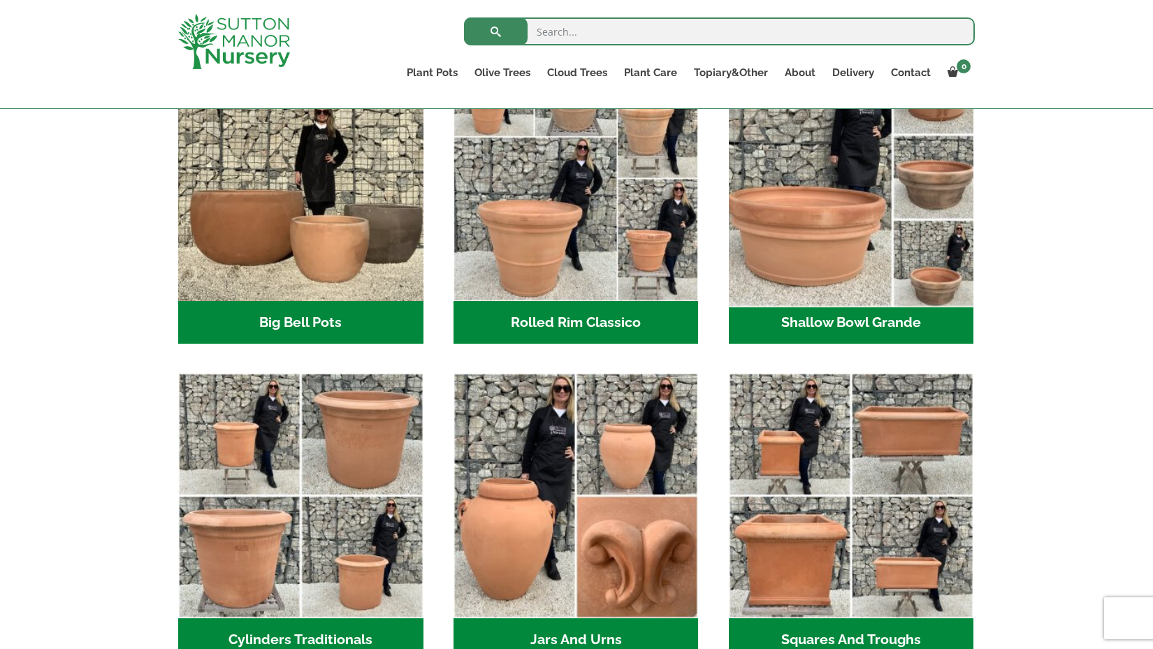
scroll to position [498, 0]
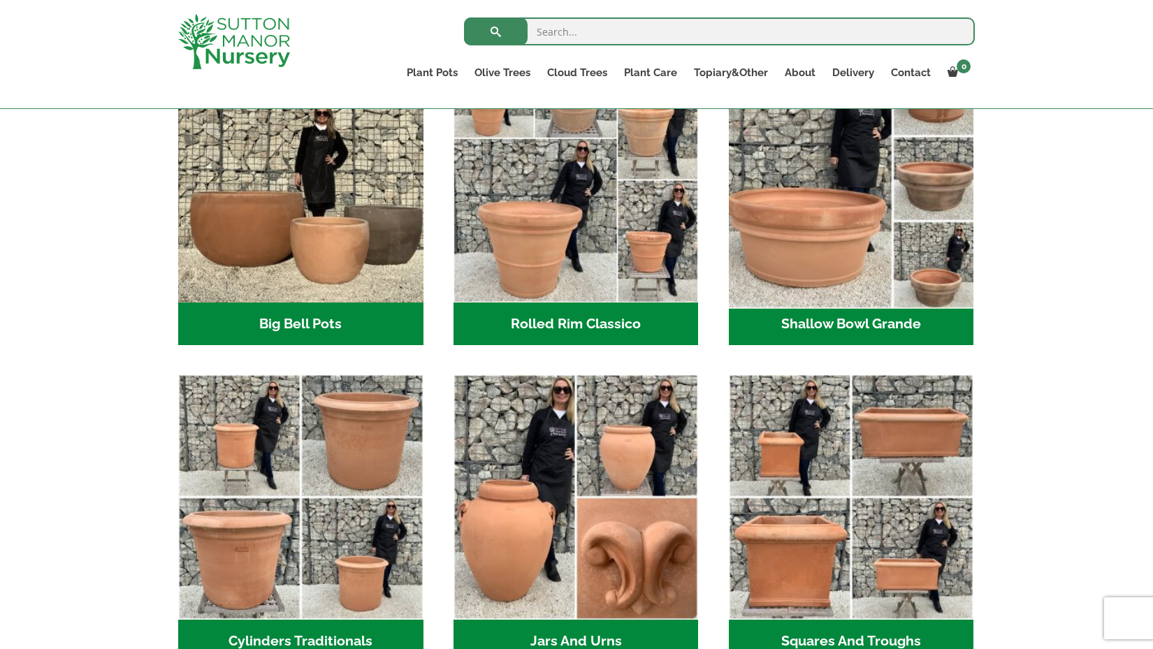
click at [831, 253] on img "Visit product category Shallow Bowl Grande" at bounding box center [851, 179] width 257 height 257
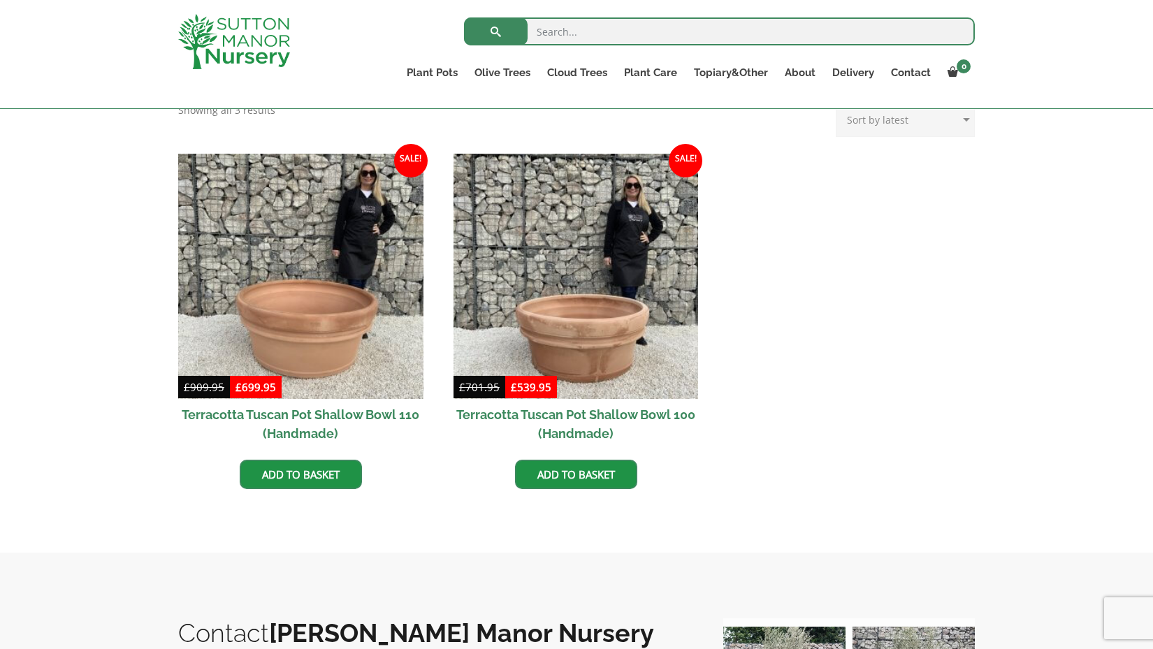
scroll to position [657, 0]
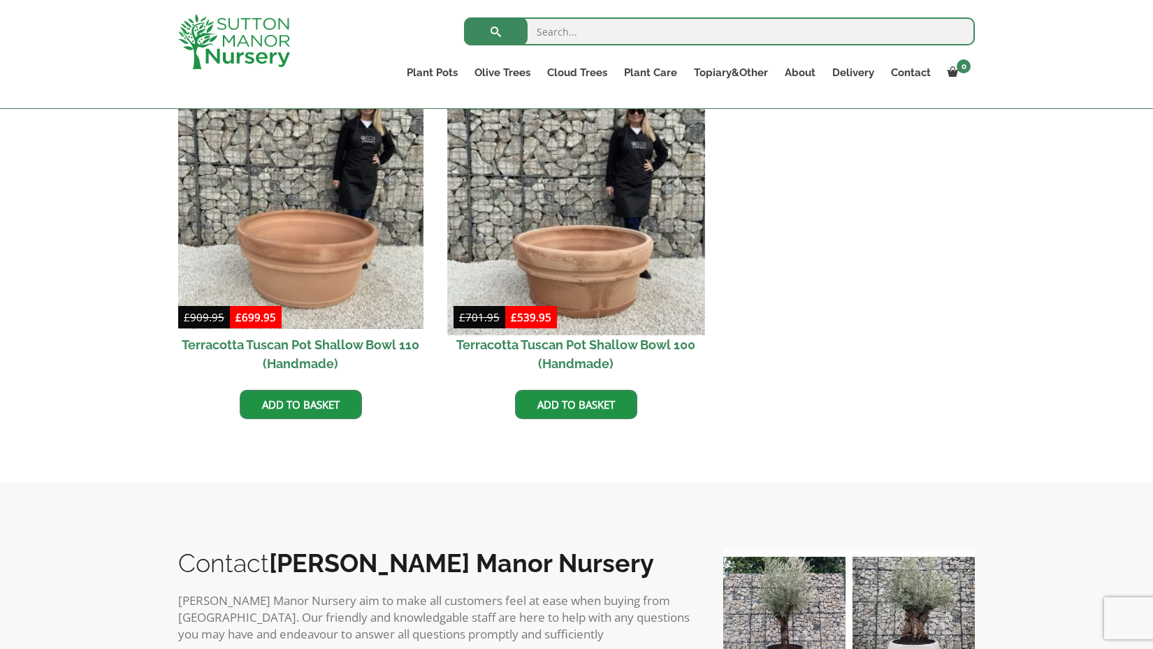
click at [564, 226] on img at bounding box center [575, 206] width 257 height 257
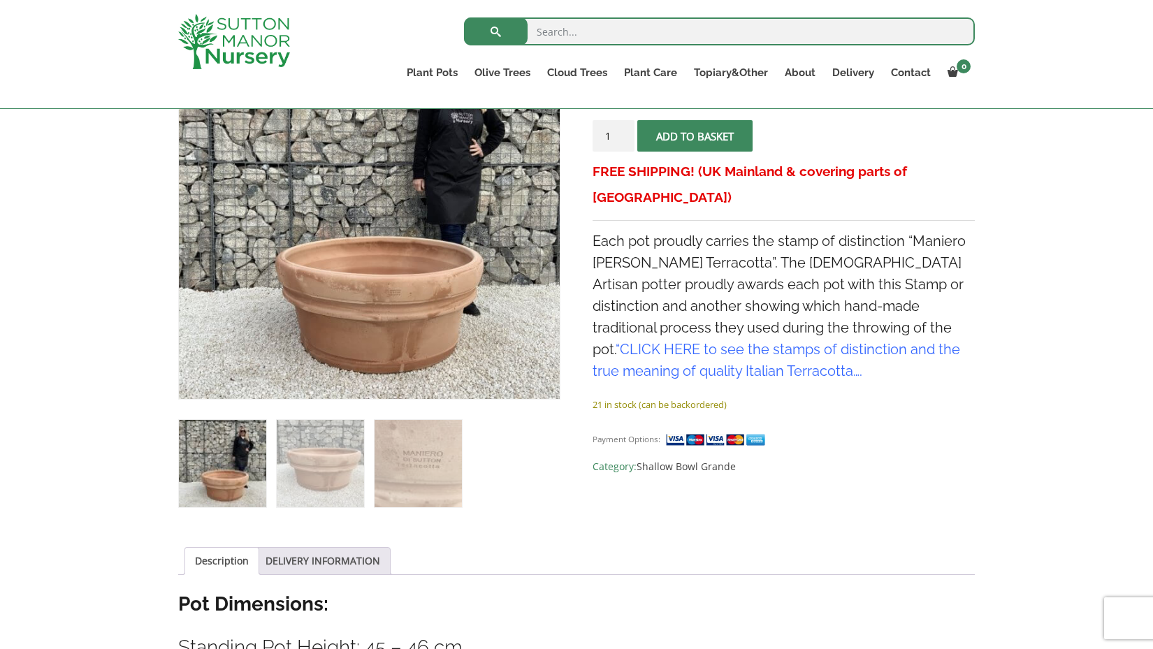
scroll to position [303, 0]
